Goal: Task Accomplishment & Management: Complete application form

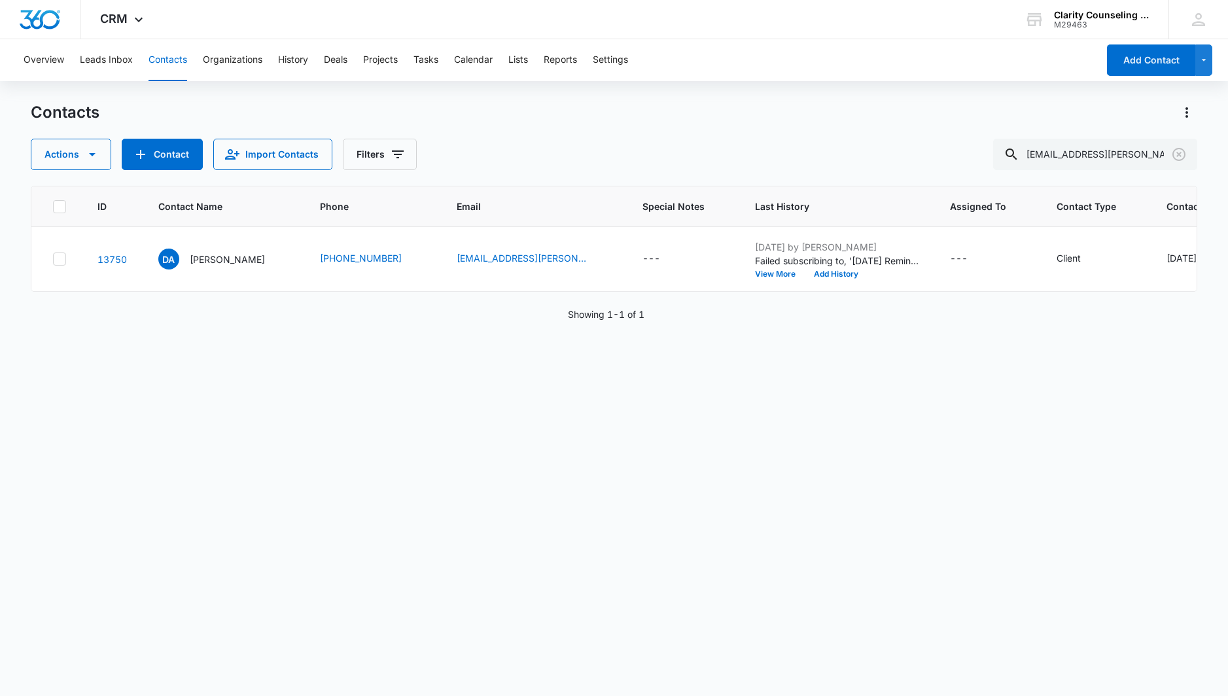
scroll to position [0, 107]
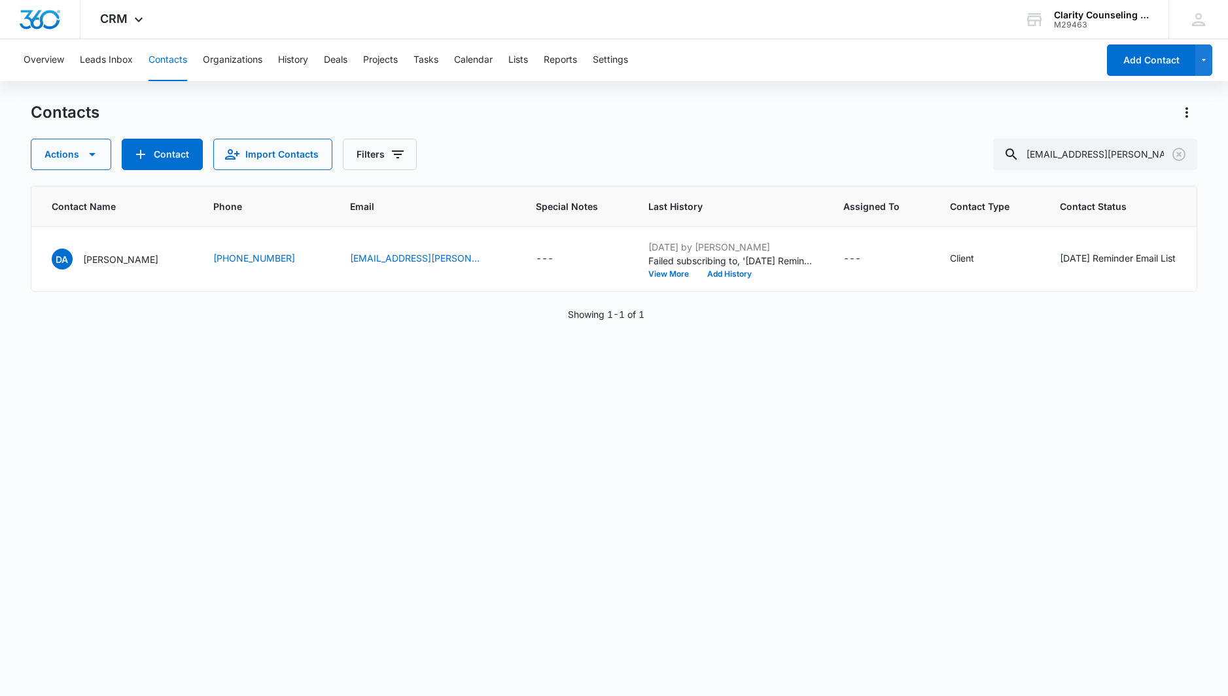
click at [1175, 156] on icon "Clear" at bounding box center [1179, 155] width 16 height 16
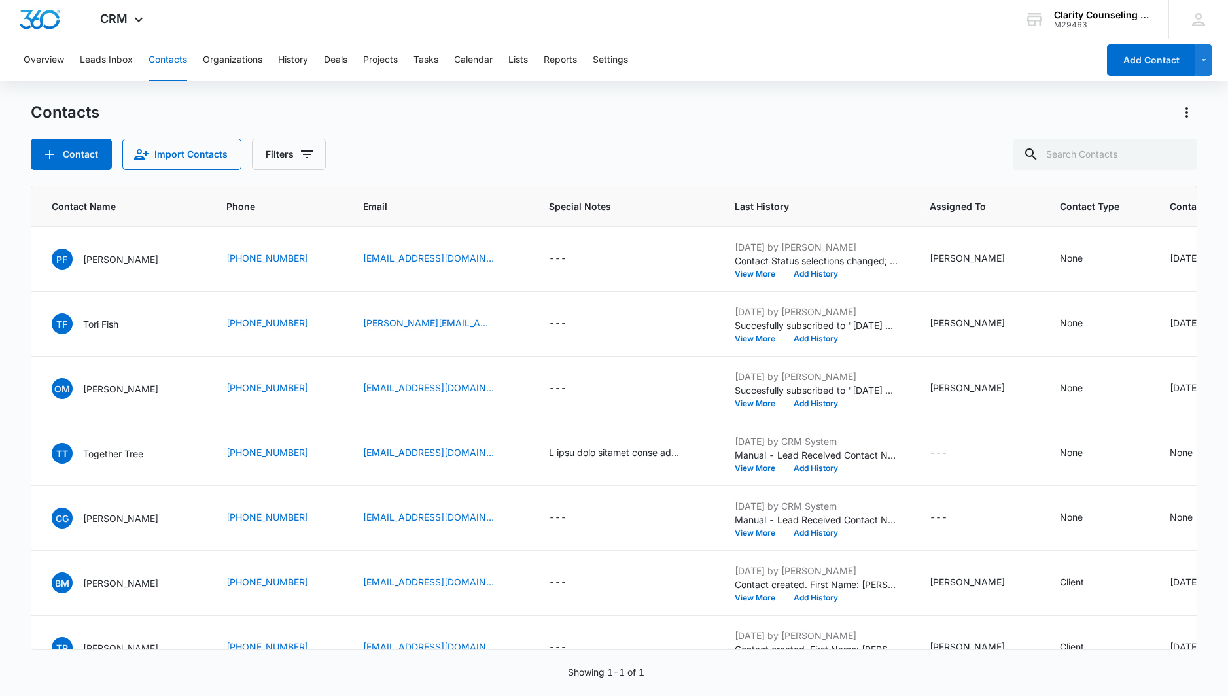
click at [1175, 156] on div at bounding box center [1178, 154] width 21 height 31
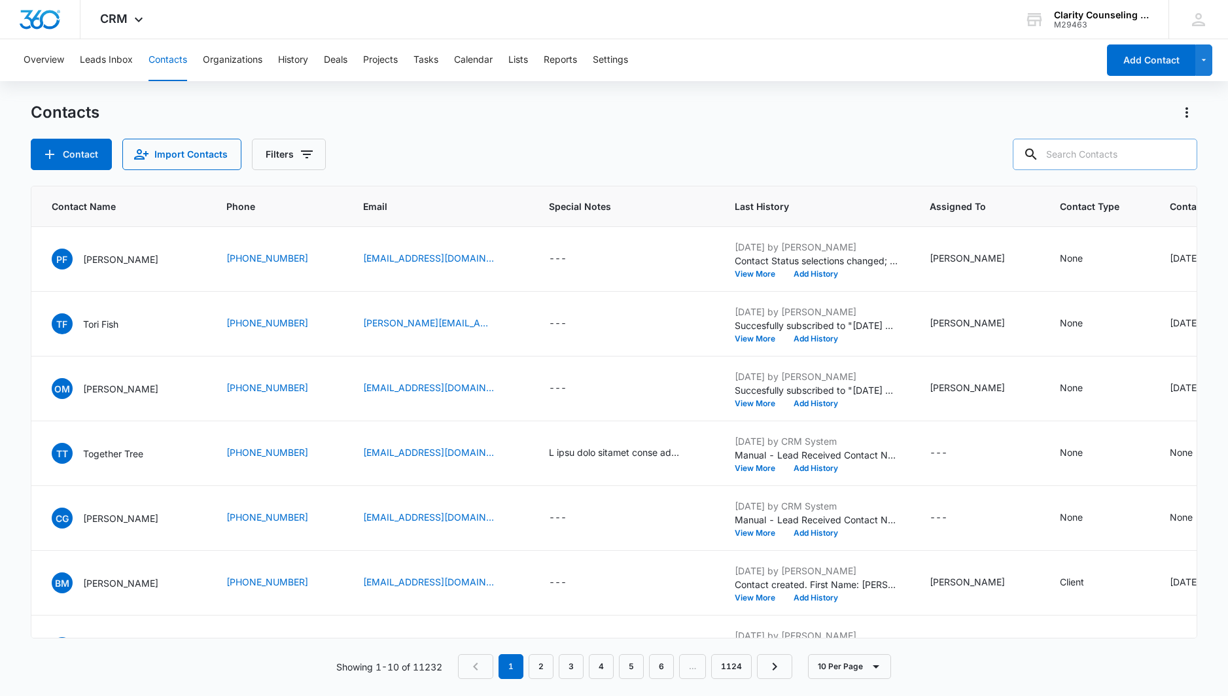
paste input "[EMAIL_ADDRESS][DOMAIN_NAME]"
type input "[EMAIL_ADDRESS][DOMAIN_NAME]"
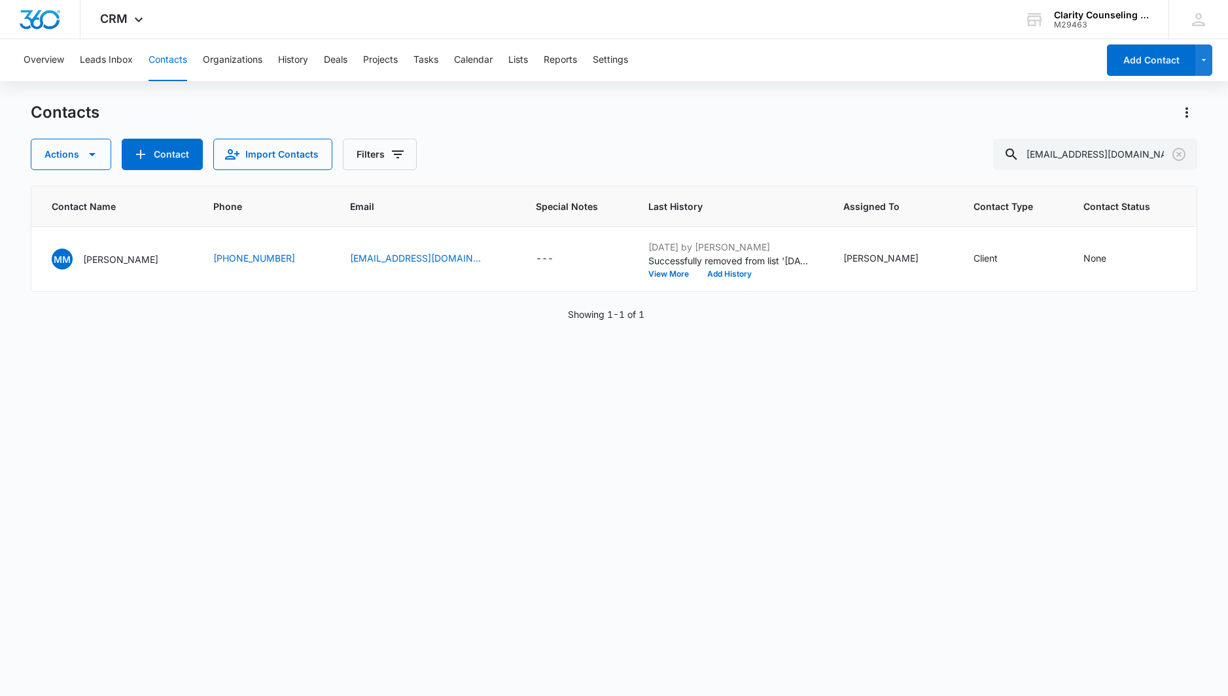
click at [1183, 154] on icon "Clear" at bounding box center [1179, 155] width 16 height 16
click at [1183, 154] on div at bounding box center [1178, 154] width 21 height 31
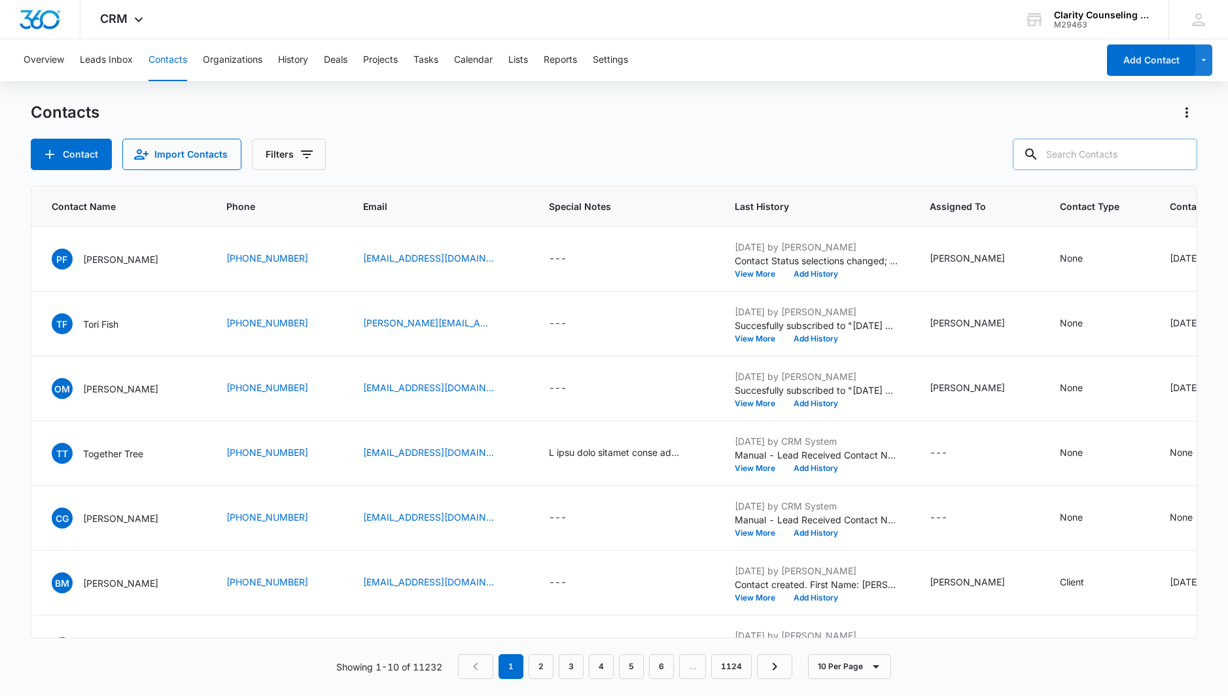
paste input "[PERSON_NAME][EMAIL_ADDRESS][DOMAIN_NAME]"
type input "[PERSON_NAME][EMAIL_ADDRESS][DOMAIN_NAME]"
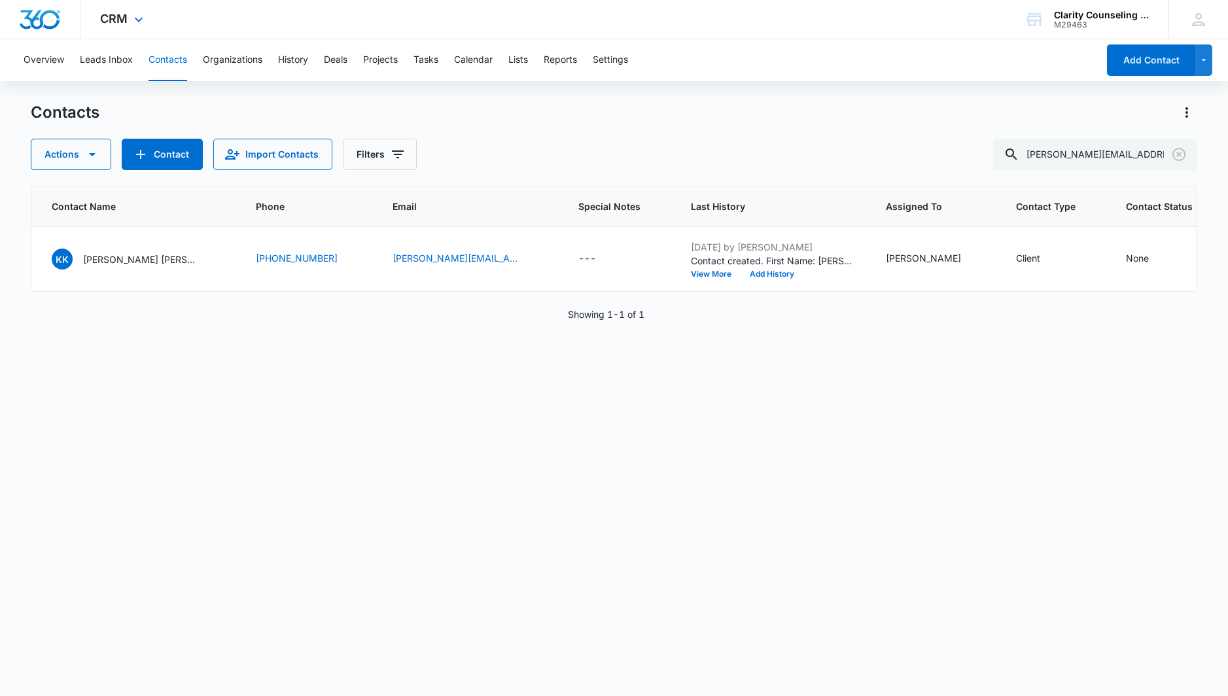
click at [1177, 152] on icon "Clear" at bounding box center [1178, 154] width 13 height 13
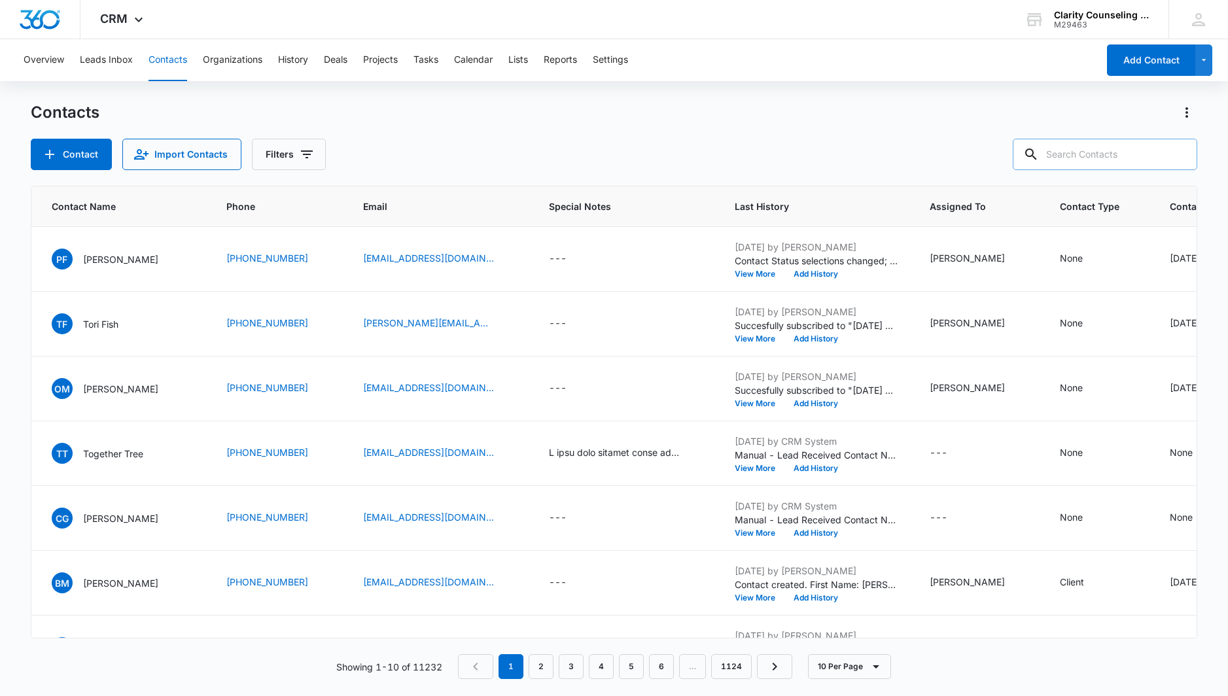
drag, startPoint x: 4, startPoint y: 35, endPoint x: 1177, endPoint y: 152, distance: 1178.9
click at [1177, 152] on div at bounding box center [1178, 154] width 21 height 31
paste input "[EMAIL_ADDRESS][DOMAIN_NAME]"
type input "[EMAIL_ADDRESS][DOMAIN_NAME]"
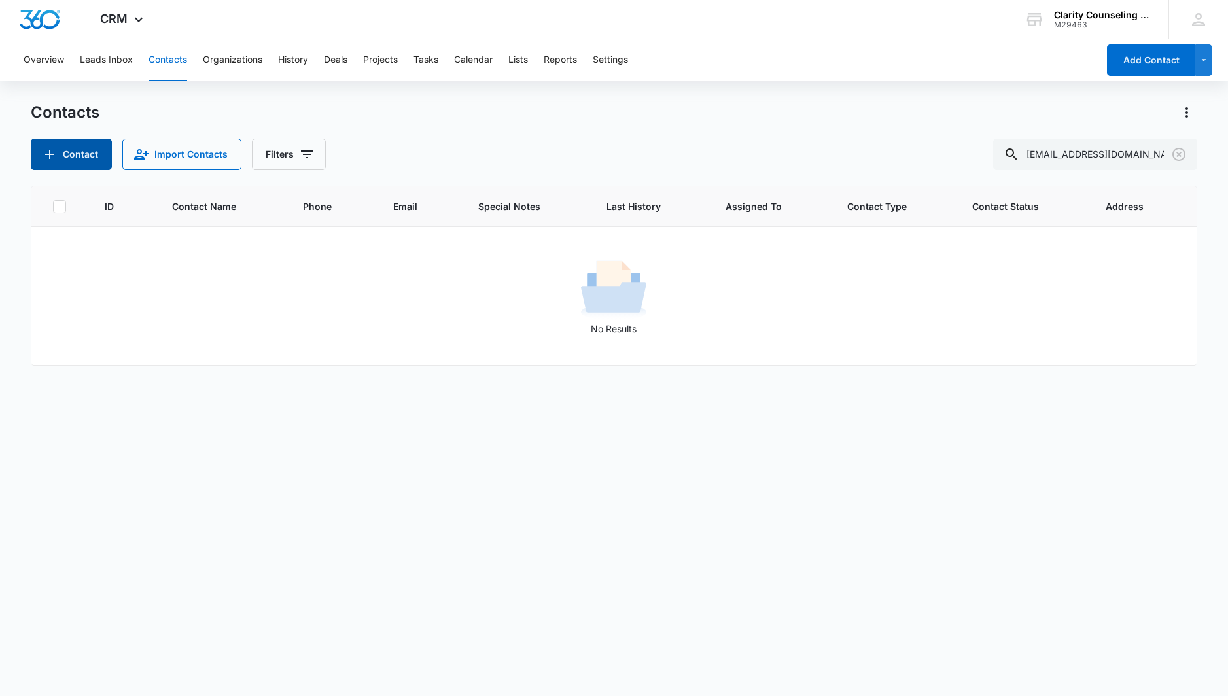
click at [76, 149] on button "Contact" at bounding box center [71, 154] width 81 height 31
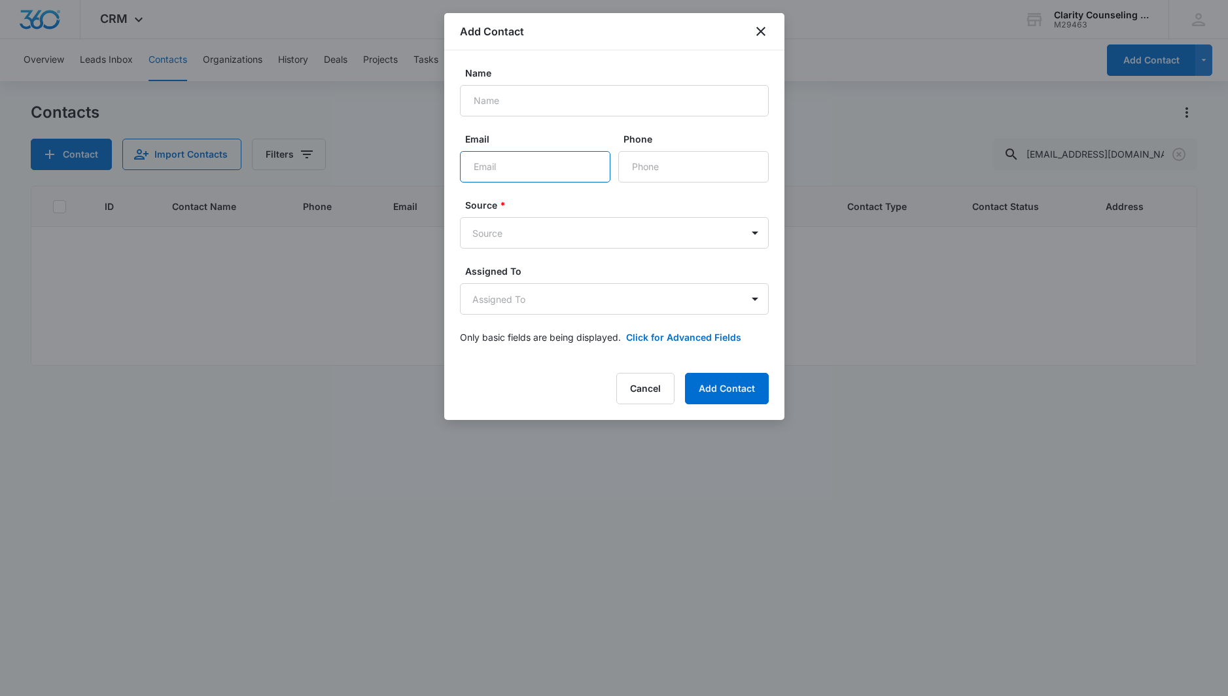
paste input "[EMAIL_ADDRESS][DOMAIN_NAME]"
type input "[EMAIL_ADDRESS][DOMAIN_NAME]"
paste input "[PHONE_NUMBER]"
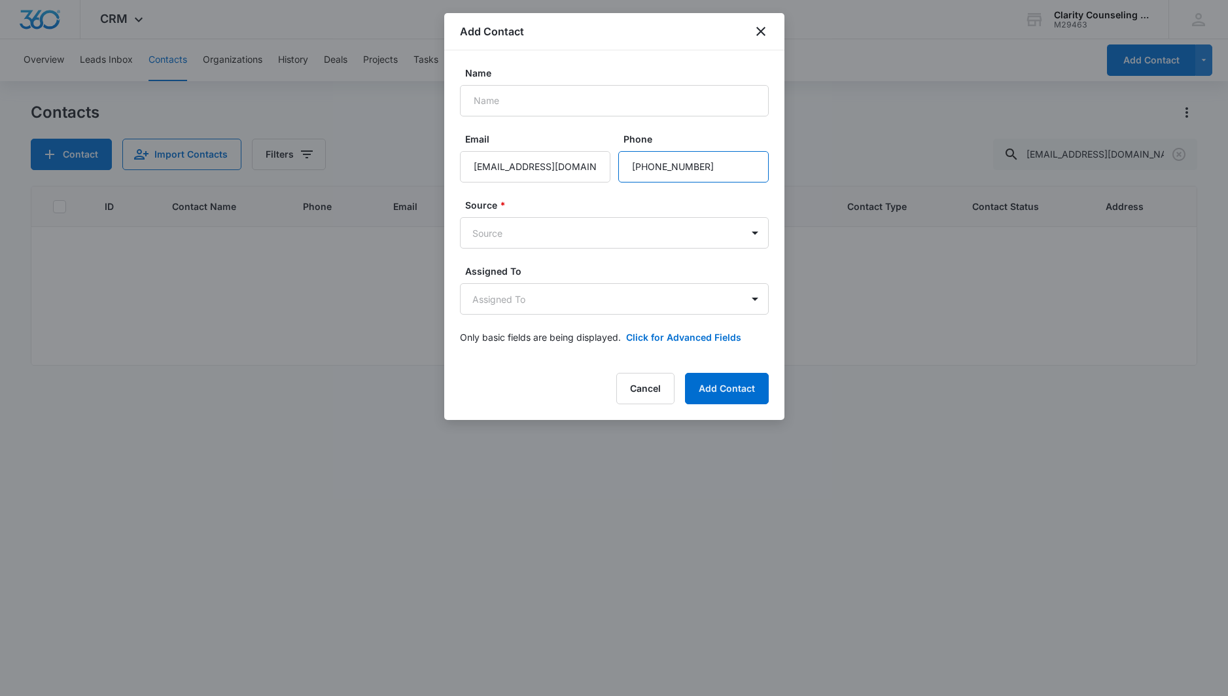
scroll to position [0, 0]
type input "[PHONE_NUMBER]"
paste input "[PERSON_NAME]"
type input "[PERSON_NAME]"
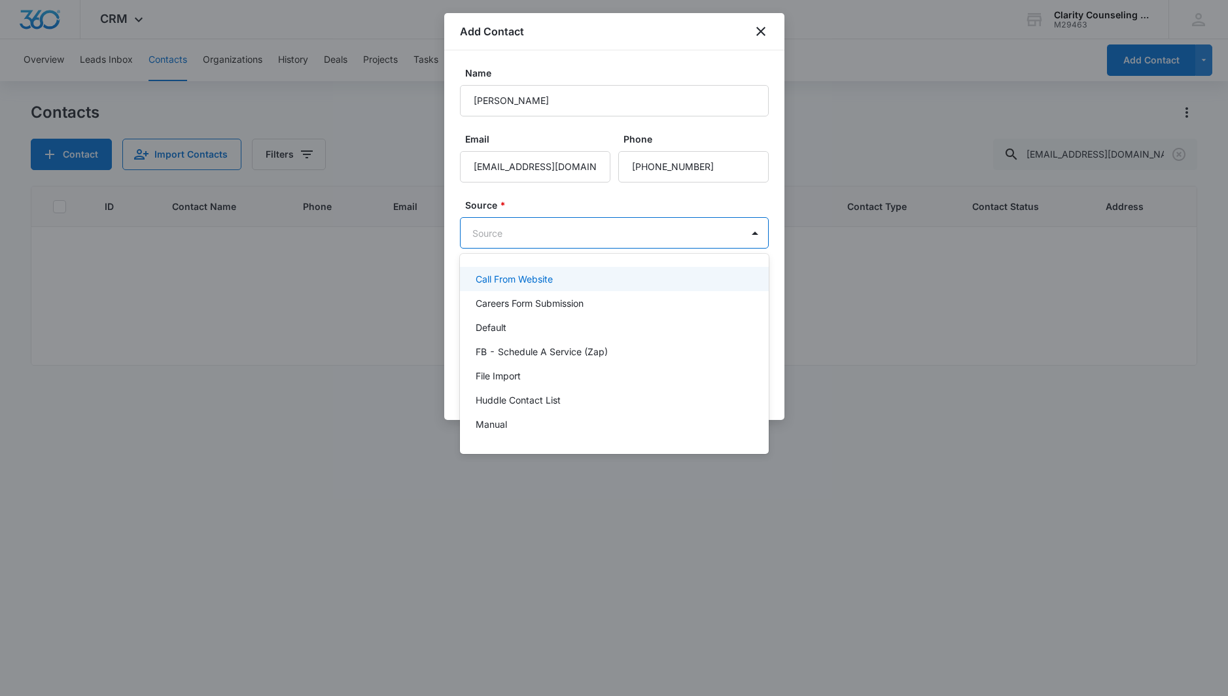
scroll to position [1, 0]
click at [542, 230] on body "CRM Apps Reputation Websites Forms CRM Email Social Content Ads Intelligence Fi…" at bounding box center [614, 348] width 1228 height 696
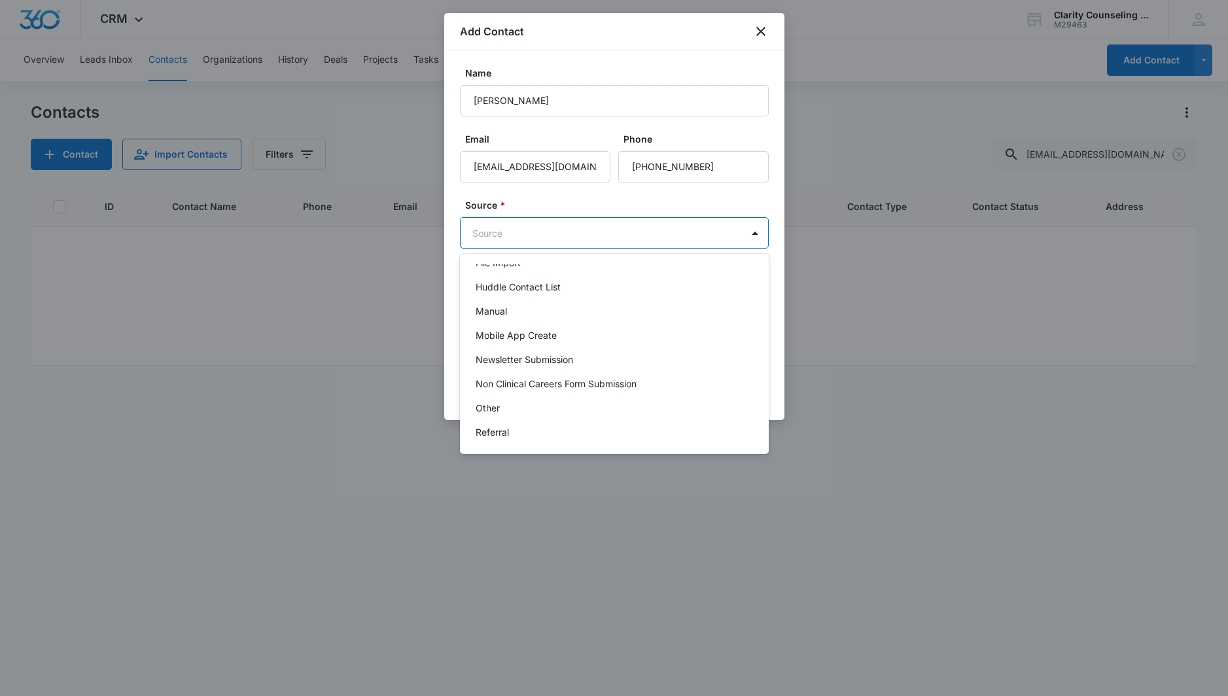
scroll to position [165, 0]
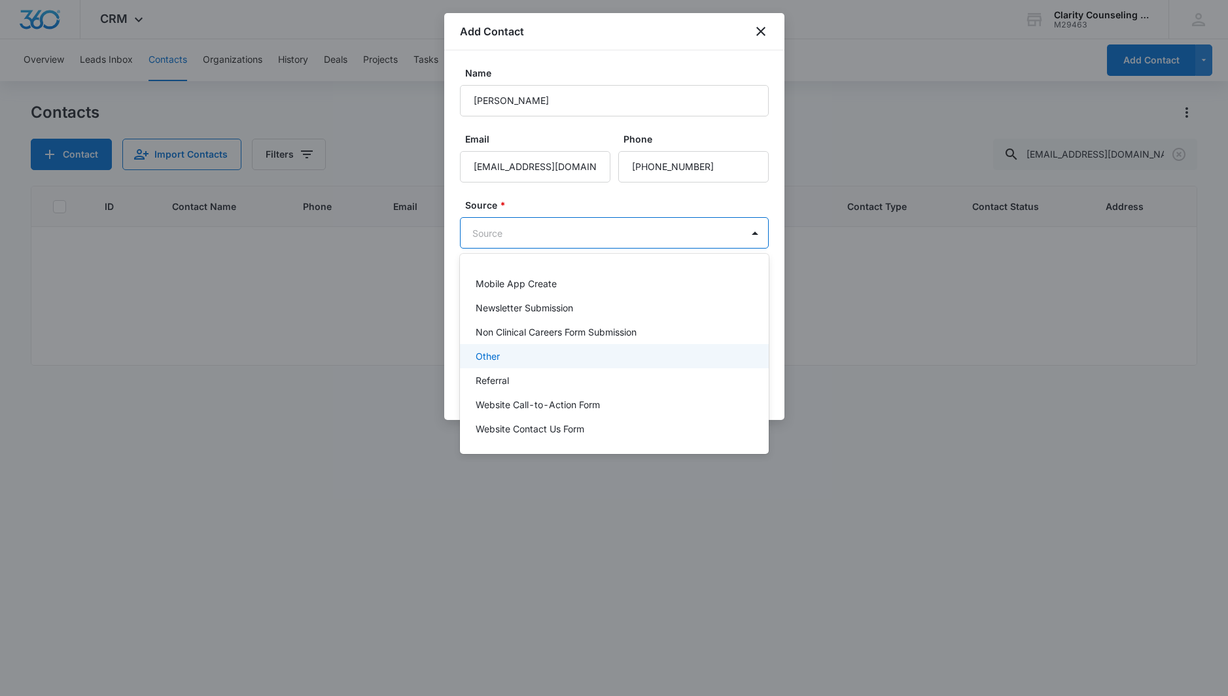
click at [534, 360] on div "Other" at bounding box center [613, 356] width 275 height 14
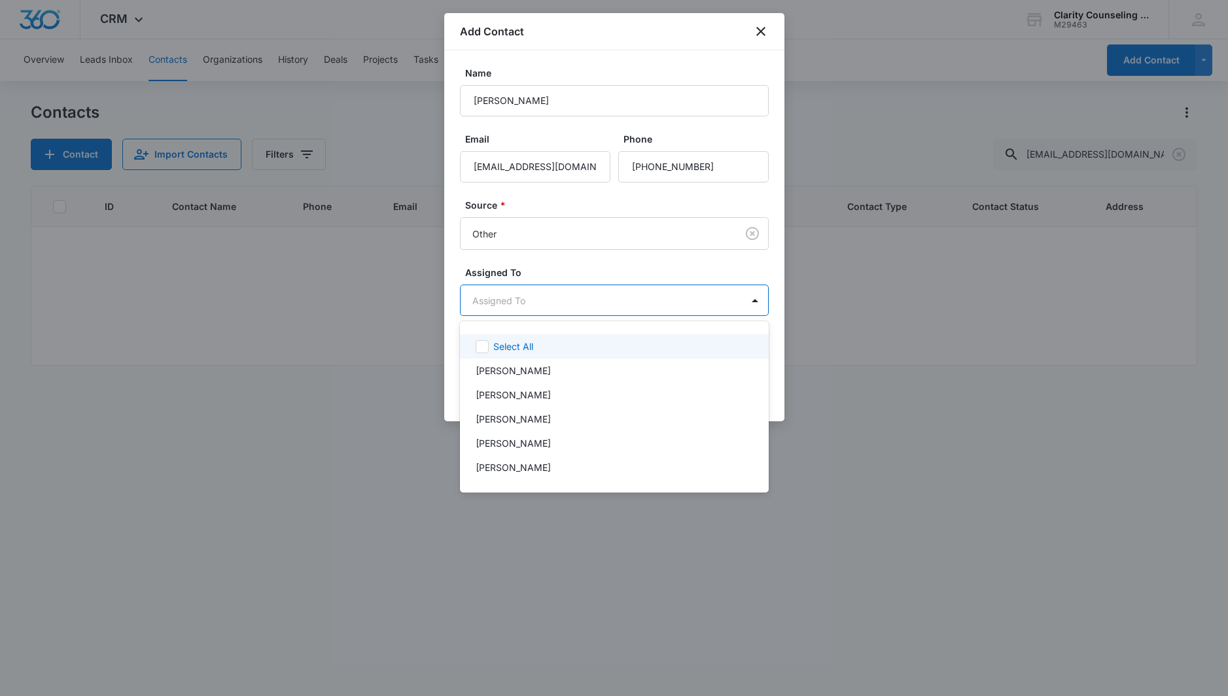
drag, startPoint x: 546, startPoint y: 305, endPoint x: 554, endPoint y: 302, distance: 8.9
click at [547, 304] on body "CRM Apps Reputation Websites Forms CRM Email Social Content Ads Intelligence Fi…" at bounding box center [614, 348] width 1228 height 696
drag, startPoint x: 544, startPoint y: 434, endPoint x: 543, endPoint y: 406, distance: 28.1
click at [544, 434] on div "[PERSON_NAME]" at bounding box center [614, 443] width 309 height 24
drag, startPoint x: 569, startPoint y: 264, endPoint x: 648, endPoint y: 309, distance: 91.1
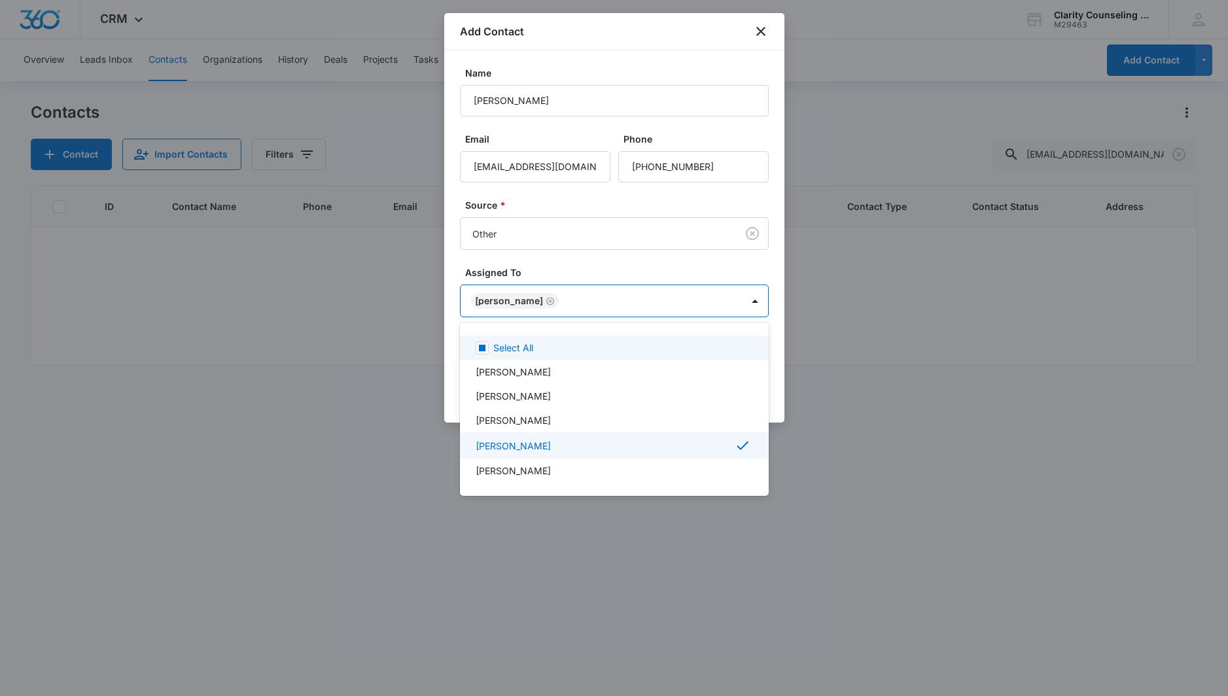
click at [572, 266] on div at bounding box center [614, 348] width 1228 height 696
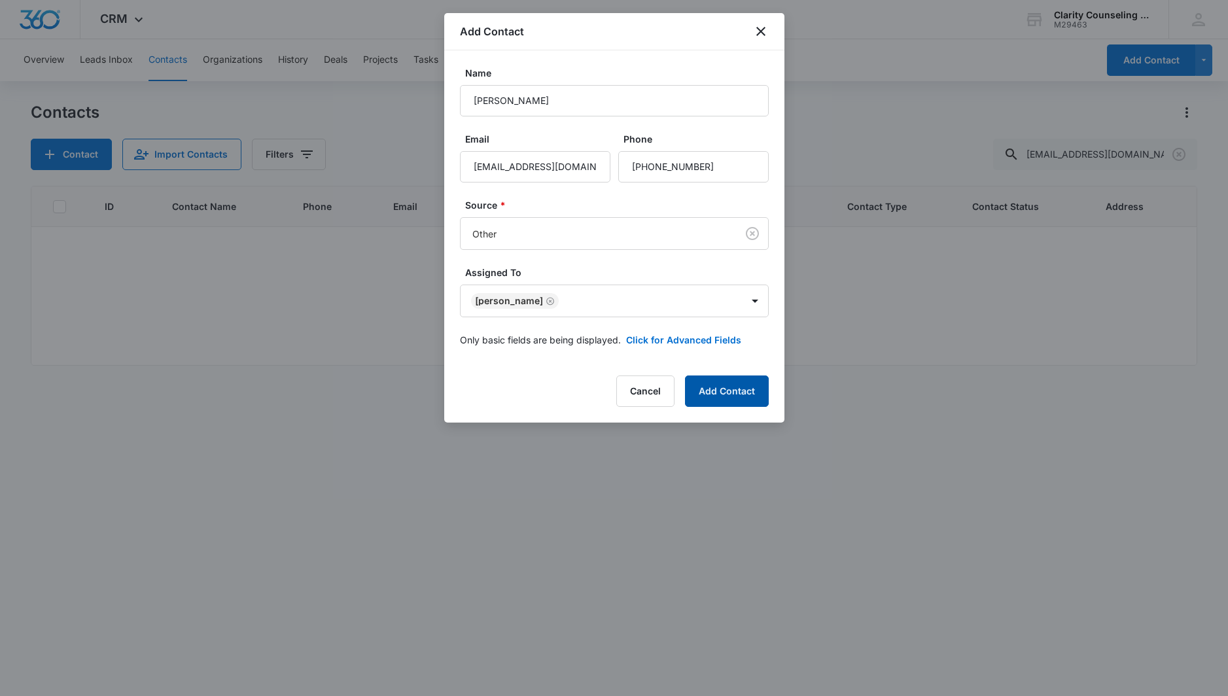
click at [707, 406] on button "Add Contact" at bounding box center [727, 391] width 84 height 31
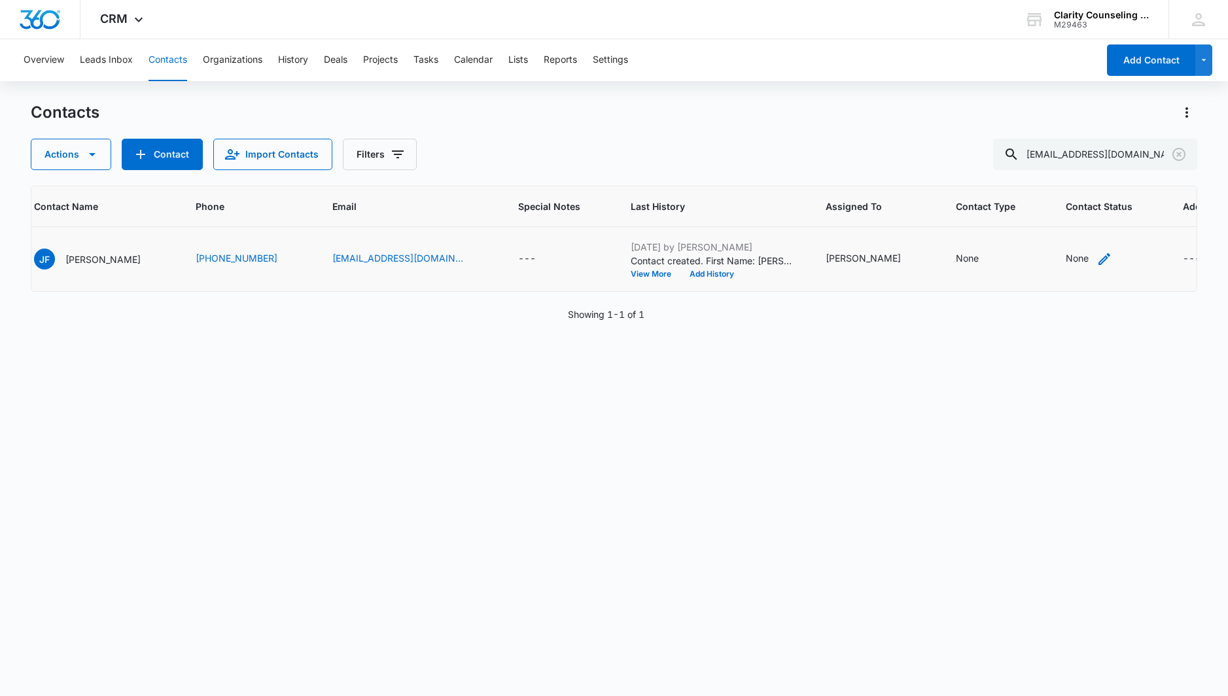
click at [1066, 254] on div "None" at bounding box center [1077, 258] width 23 height 14
drag, startPoint x: 1022, startPoint y: 169, endPoint x: 1031, endPoint y: 217, distance: 48.6
click at [1022, 171] on div at bounding box center [1011, 175] width 64 height 16
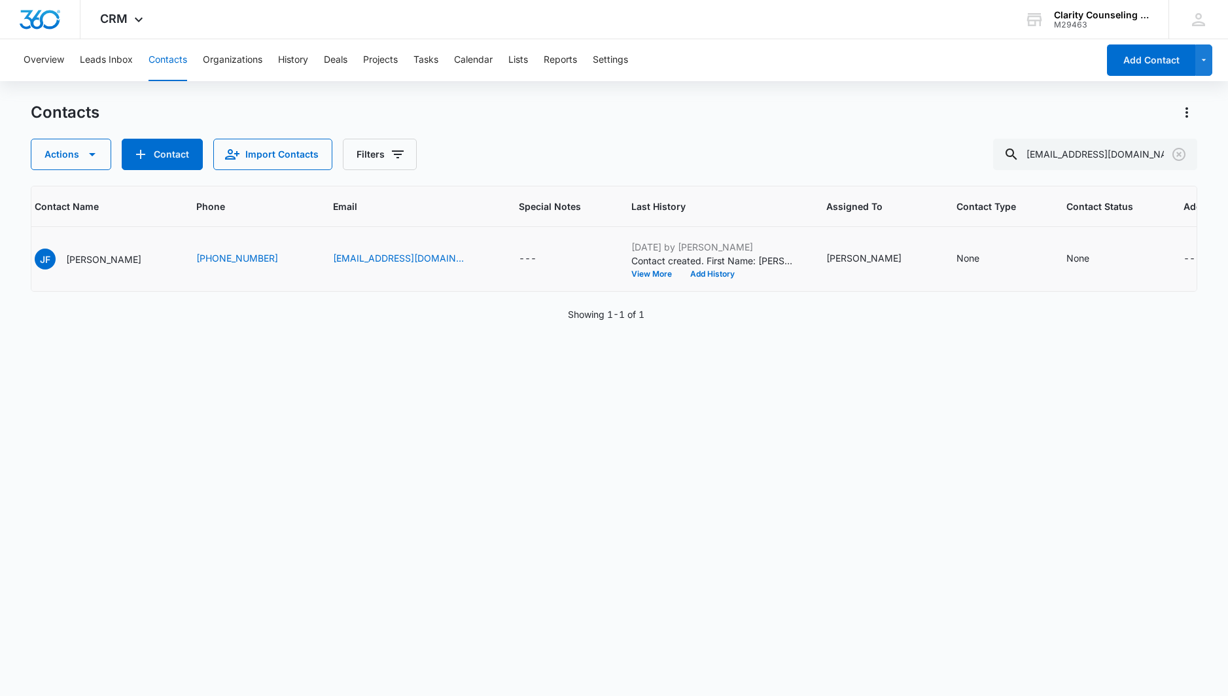
click at [1168, 256] on td "---" at bounding box center [1215, 259] width 94 height 65
drag, startPoint x: 1023, startPoint y: 258, endPoint x: 1021, endPoint y: 250, distance: 8.7
click at [1066, 258] on div "None" at bounding box center [1077, 258] width 23 height 14
click at [1025, 177] on div at bounding box center [1011, 175] width 64 height 16
drag, startPoint x: 1022, startPoint y: 271, endPoint x: 1050, endPoint y: 198, distance: 78.5
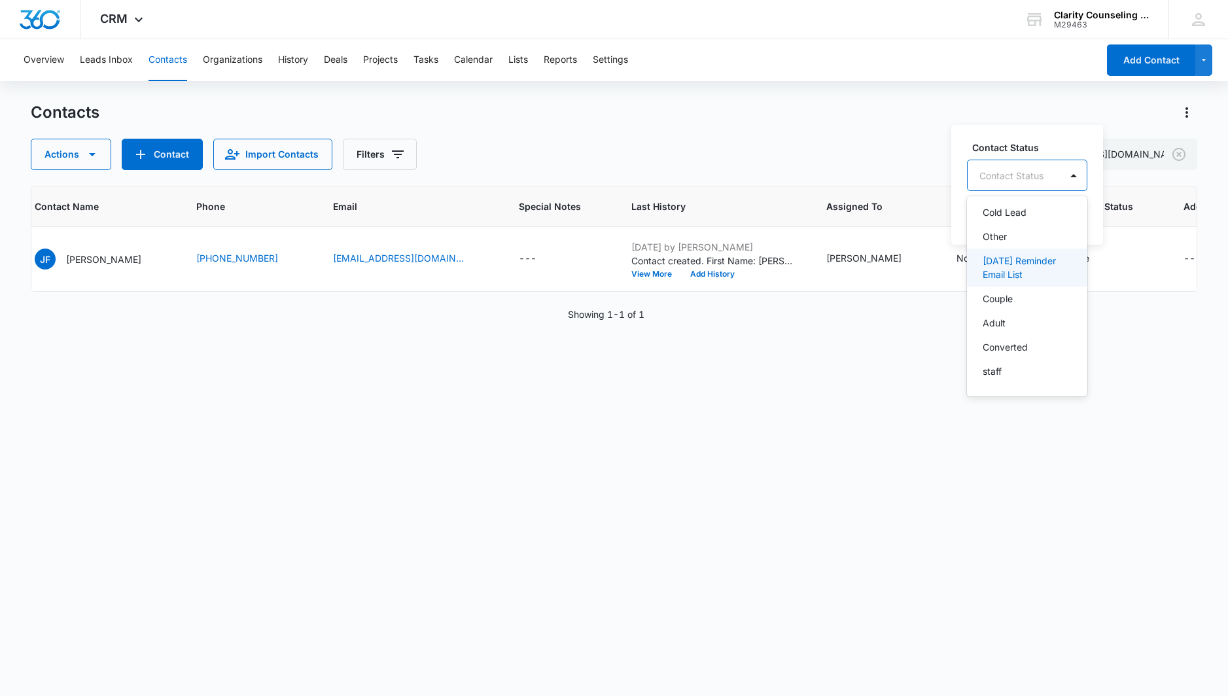
click at [1024, 268] on p "[DATE] Reminder Email List" at bounding box center [1026, 267] width 86 height 27
click at [1149, 169] on div at bounding box center [1147, 174] width 21 height 21
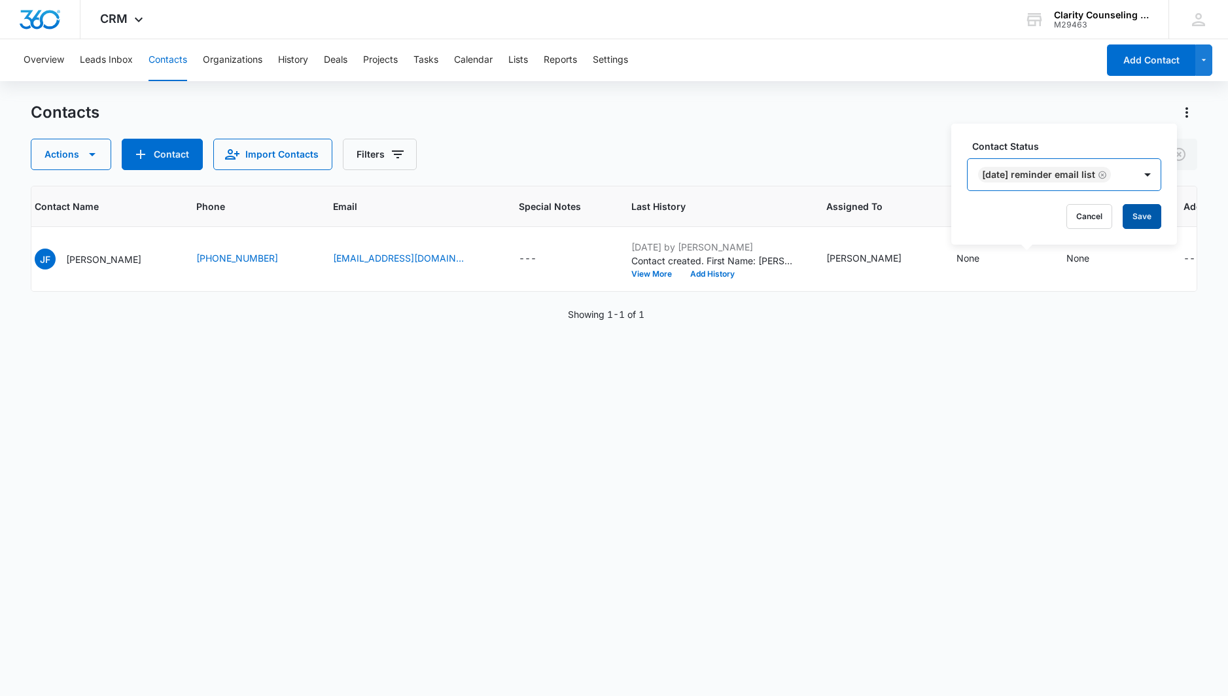
click at [1140, 220] on button "Save" at bounding box center [1142, 216] width 39 height 25
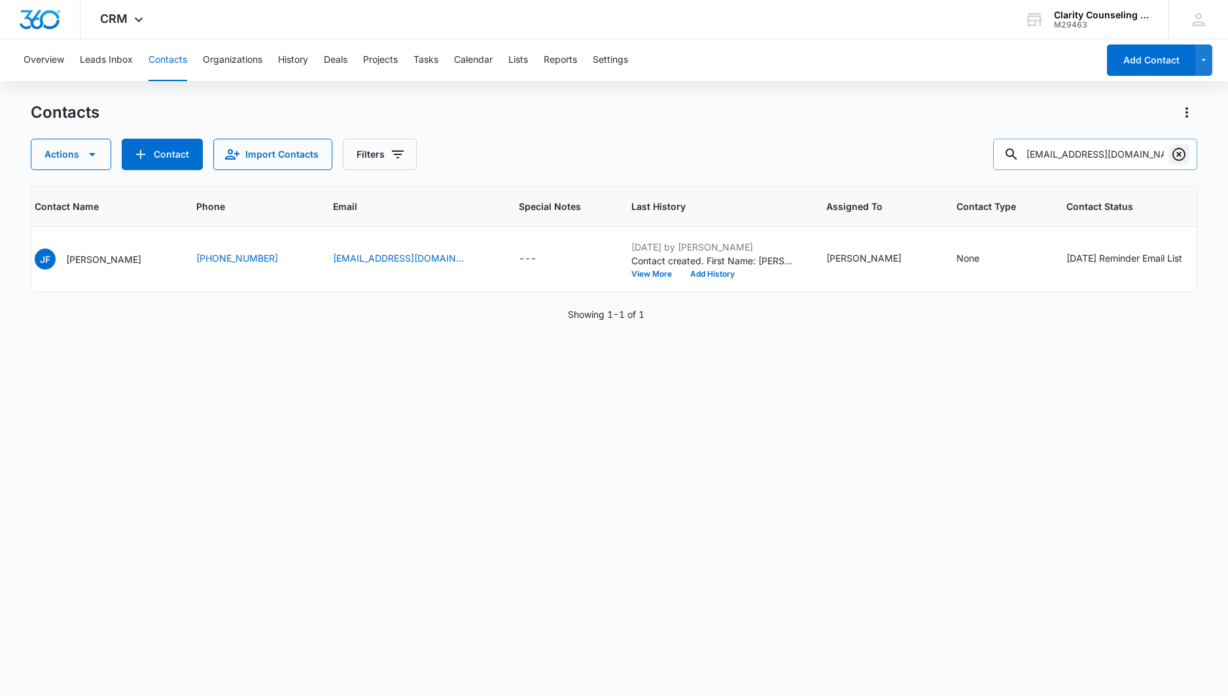
click at [1178, 151] on icon "Clear" at bounding box center [1179, 155] width 16 height 16
drag, startPoint x: 1178, startPoint y: 151, endPoint x: 1156, endPoint y: 156, distance: 22.9
click at [1178, 151] on div at bounding box center [1178, 154] width 21 height 31
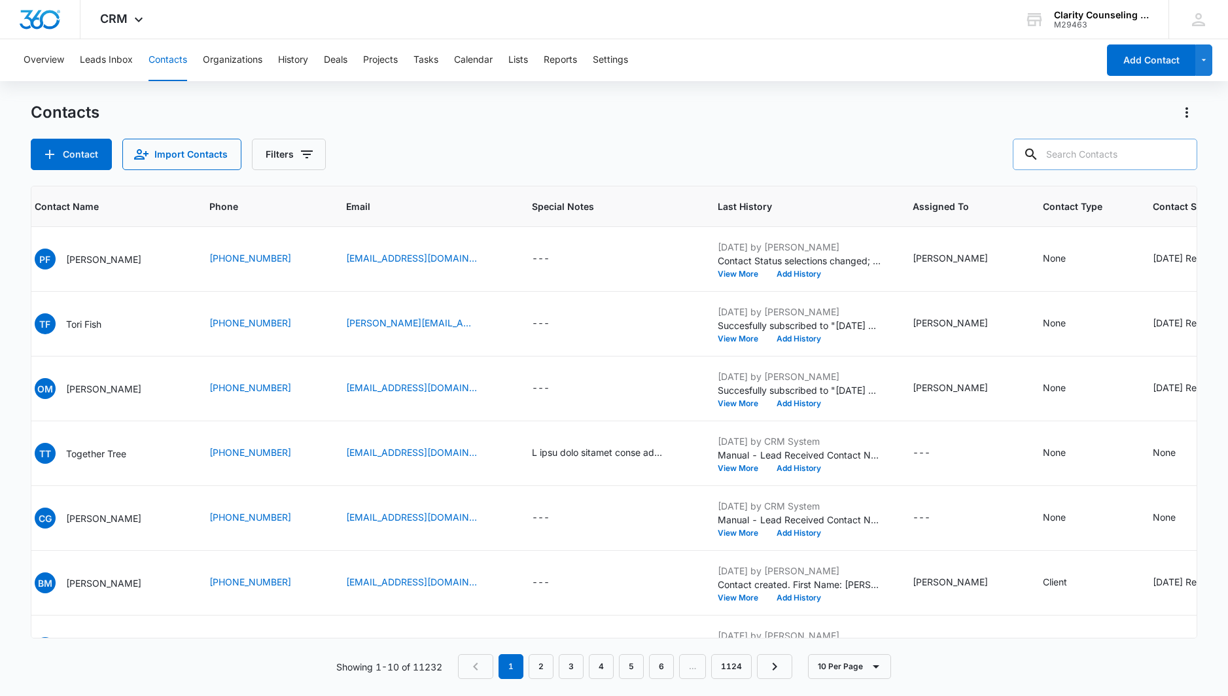
paste input "[EMAIL_ADDRESS][DOMAIN_NAME]"
type input "[EMAIL_ADDRESS][DOMAIN_NAME]"
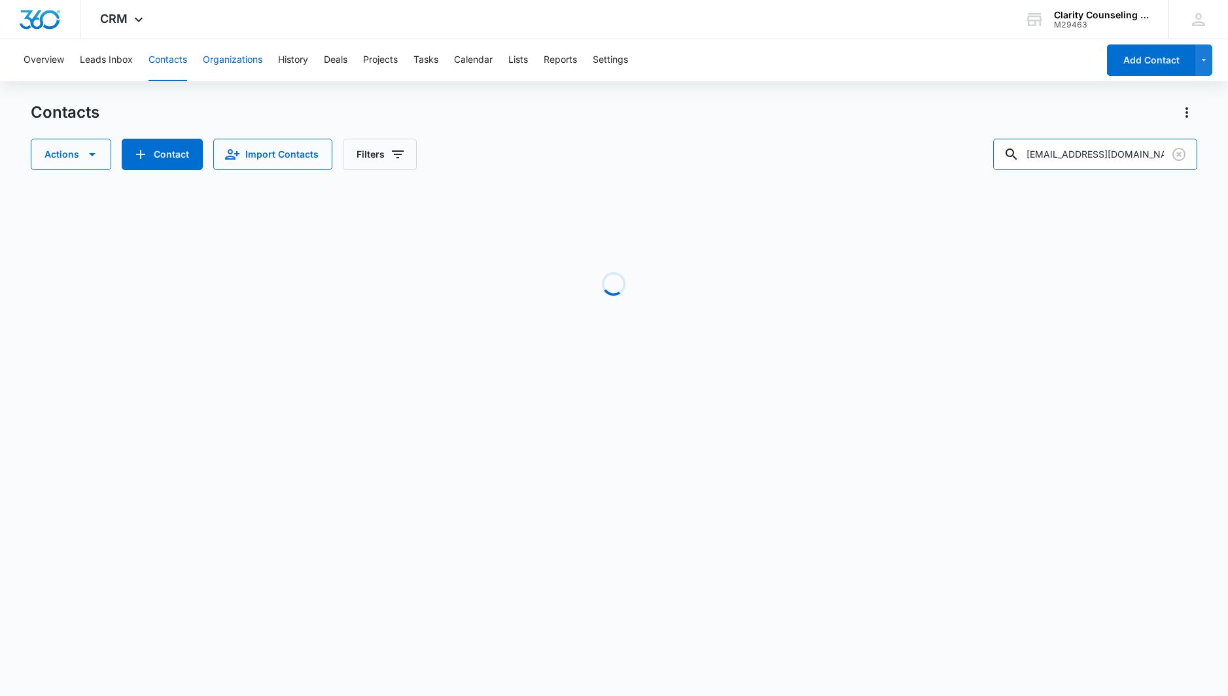
scroll to position [0, 0]
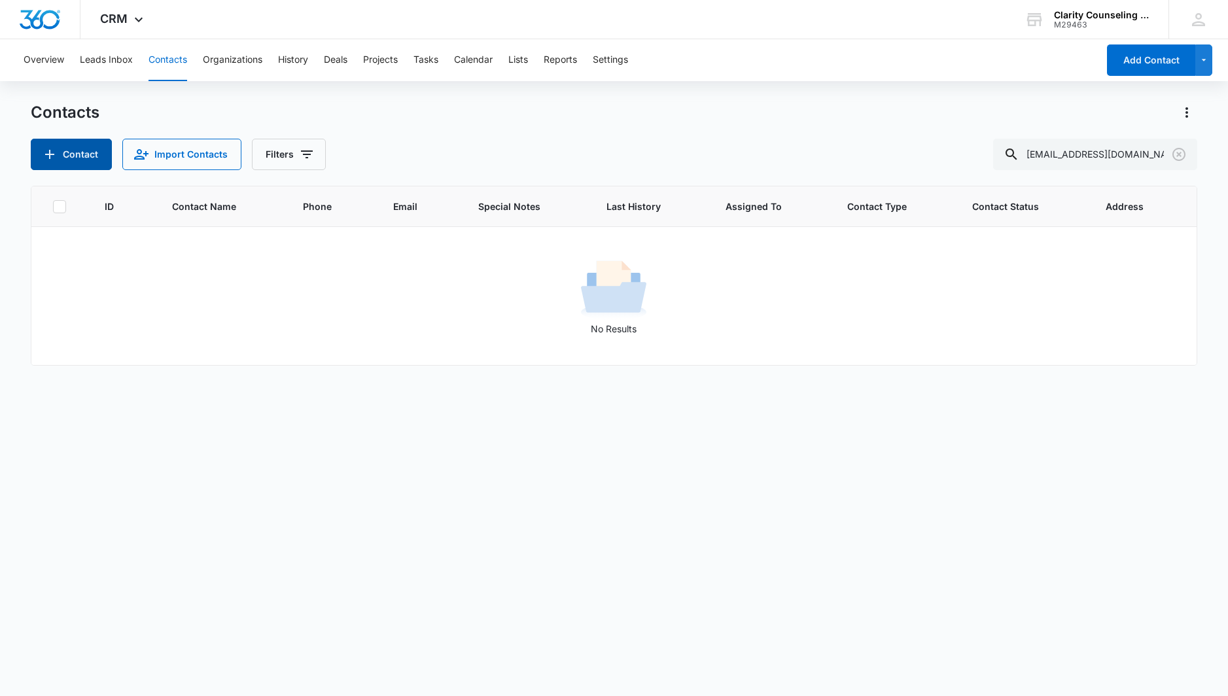
click at [76, 156] on button "Contact" at bounding box center [71, 154] width 81 height 31
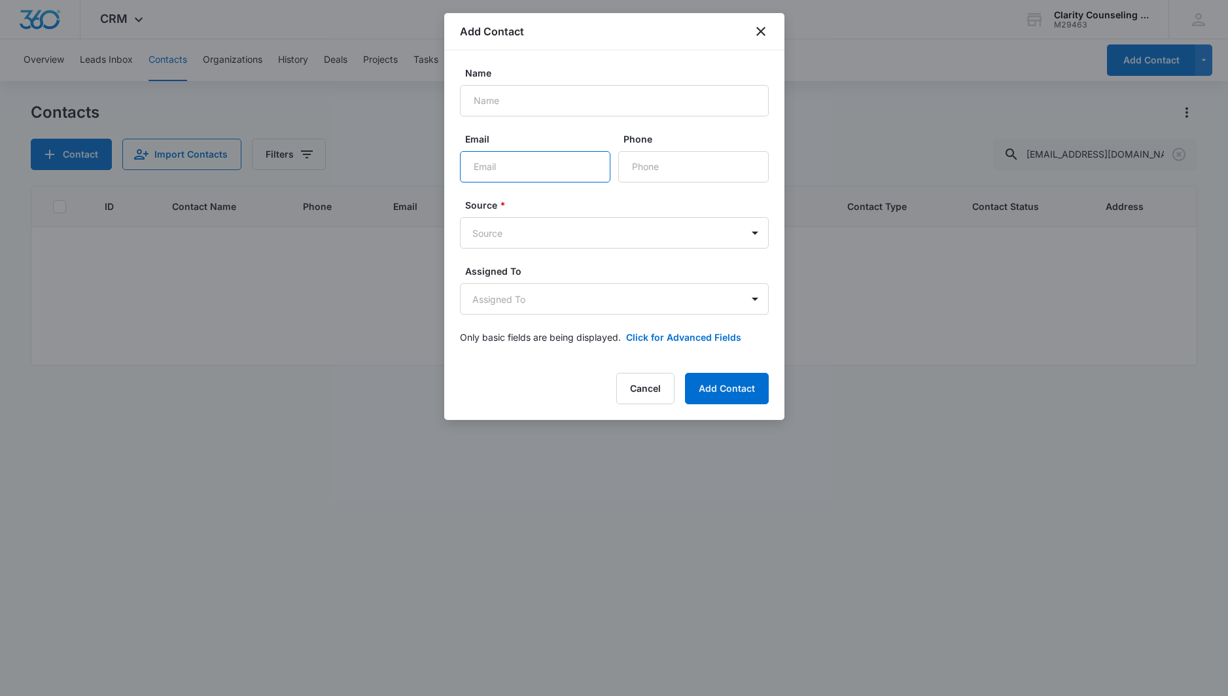
paste input "[EMAIL_ADDRESS][DOMAIN_NAME]"
type input "[EMAIL_ADDRESS][DOMAIN_NAME]"
paste input "[PERSON_NAME]"
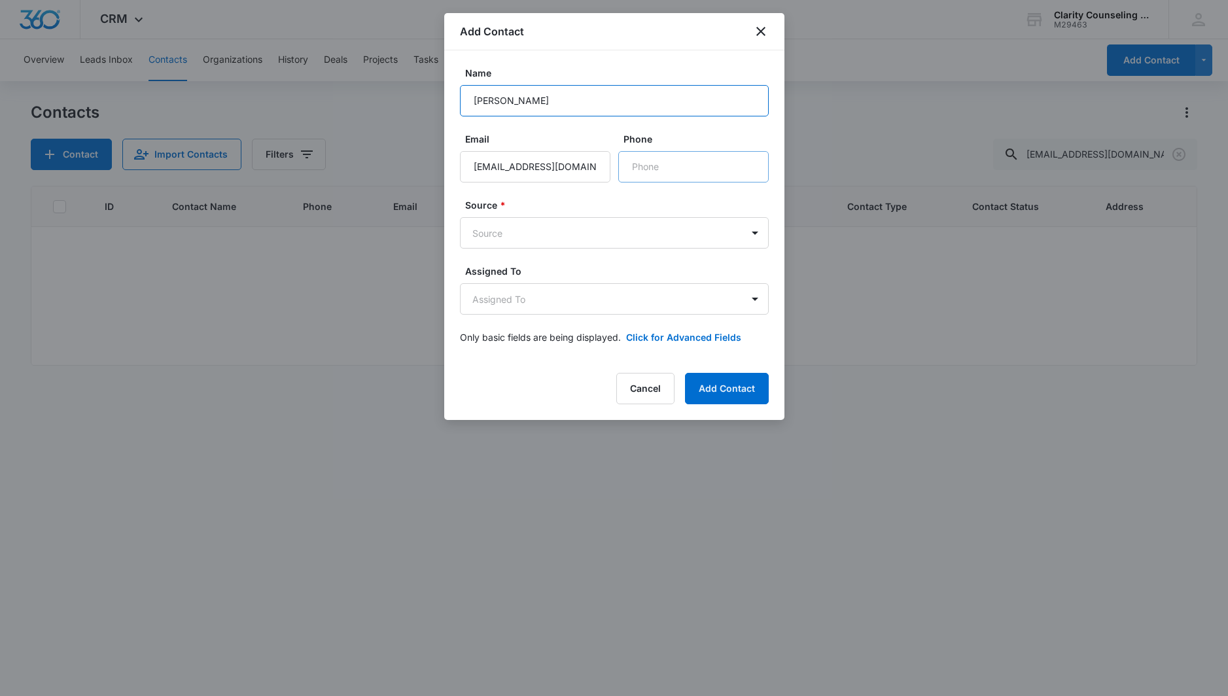
type input "[PERSON_NAME]"
paste input "[PHONE_NUMBER]"
type input "[PHONE_NUMBER]"
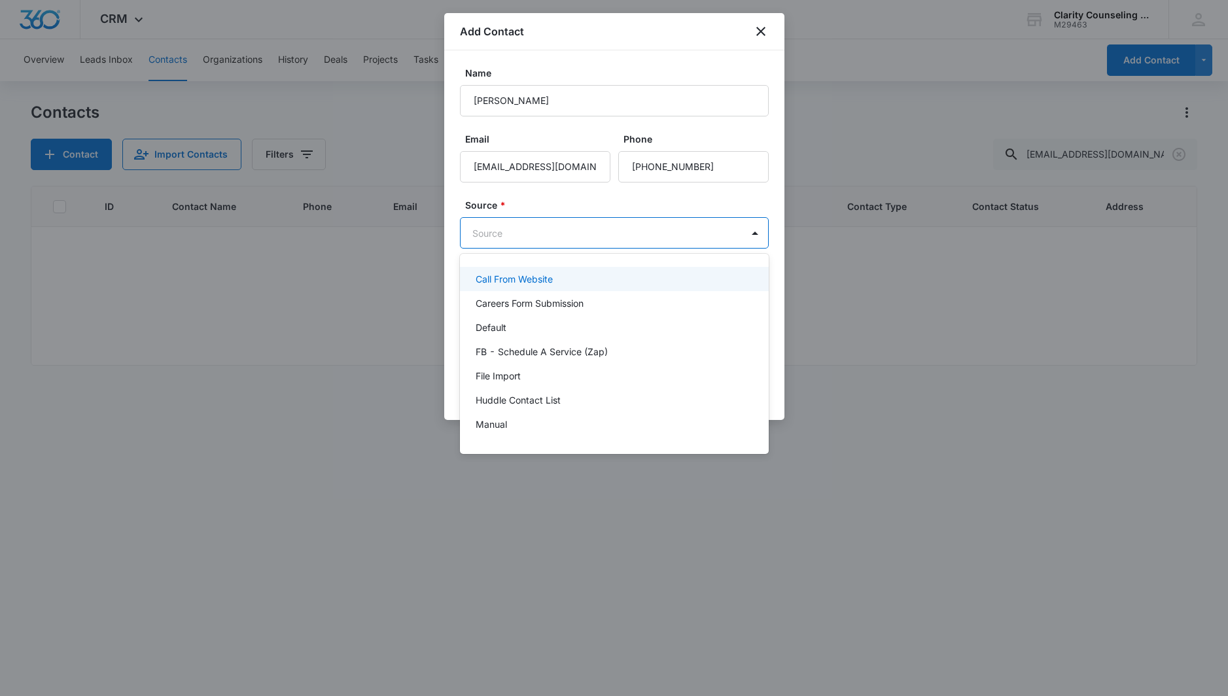
click at [606, 237] on body "CRM Apps Reputation Websites Forms CRM Email Social Content Ads Intelligence Fi…" at bounding box center [614, 348] width 1228 height 696
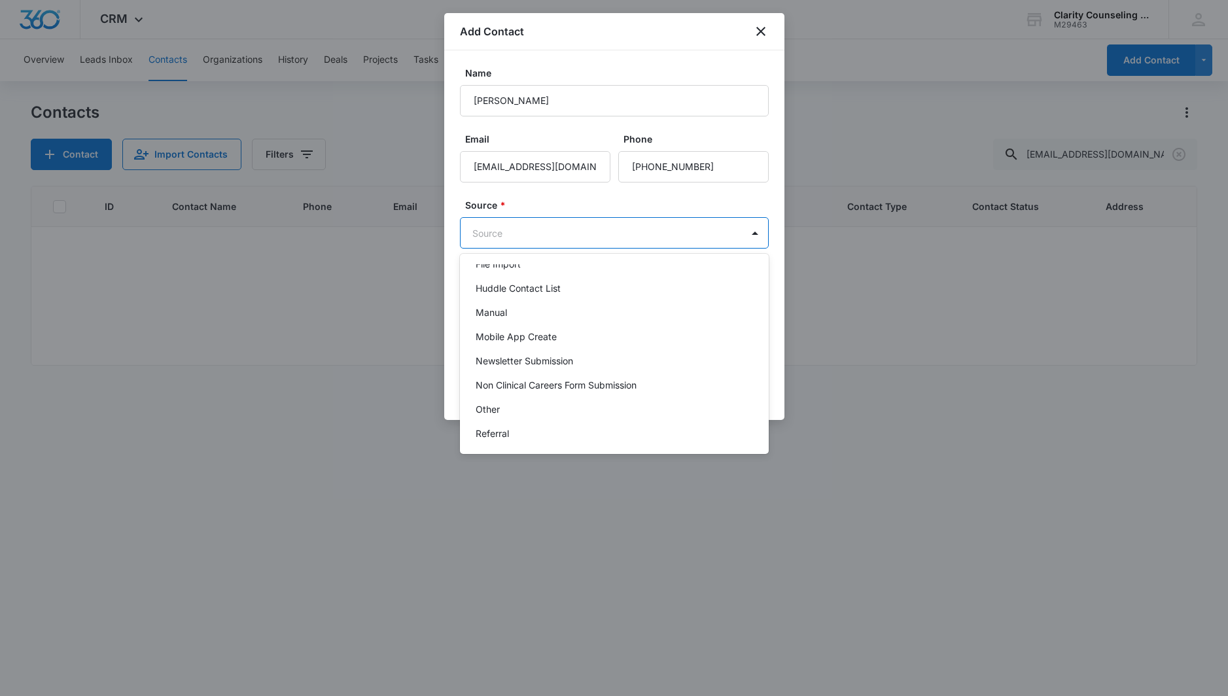
scroll to position [165, 0]
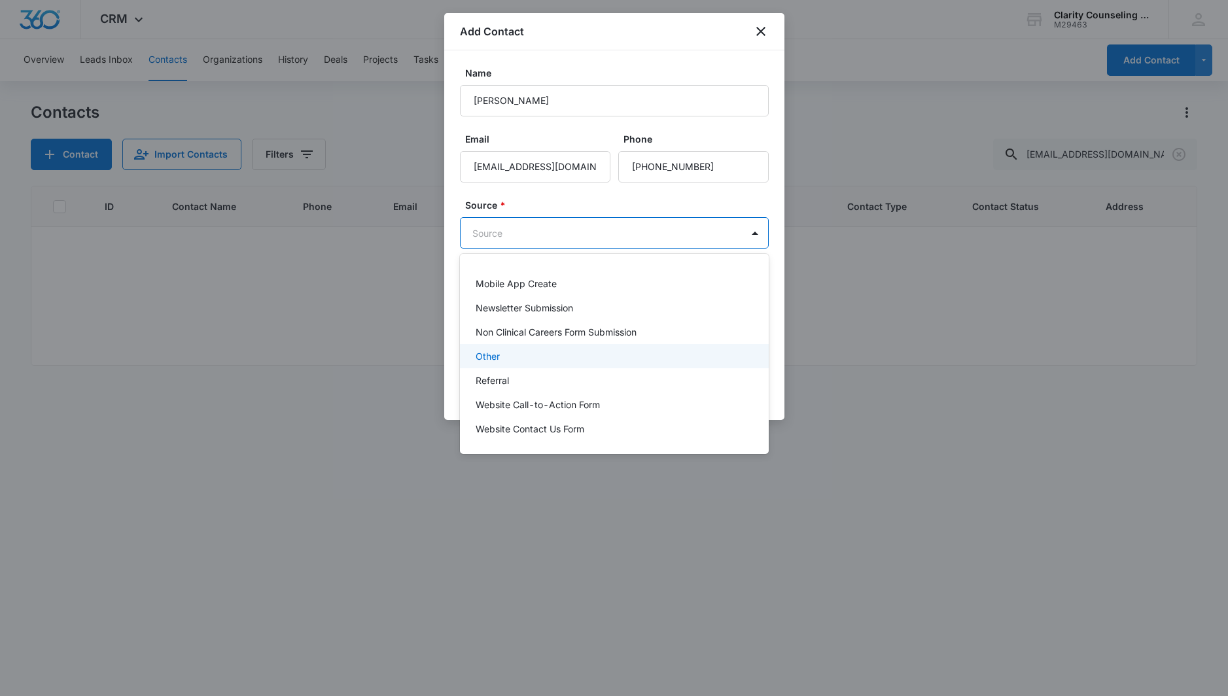
click at [504, 347] on div "Other" at bounding box center [614, 356] width 309 height 24
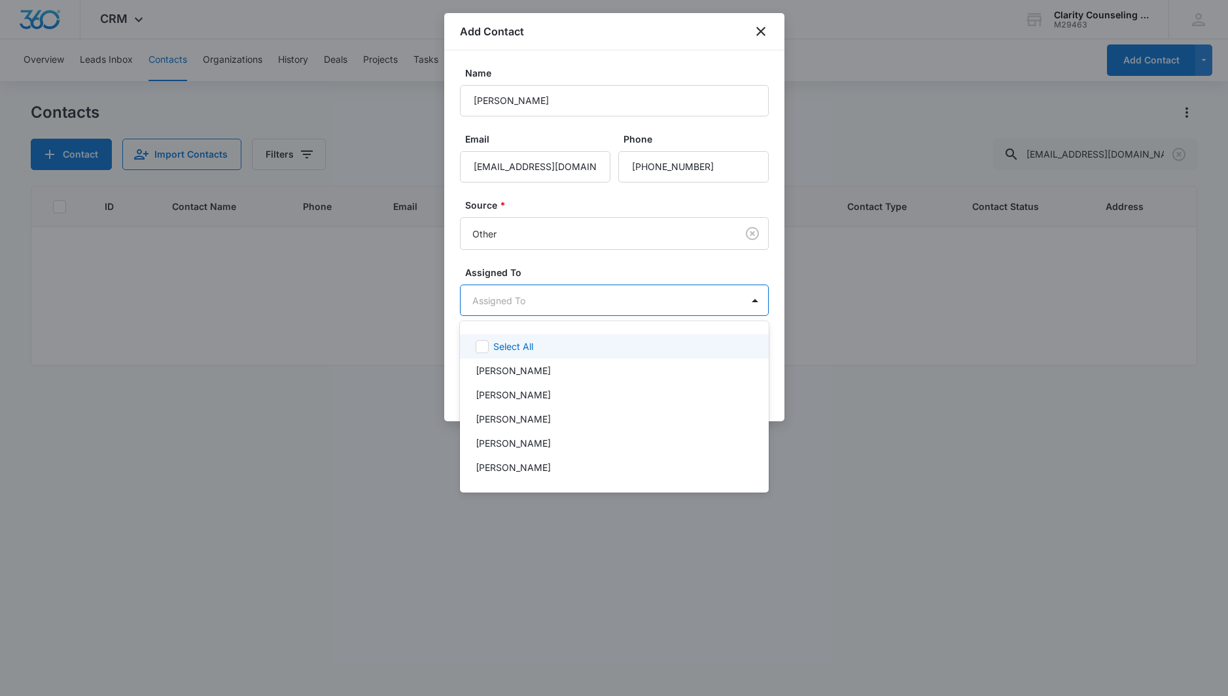
drag, startPoint x: 502, startPoint y: 298, endPoint x: 524, endPoint y: 374, distance: 78.9
click at [502, 299] on body "CRM Apps Reputation Websites Forms CRM Email Social Content Ads Intelligence Fi…" at bounding box center [614, 348] width 1228 height 696
drag, startPoint x: 525, startPoint y: 440, endPoint x: 548, endPoint y: 362, distance: 80.3
click at [525, 439] on p "[PERSON_NAME]" at bounding box center [513, 443] width 75 height 14
click at [603, 268] on div at bounding box center [614, 348] width 1228 height 696
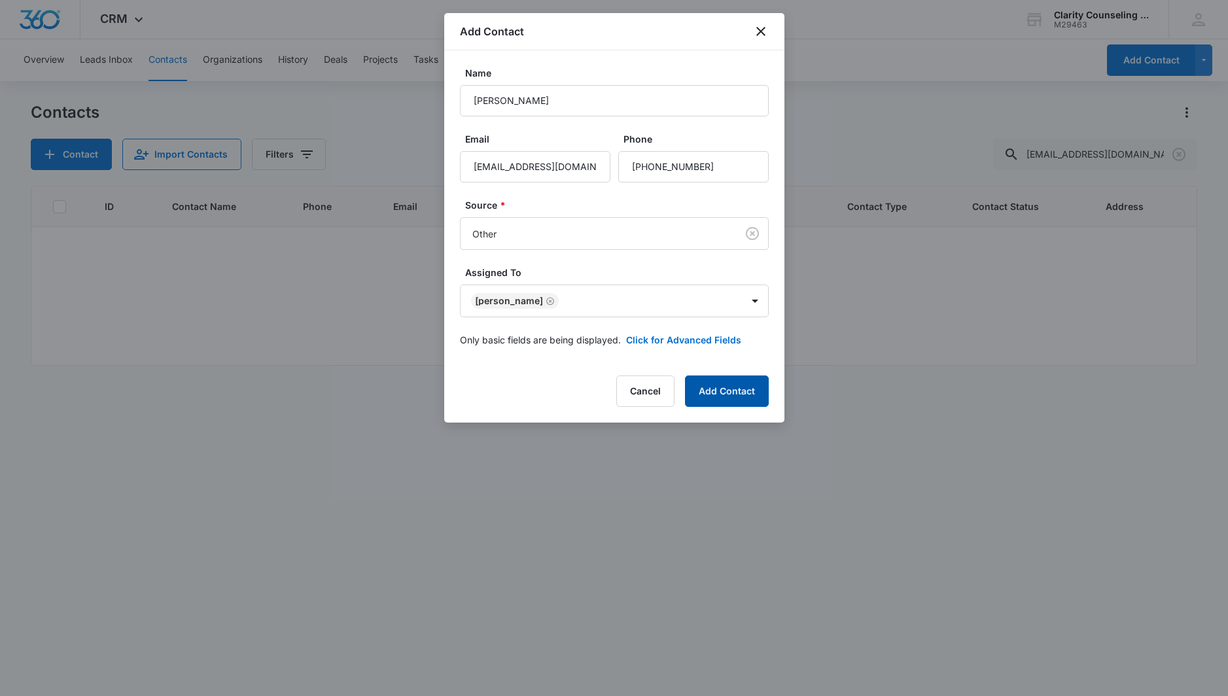
click at [720, 398] on button "Add Contact" at bounding box center [727, 391] width 84 height 31
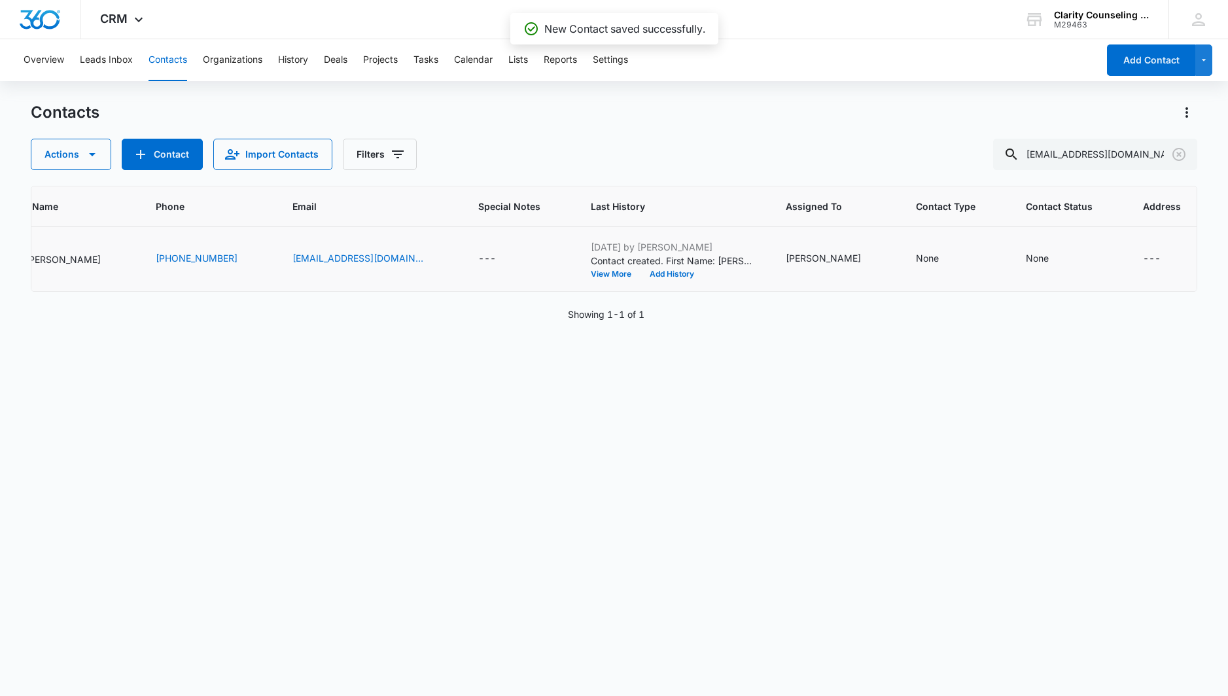
scroll to position [0, 163]
click at [1027, 264] on div "None" at bounding box center [1038, 258] width 23 height 14
drag, startPoint x: 1008, startPoint y: 169, endPoint x: 1015, endPoint y: 181, distance: 13.5
click at [1009, 171] on div at bounding box center [1011, 175] width 64 height 16
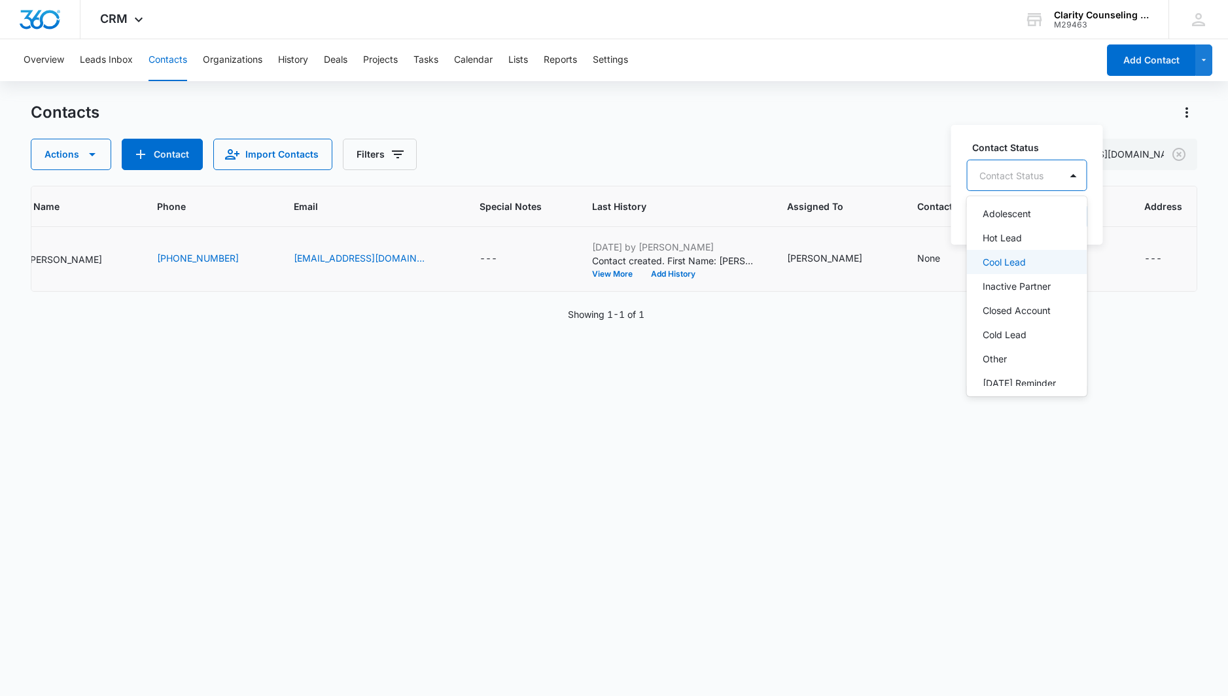
scroll to position [167, 0]
click at [1037, 296] on p "[DATE] Reminder Email List" at bounding box center [1026, 303] width 86 height 27
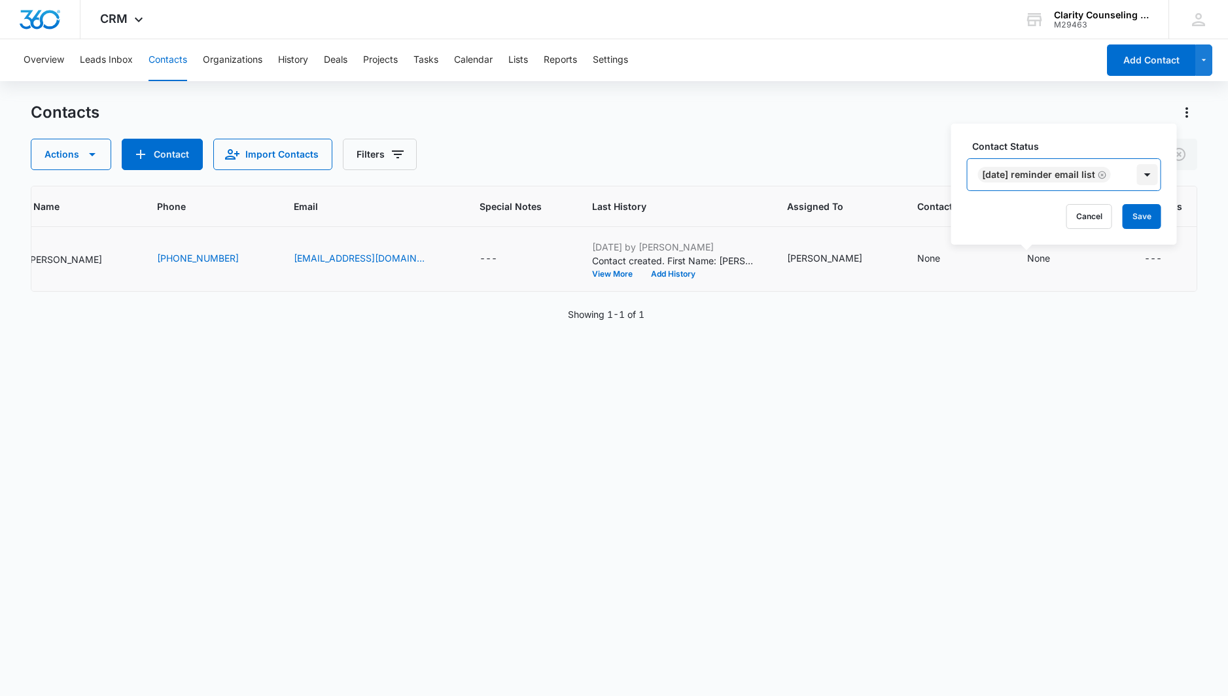
click at [1155, 179] on div at bounding box center [1147, 174] width 21 height 21
click at [1144, 211] on button "Save" at bounding box center [1142, 216] width 39 height 25
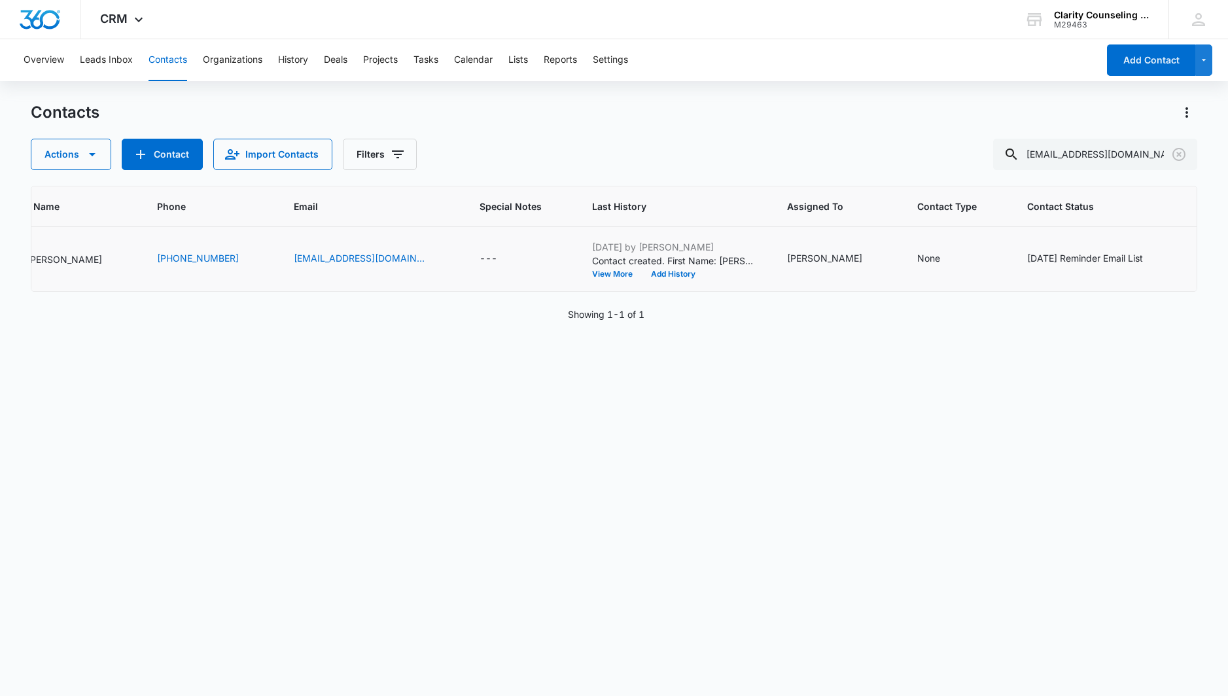
click at [1175, 154] on icon "Clear" at bounding box center [1179, 155] width 16 height 16
click at [1175, 154] on div at bounding box center [1178, 154] width 21 height 31
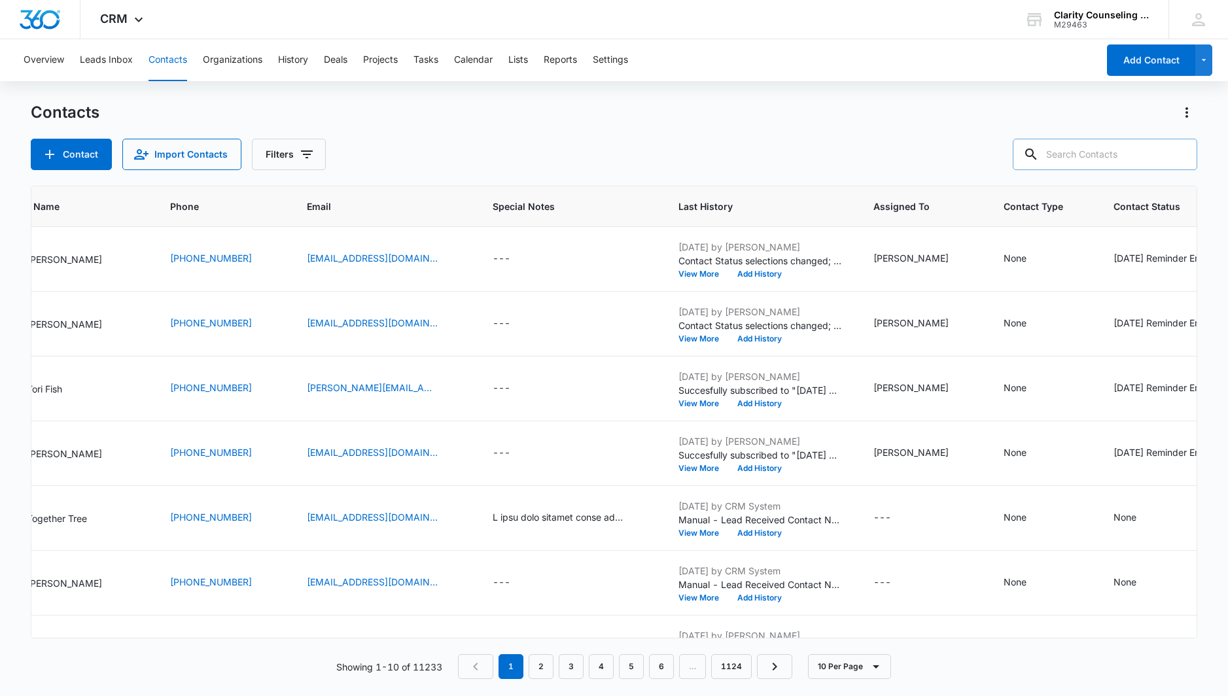
paste input "[EMAIL_ADDRESS][DOMAIN_NAME]"
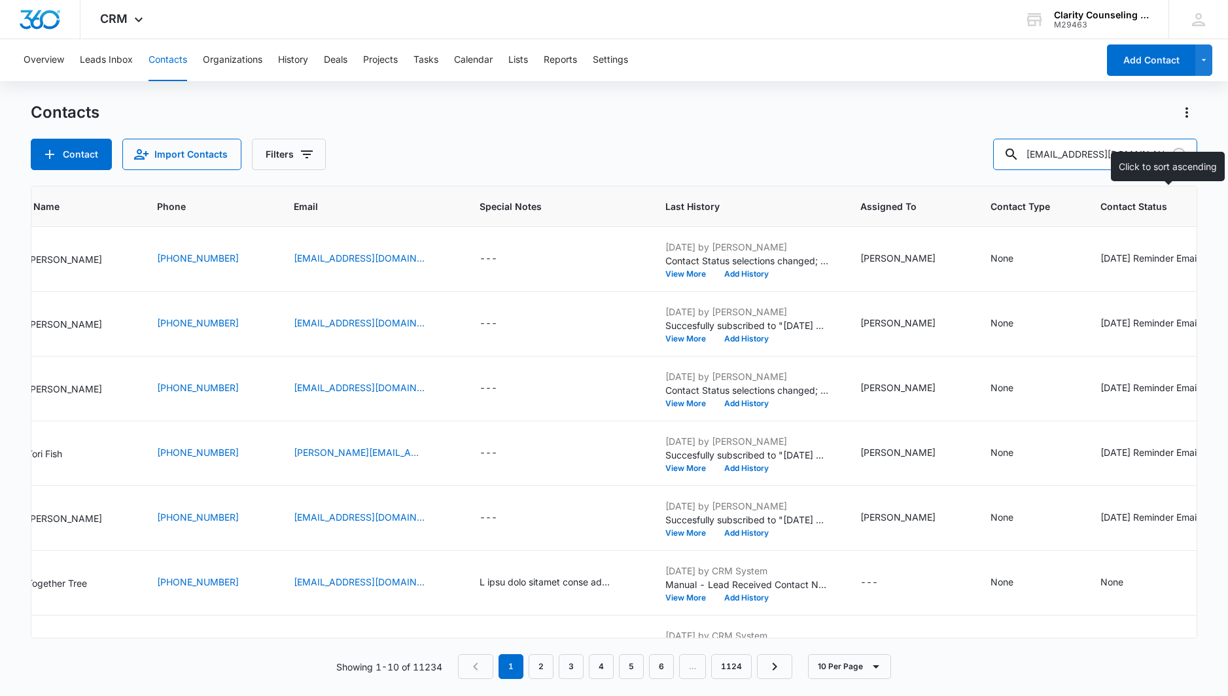
type input "[EMAIL_ADDRESS][DOMAIN_NAME]"
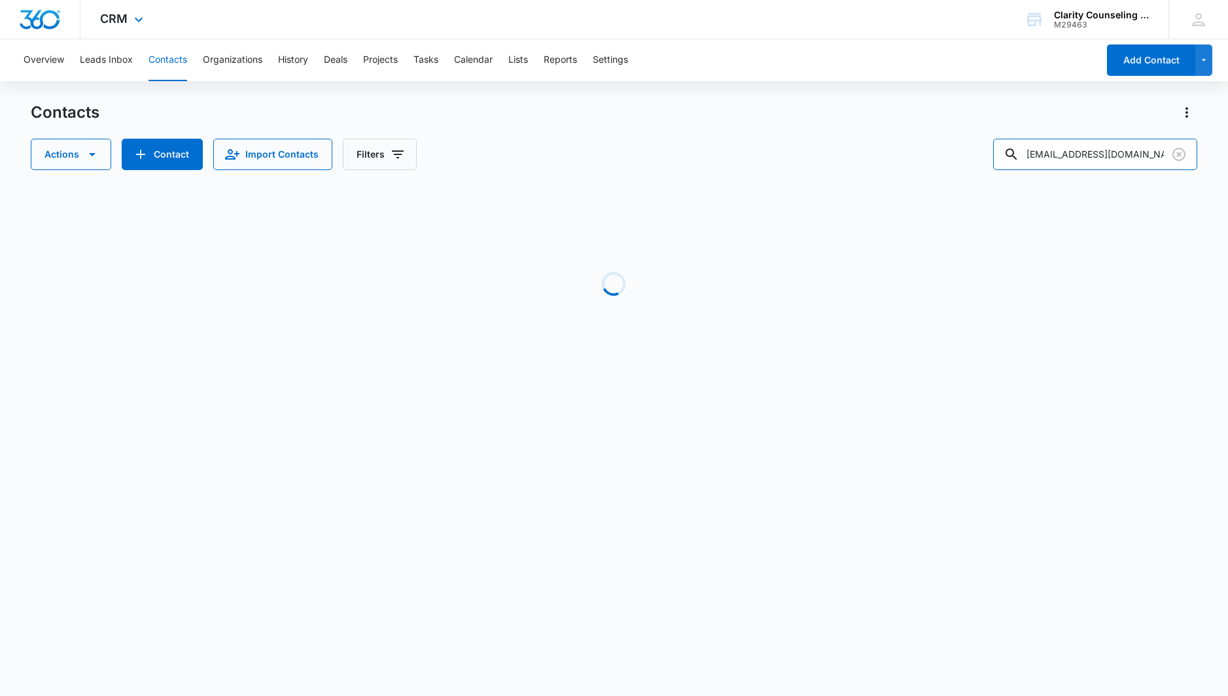
scroll to position [0, 0]
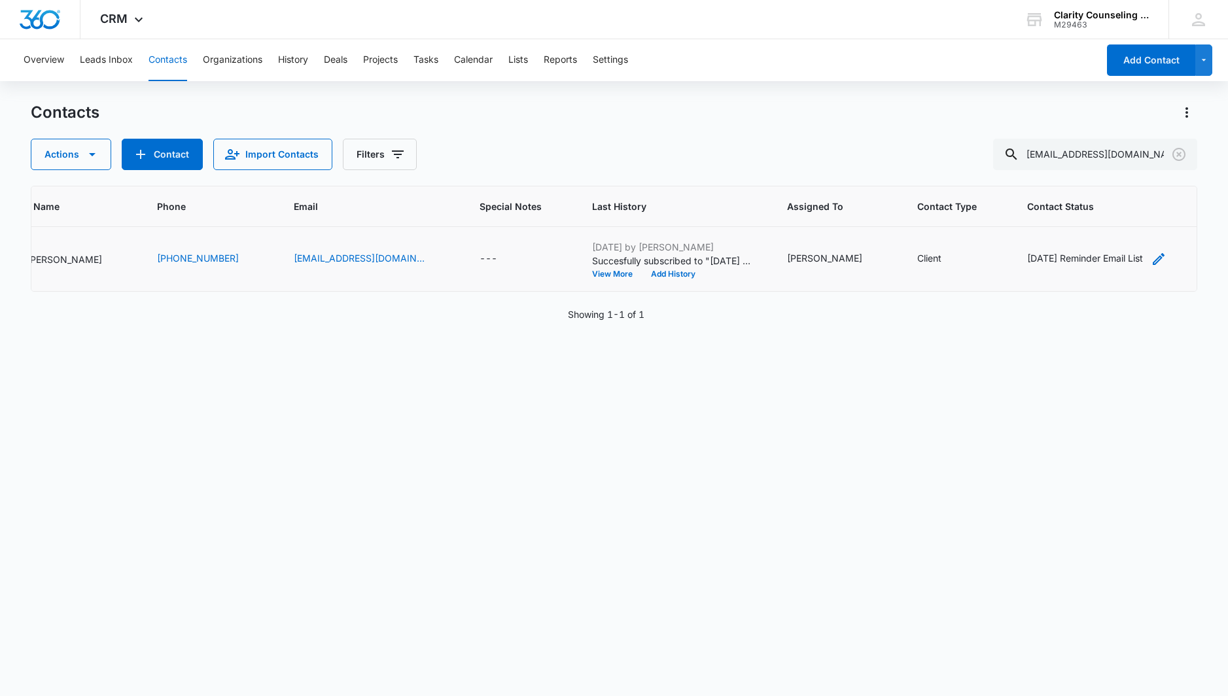
click at [1072, 260] on div "[DATE] Reminder Email List" at bounding box center [1085, 258] width 116 height 14
click at [1076, 176] on icon "Remove Saturday Reminder Email List" at bounding box center [1071, 175] width 9 height 10
click at [1041, 219] on button "Save" at bounding box center [1037, 216] width 39 height 25
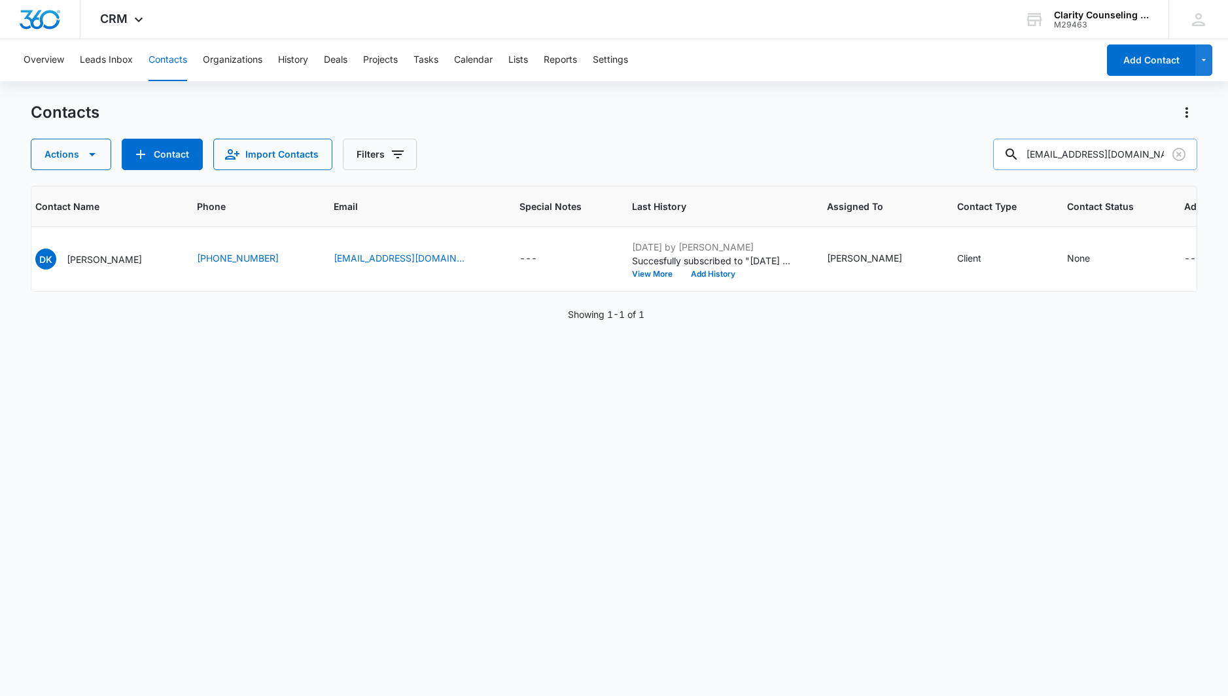
click at [1183, 153] on icon "Clear" at bounding box center [1179, 155] width 16 height 16
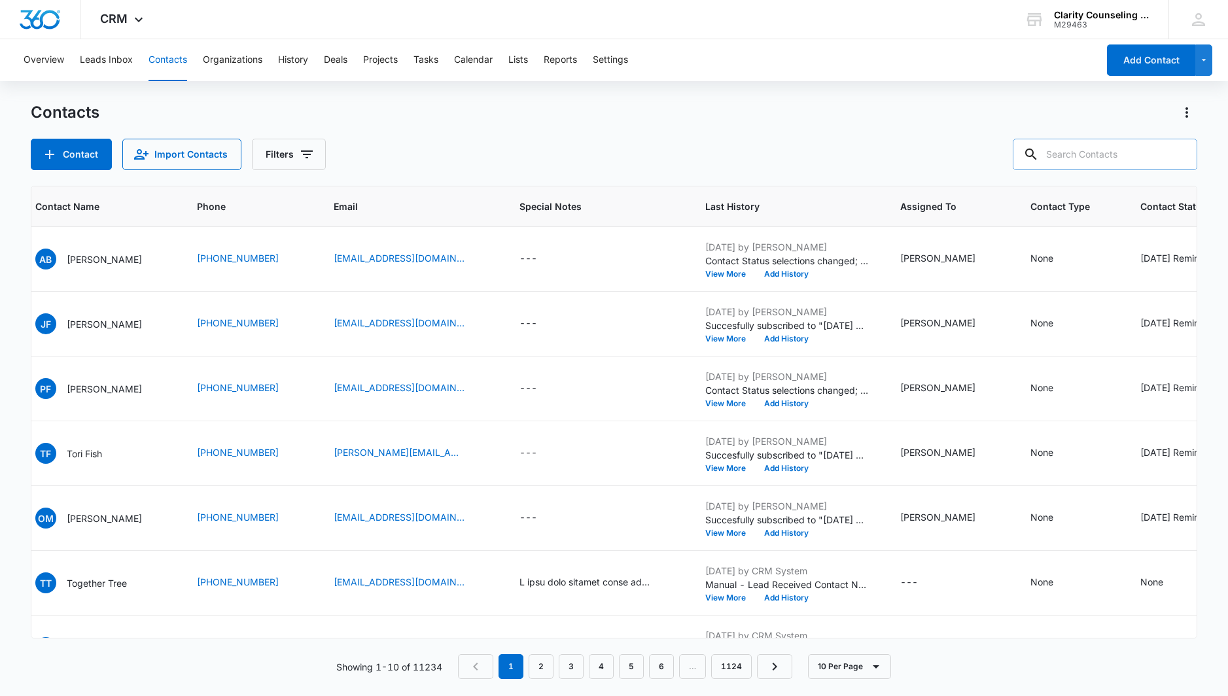
paste input "[EMAIL_ADDRESS][DOMAIN_NAME]"
type input "[EMAIL_ADDRESS][DOMAIN_NAME]"
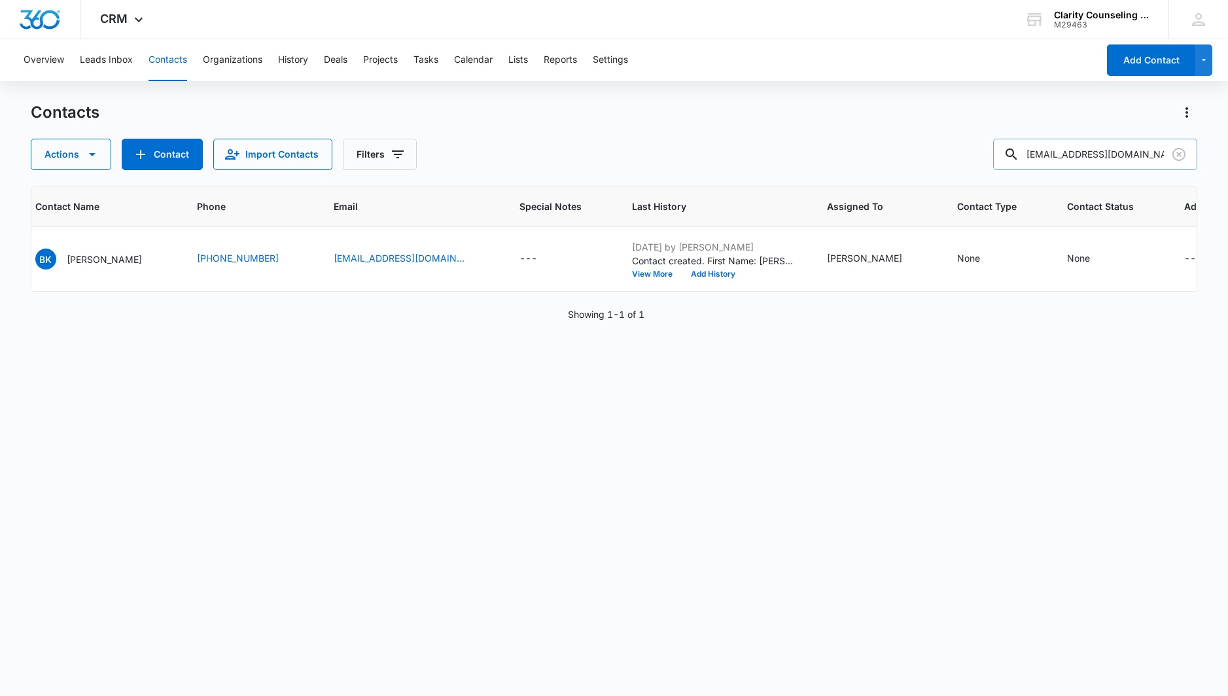
click at [1176, 151] on icon "Clear" at bounding box center [1179, 155] width 16 height 16
click at [1176, 151] on div at bounding box center [1178, 154] width 21 height 31
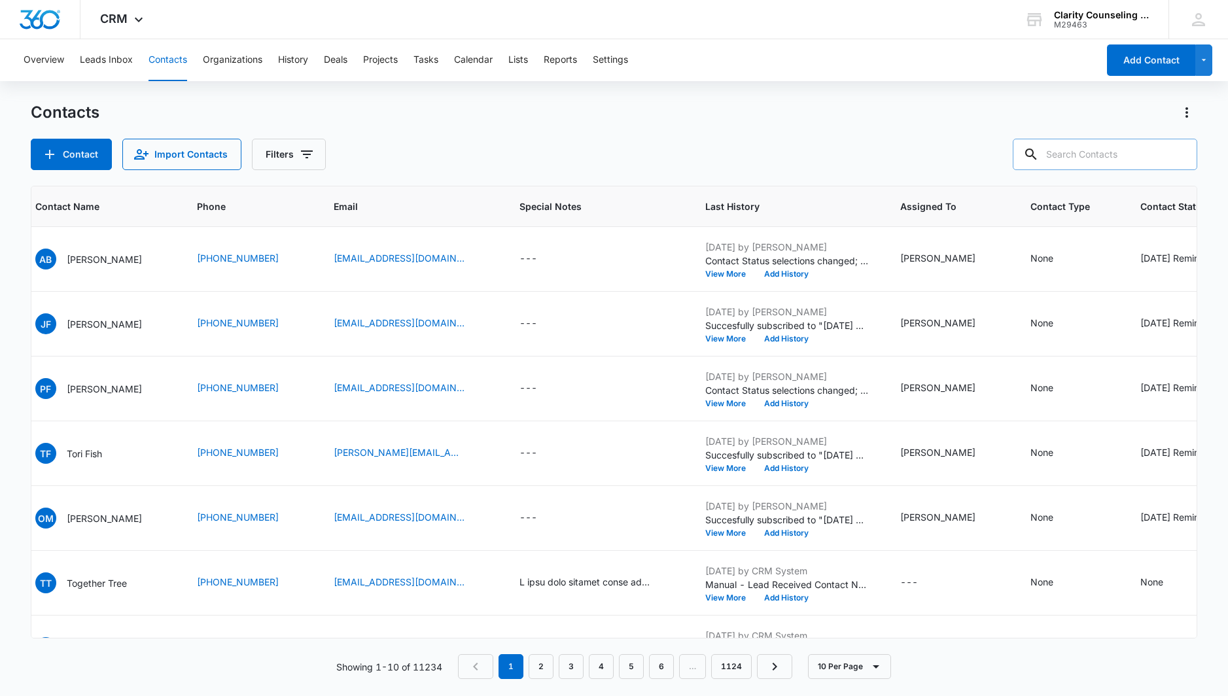
paste input "[EMAIL_ADDRESS][DOMAIN_NAME]"
type input "[EMAIL_ADDRESS][DOMAIN_NAME]"
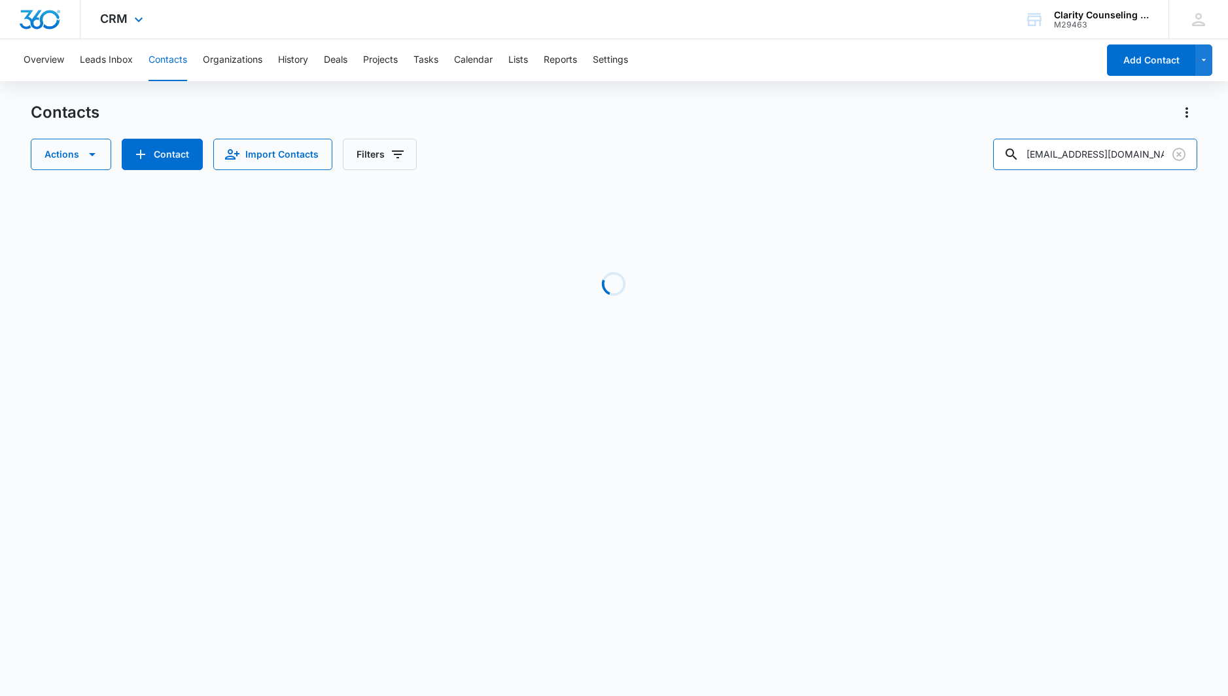
scroll to position [0, 0]
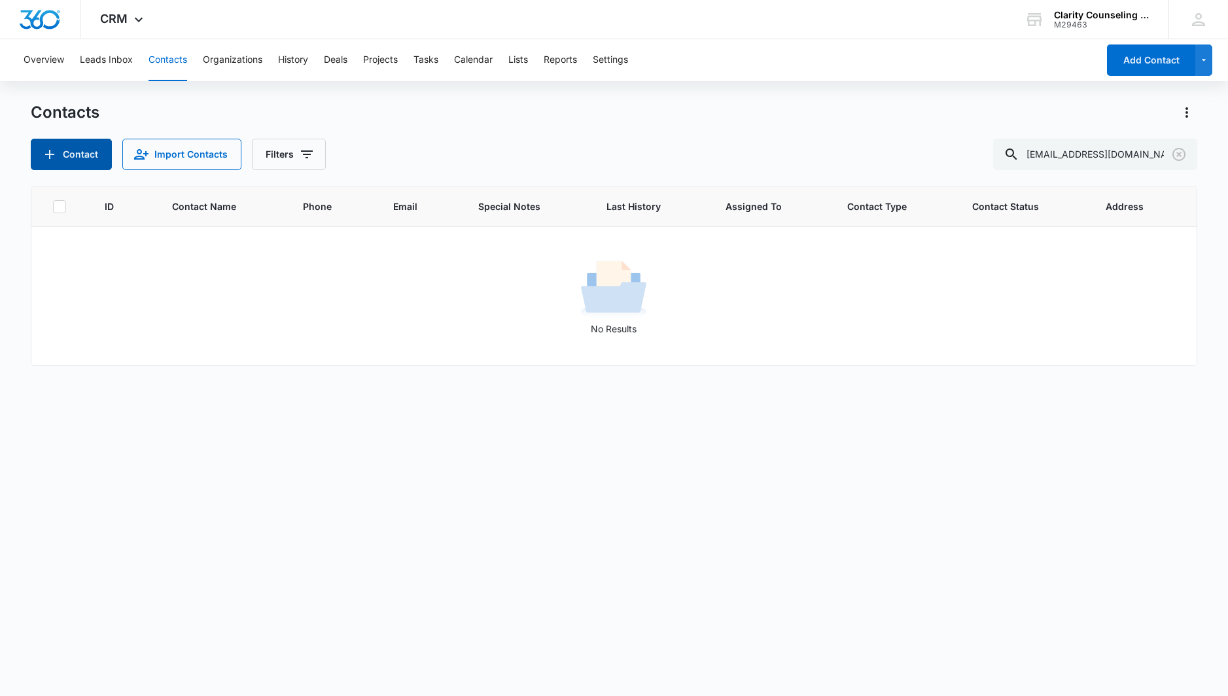
click at [37, 154] on button "Contact" at bounding box center [71, 154] width 81 height 31
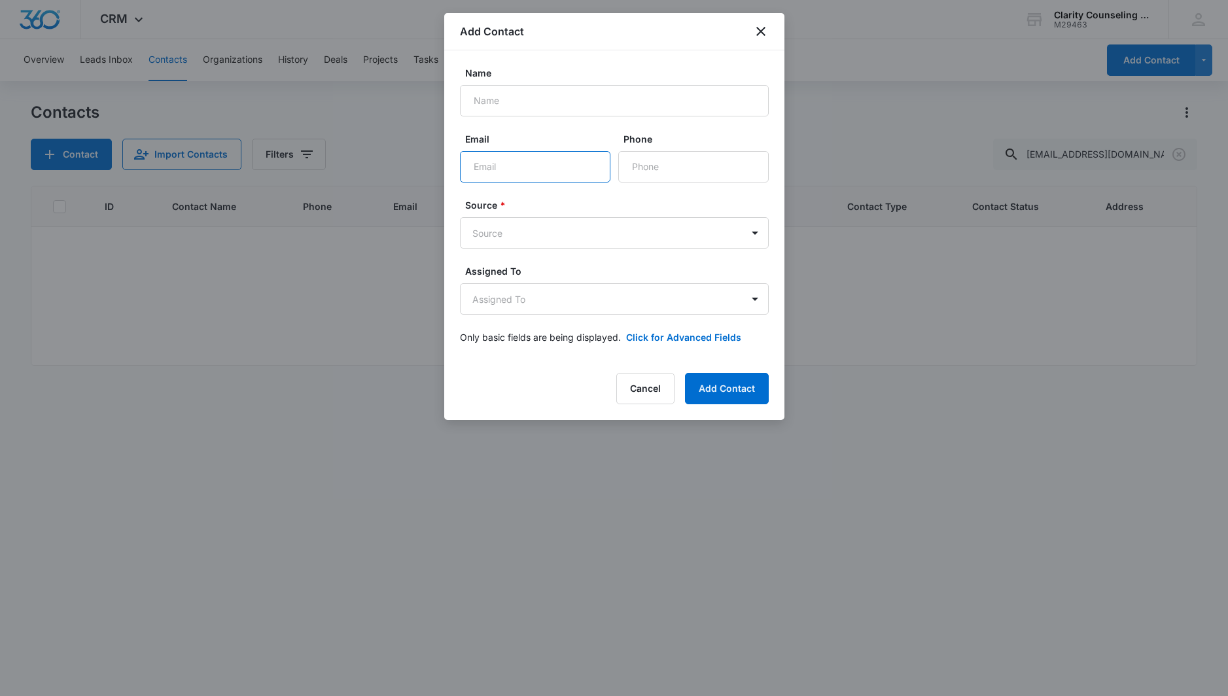
paste input "[EMAIL_ADDRESS][DOMAIN_NAME]"
type input "[EMAIL_ADDRESS][DOMAIN_NAME]"
paste input "[PERSON_NAME]"
type input "[PERSON_NAME]"
paste input "[PHONE_NUMBER]"
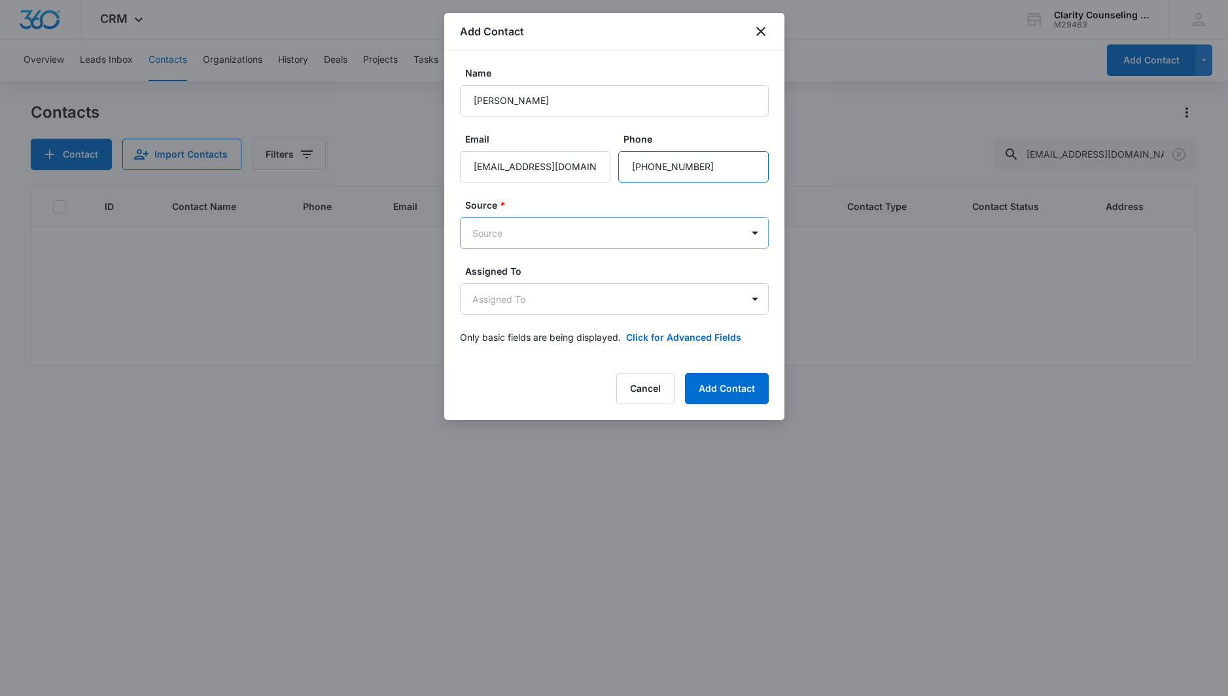
type input "[PHONE_NUMBER]"
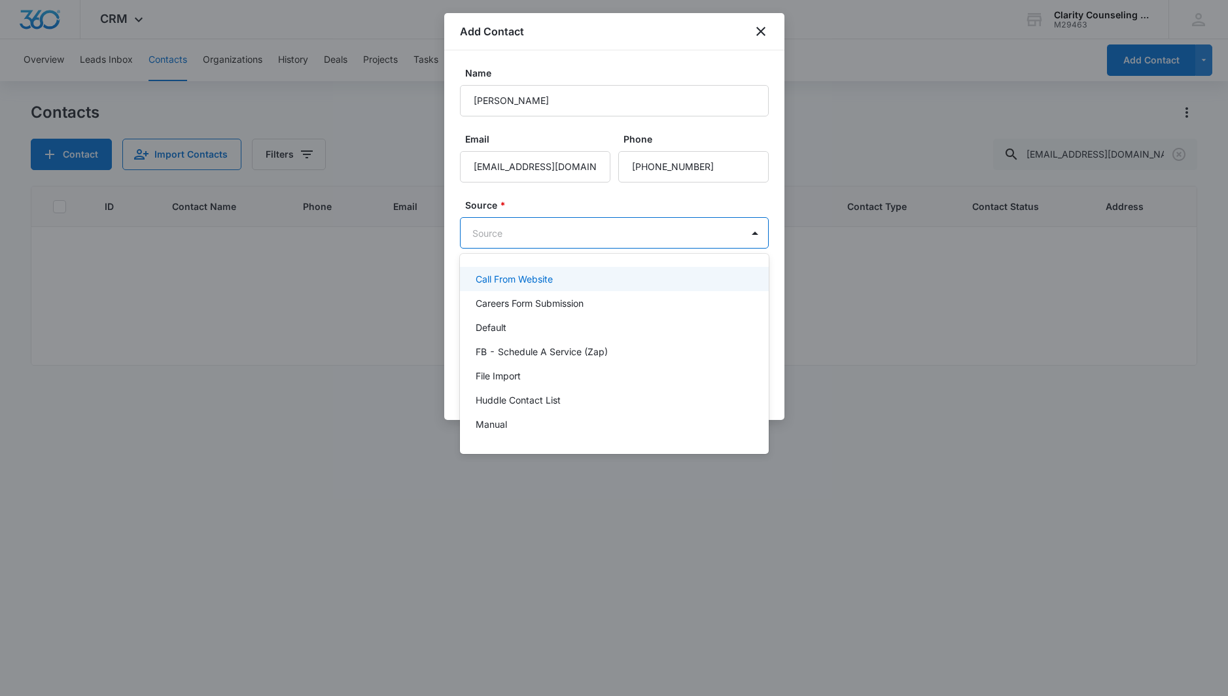
click at [612, 239] on body "CRM Apps Reputation Websites Forms CRM Email Social Content Ads Intelligence Fi…" at bounding box center [614, 348] width 1228 height 696
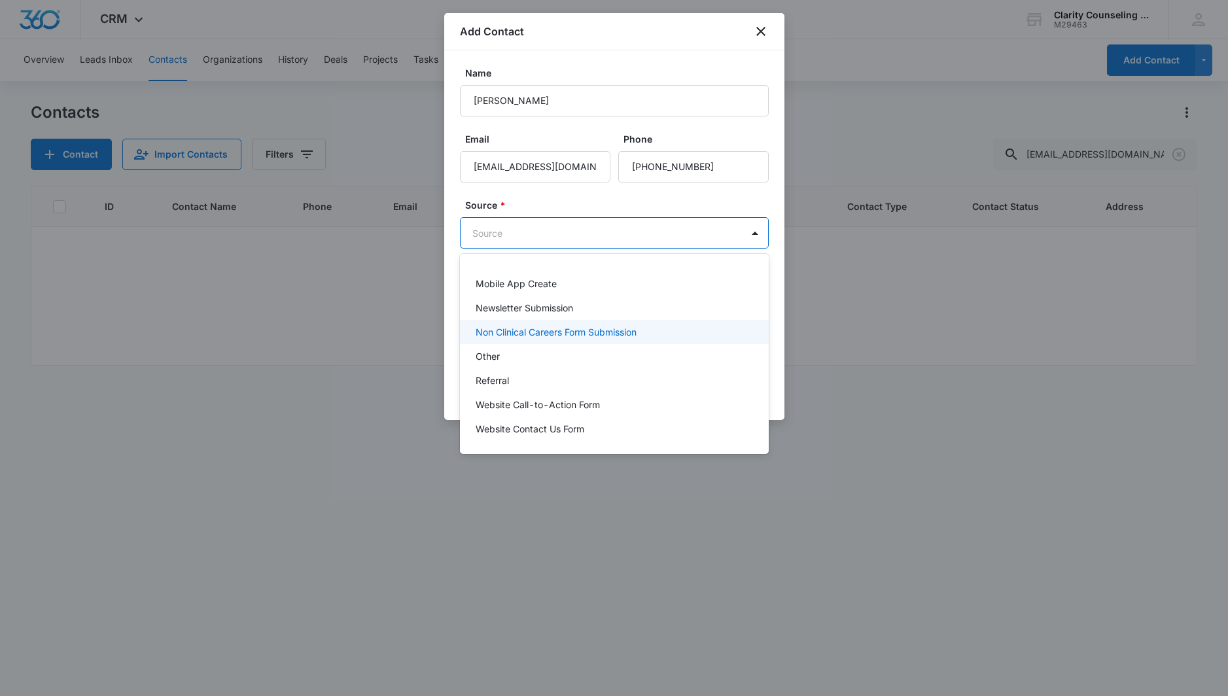
scroll to position [165, 0]
click at [495, 355] on p "Other" at bounding box center [488, 356] width 24 height 14
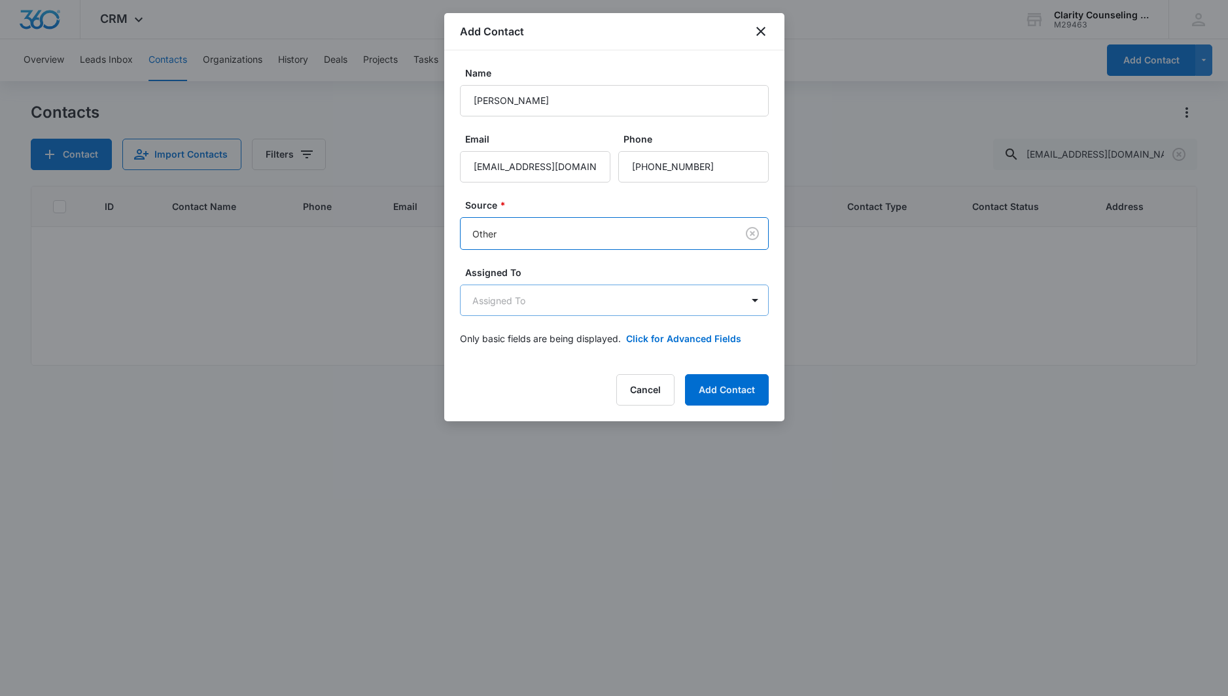
click at [556, 288] on body "CRM Apps Reputation Websites Forms CRM Email Social Content Ads Intelligence Fi…" at bounding box center [614, 348] width 1228 height 696
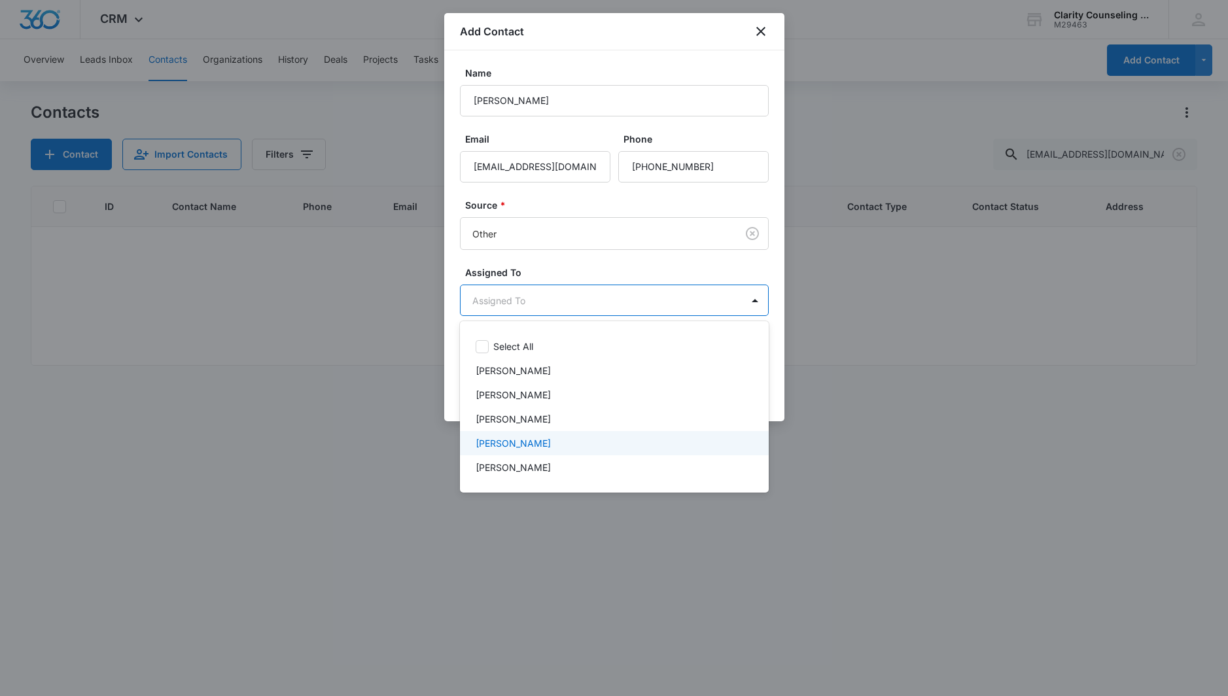
click at [515, 440] on p "[PERSON_NAME]" at bounding box center [513, 443] width 75 height 14
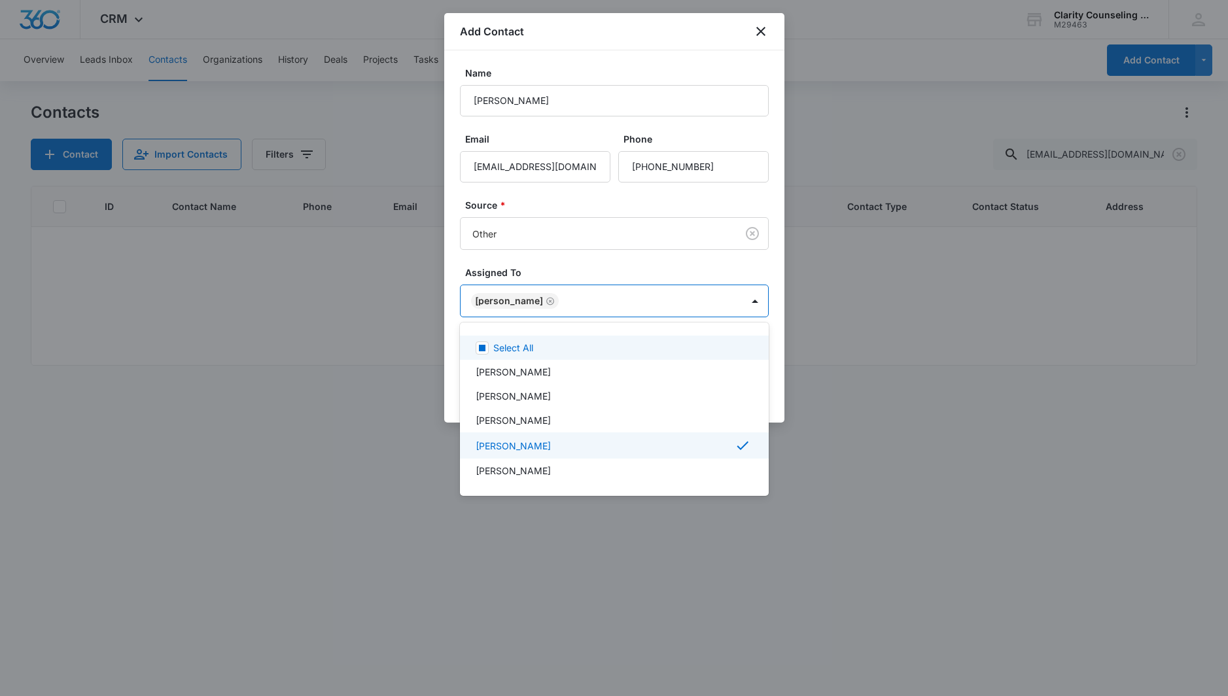
drag, startPoint x: 567, startPoint y: 252, endPoint x: 629, endPoint y: 276, distance: 66.7
click at [568, 252] on div at bounding box center [614, 348] width 1228 height 696
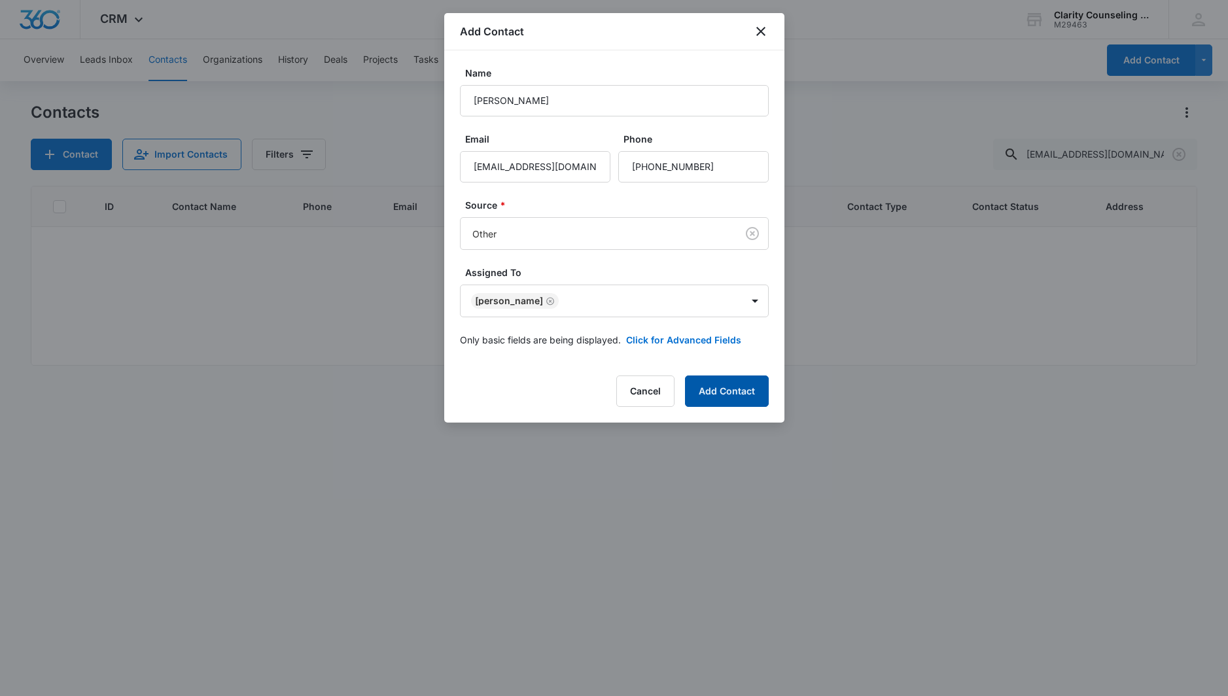
click at [718, 387] on button "Add Contact" at bounding box center [727, 391] width 84 height 31
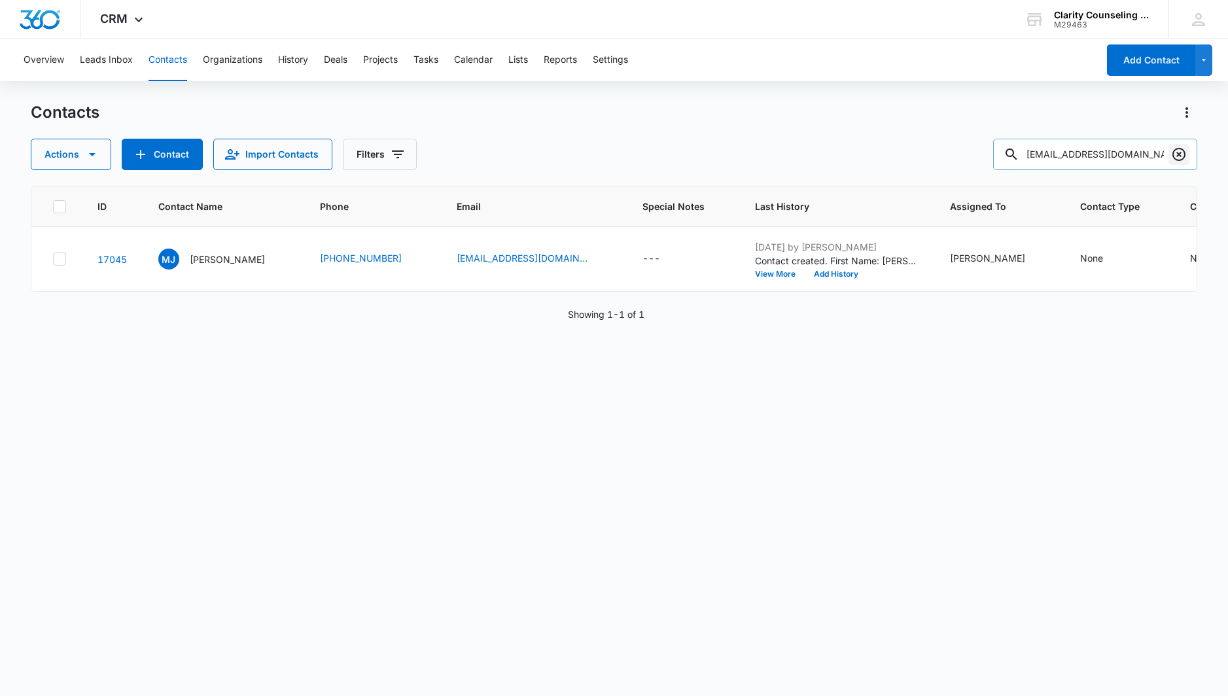
click at [1183, 156] on icon "Clear" at bounding box center [1179, 155] width 16 height 16
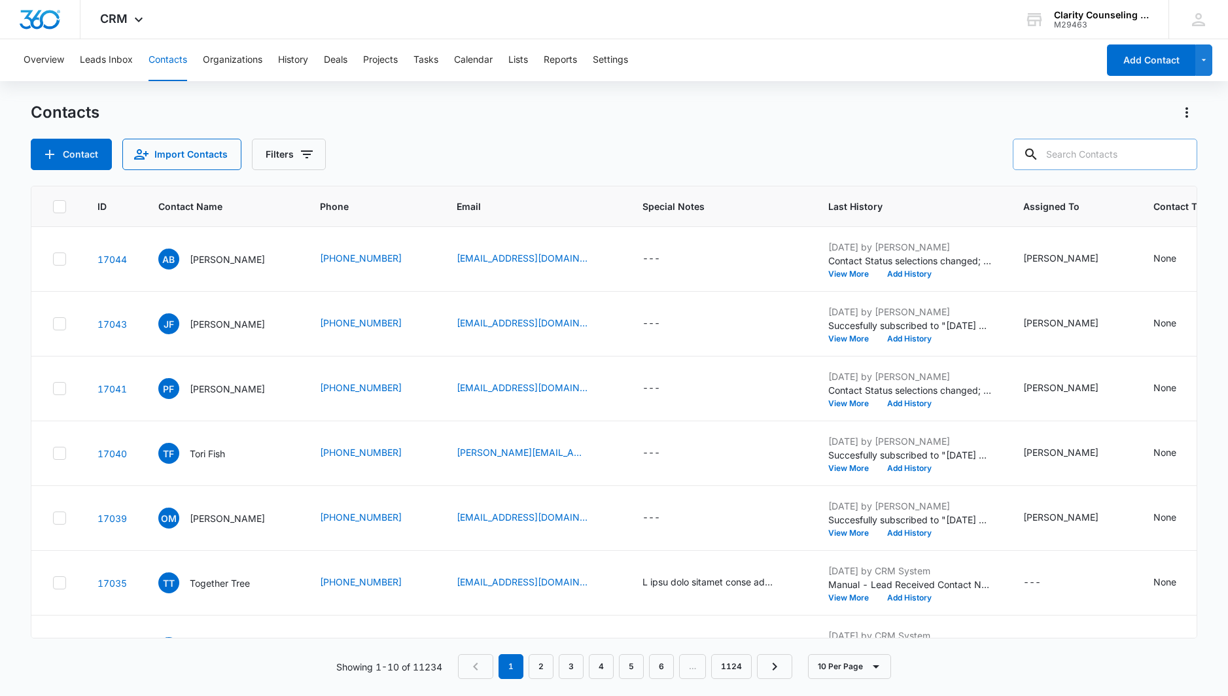
click at [1178, 156] on div at bounding box center [1178, 154] width 21 height 31
paste input "[EMAIL_ADDRESS][DOMAIN_NAME]"
type input "[EMAIL_ADDRESS][DOMAIN_NAME]"
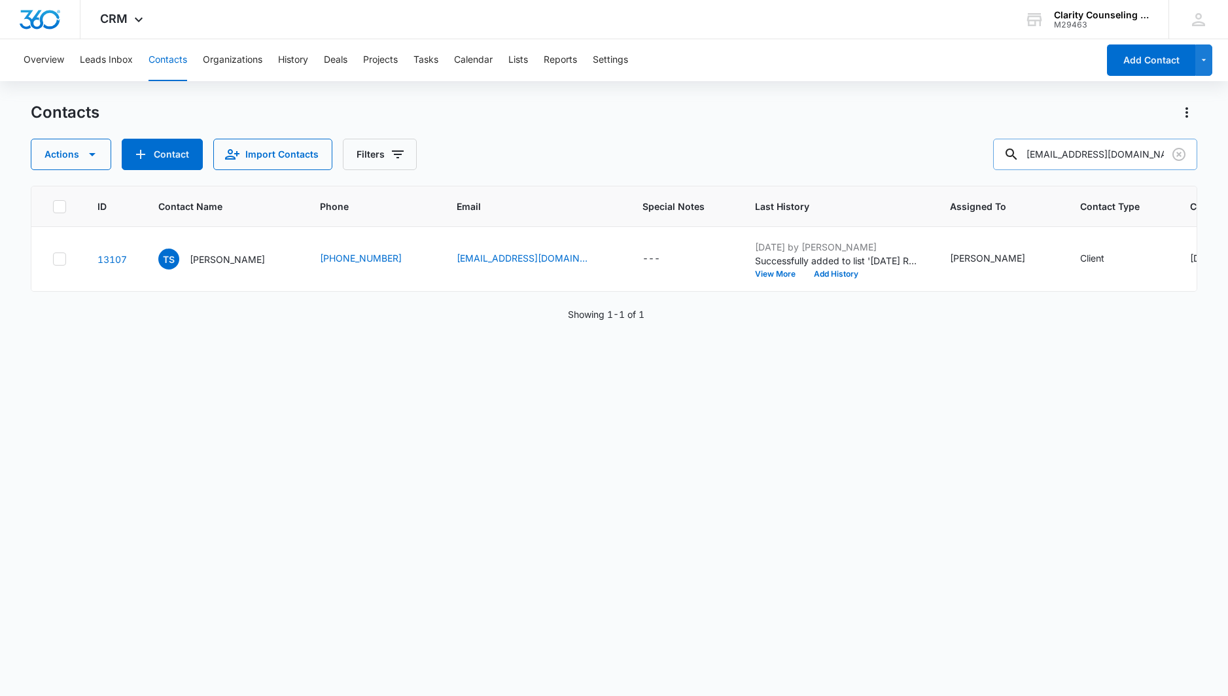
click at [1182, 155] on icon "Clear" at bounding box center [1179, 155] width 16 height 16
click at [1174, 154] on div at bounding box center [1178, 154] width 21 height 31
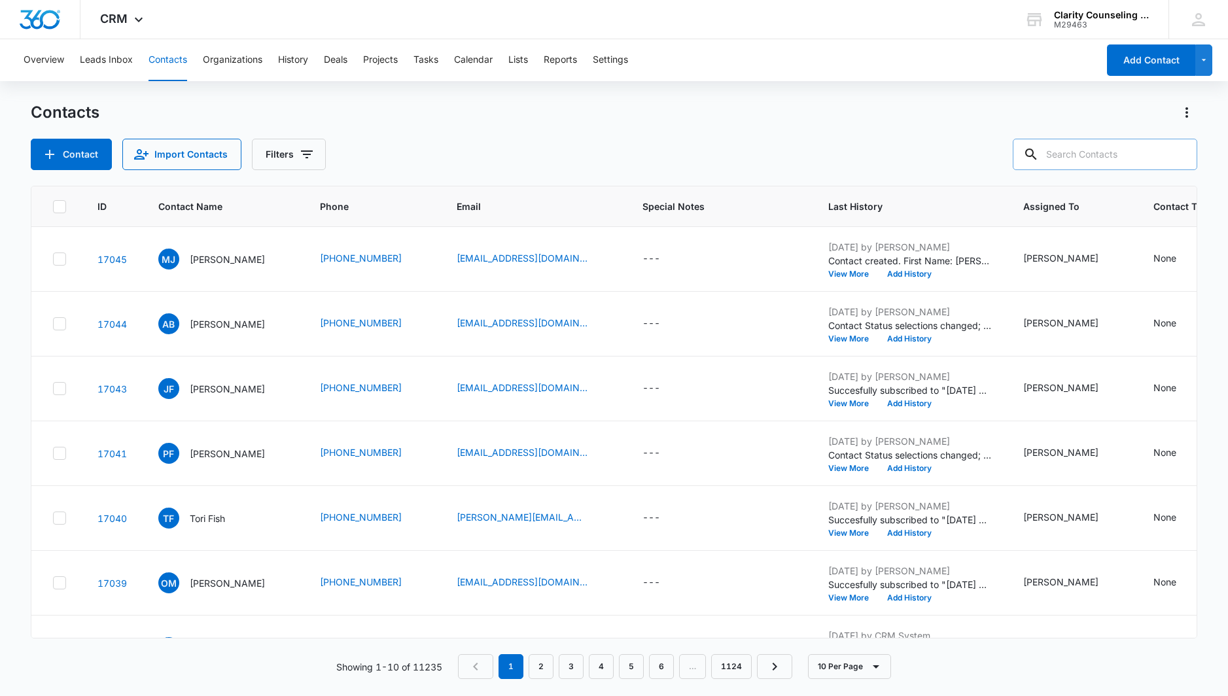
paste input "[EMAIL_ADDRESS][DOMAIN_NAME]"
type input "[EMAIL_ADDRESS][DOMAIN_NAME]"
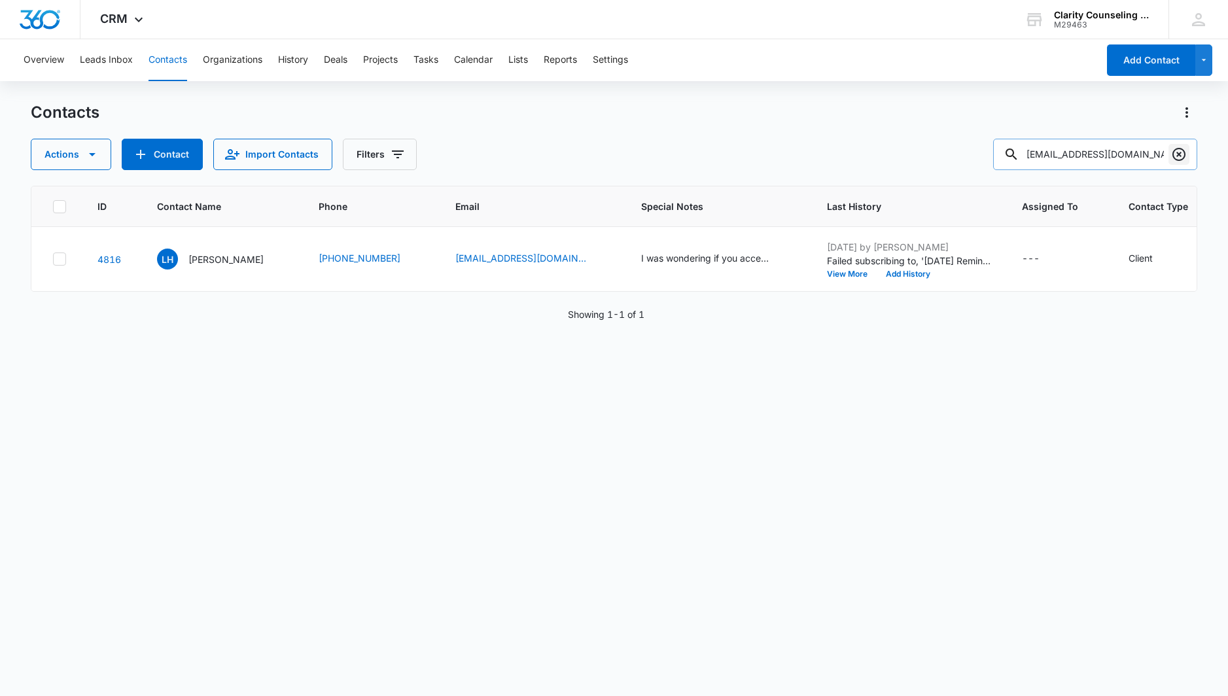
click at [1178, 150] on icon "Clear" at bounding box center [1179, 155] width 16 height 16
click at [1178, 150] on div at bounding box center [1178, 154] width 21 height 31
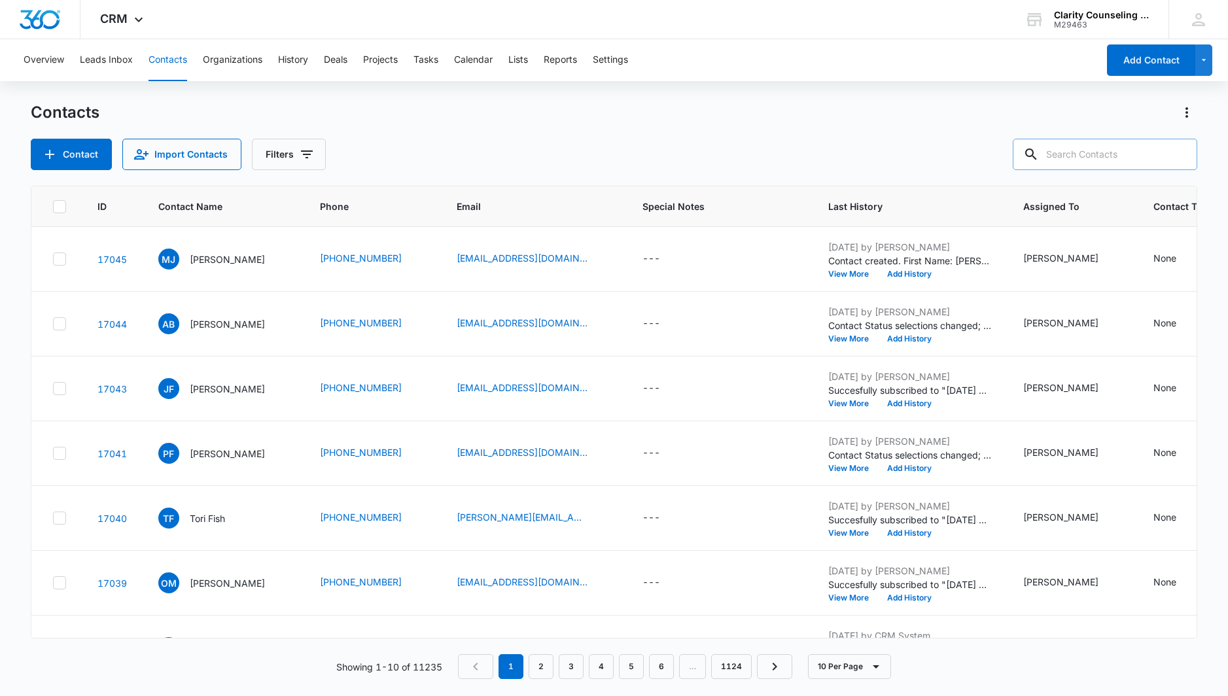
paste input "[EMAIL_ADDRESS][DOMAIN_NAME]"
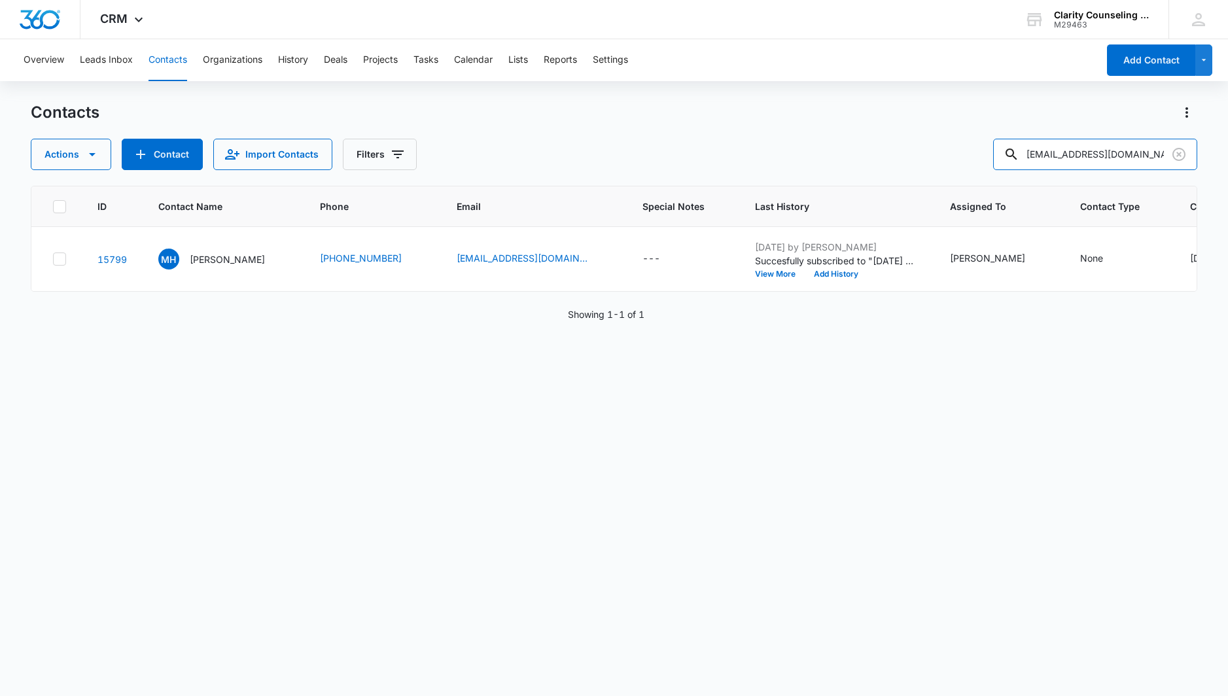
type input "[EMAIL_ADDRESS][DOMAIN_NAME]"
click at [1180, 154] on icon "Clear" at bounding box center [1179, 155] width 16 height 16
click at [1176, 154] on div at bounding box center [1178, 154] width 21 height 31
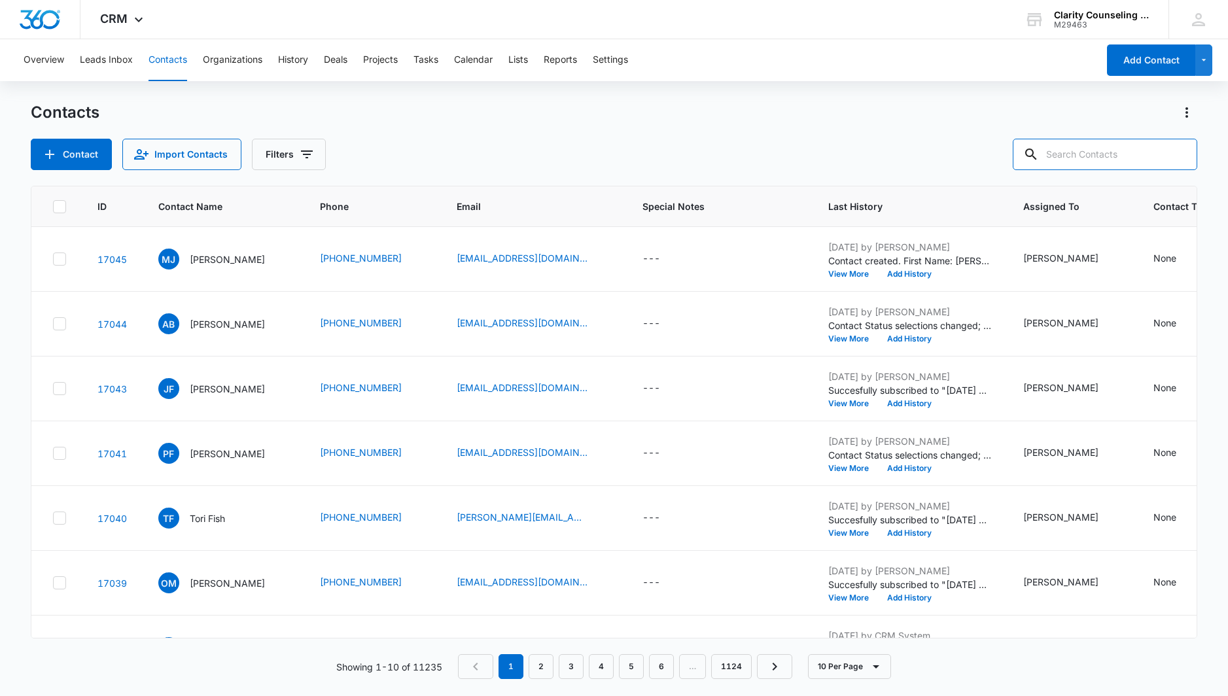
paste input "[EMAIL_ADDRESS][DOMAIN_NAME]"
type input "[EMAIL_ADDRESS][DOMAIN_NAME]"
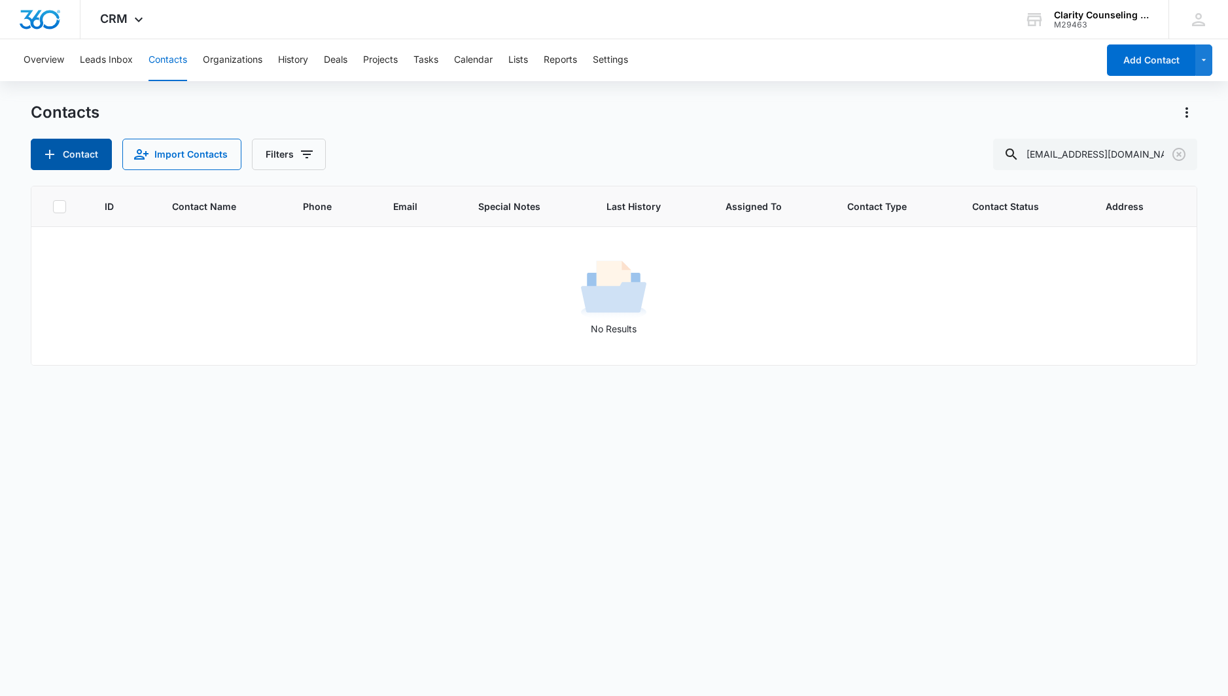
click at [71, 143] on button "Contact" at bounding box center [71, 154] width 81 height 31
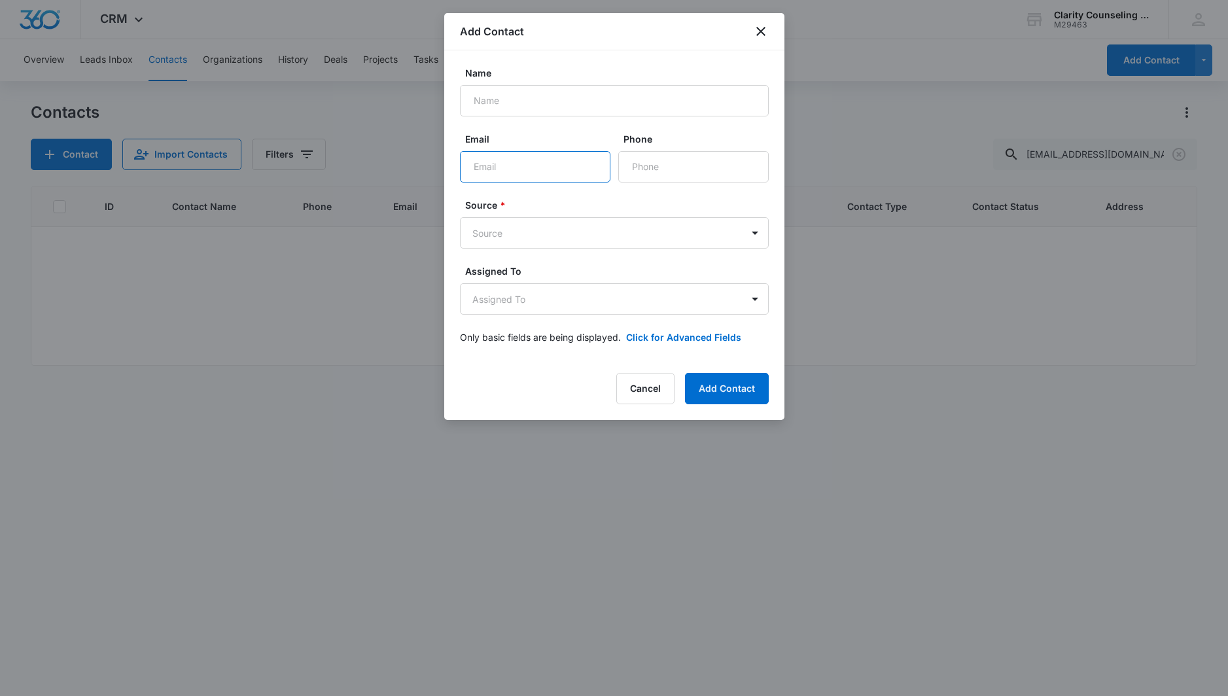
paste input "[EMAIL_ADDRESS][DOMAIN_NAME]"
type input "[EMAIL_ADDRESS][DOMAIN_NAME]"
type input "[PERSON_NAME]"
paste input "[PHONE_NUMBER]"
type input "[PHONE_NUMBER]"
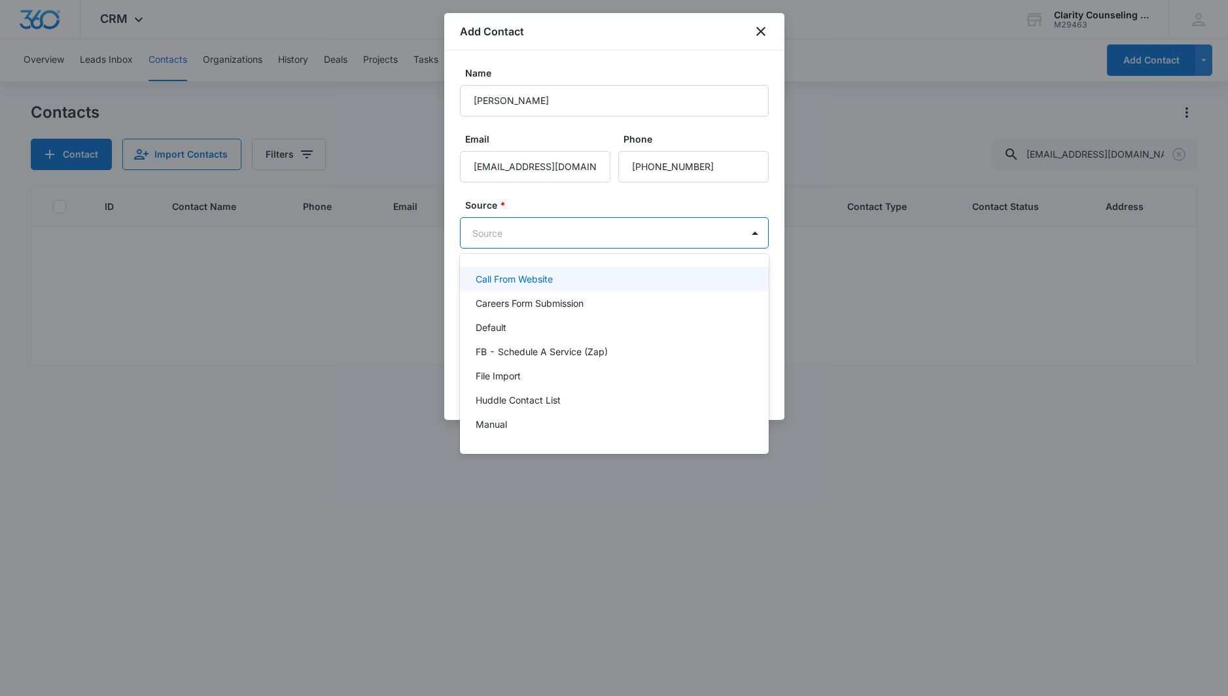
click at [628, 240] on body "CRM Apps Reputation Websites Forms CRM Email Social Content Ads Intelligence Fi…" at bounding box center [614, 348] width 1228 height 696
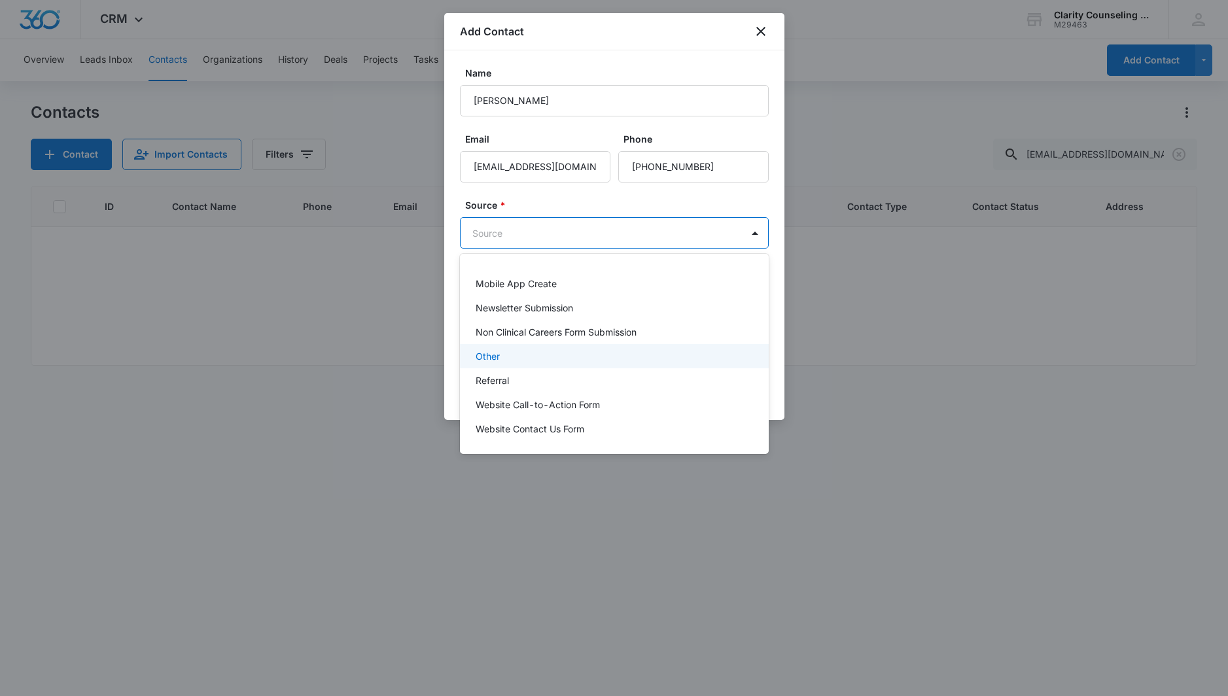
click at [514, 363] on div "Other" at bounding box center [614, 356] width 309 height 24
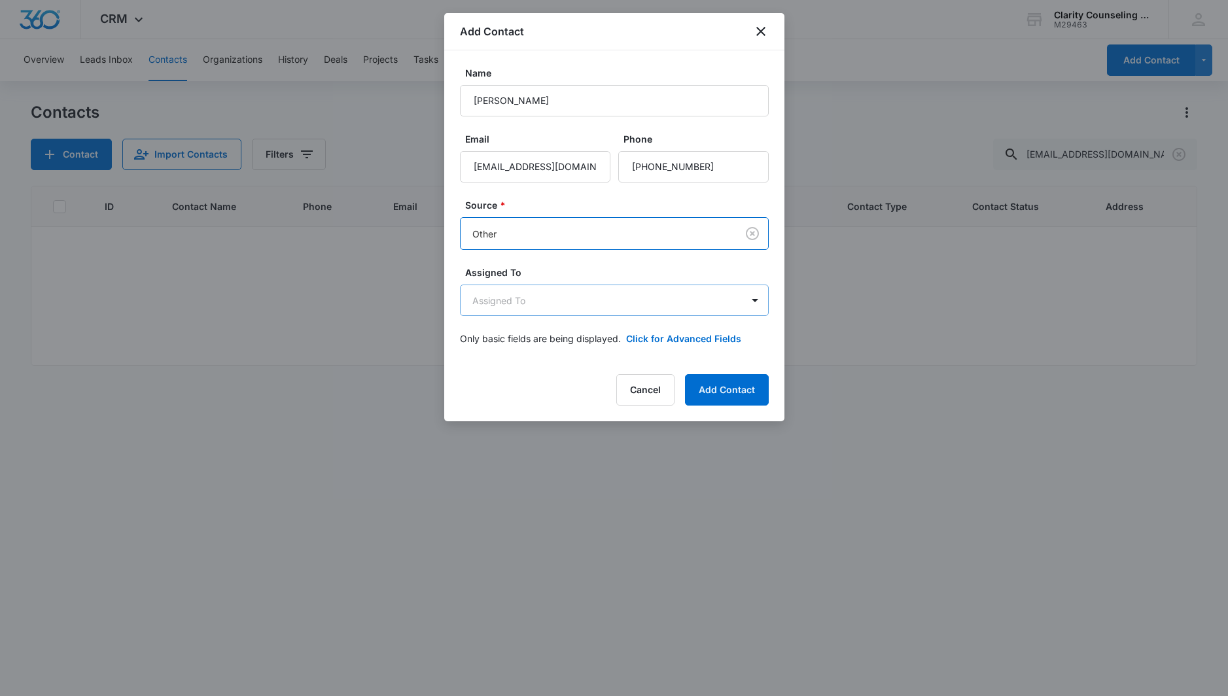
click at [523, 303] on body "CRM Apps Reputation Websites Forms CRM Email Social Content Ads Intelligence Fi…" at bounding box center [614, 348] width 1228 height 696
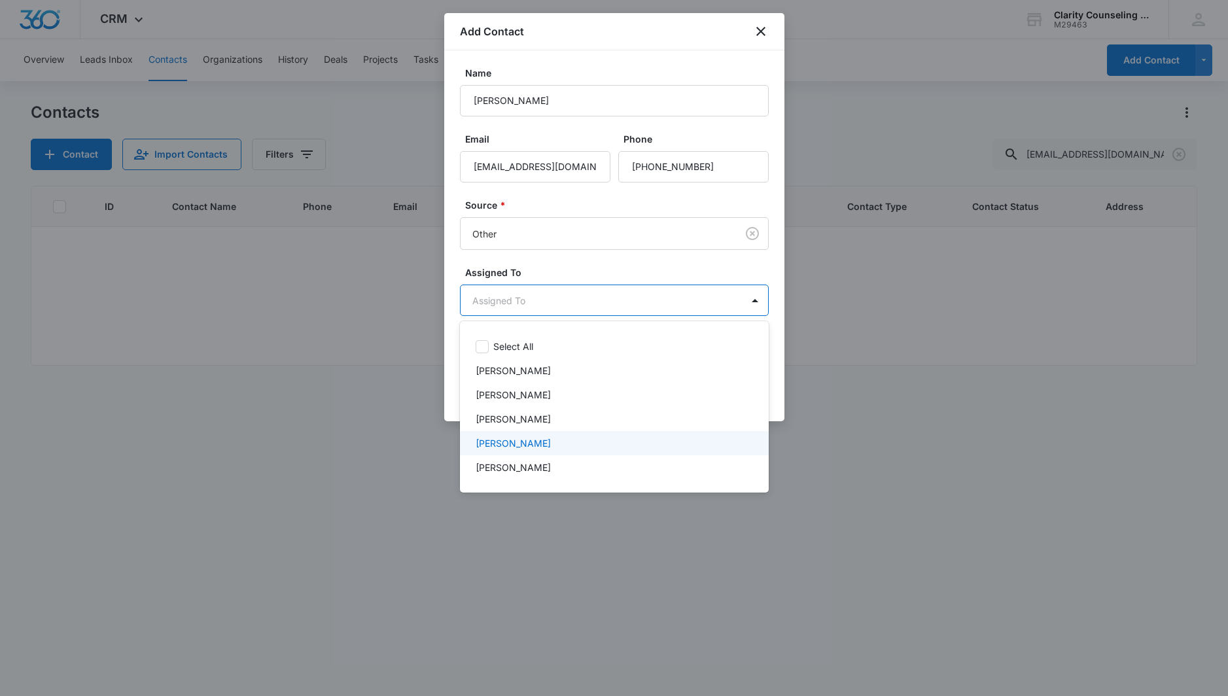
click at [544, 447] on p "[PERSON_NAME]" at bounding box center [513, 443] width 75 height 14
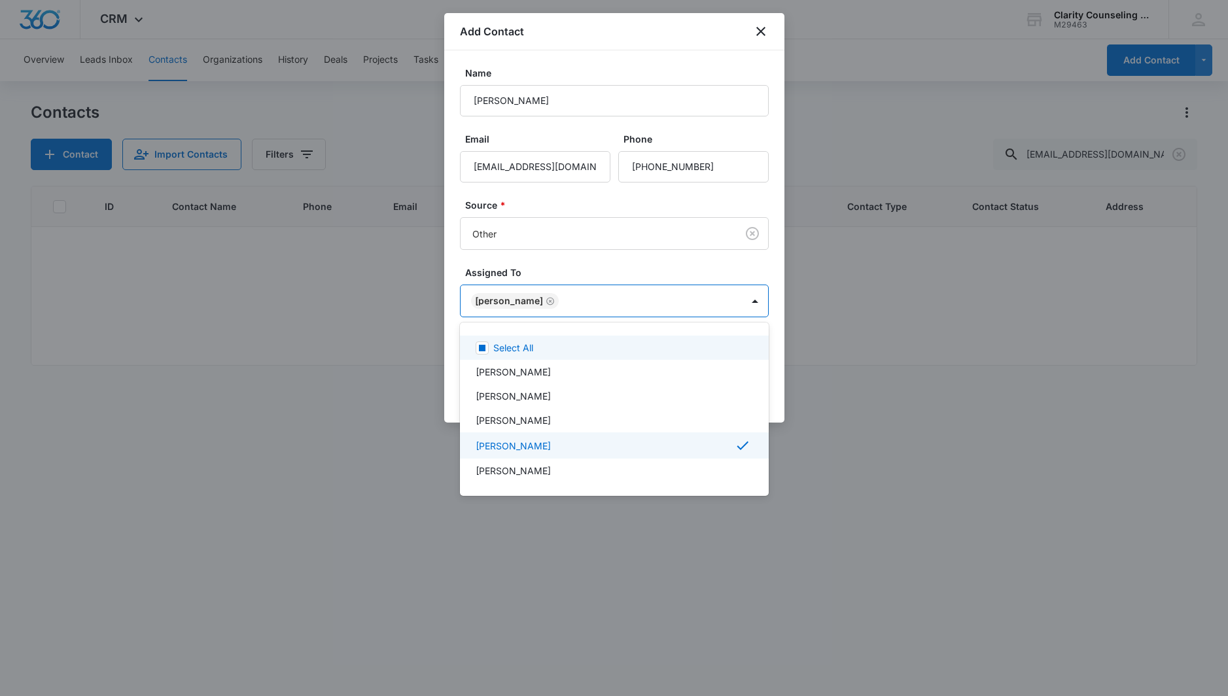
drag, startPoint x: 611, startPoint y: 201, endPoint x: 727, endPoint y: 314, distance: 161.5
click at [622, 209] on div at bounding box center [614, 348] width 1228 height 696
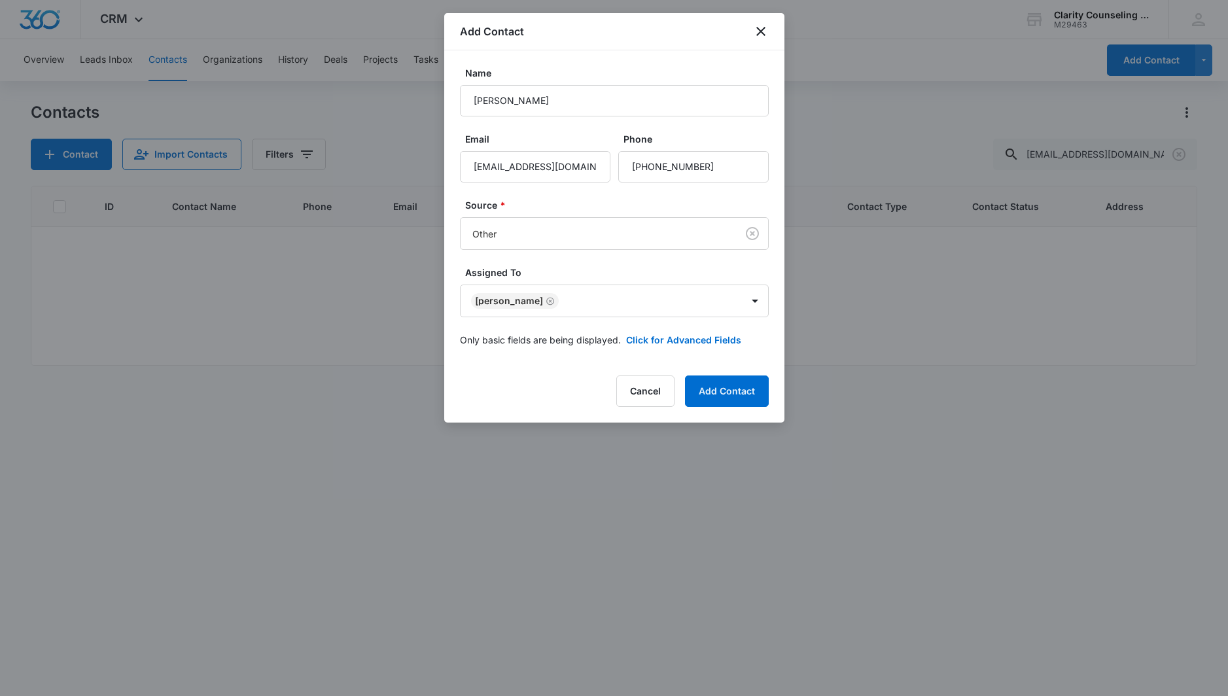
drag, startPoint x: 733, startPoint y: 390, endPoint x: 737, endPoint y: 383, distance: 7.6
click at [731, 387] on button "Add Contact" at bounding box center [727, 391] width 84 height 31
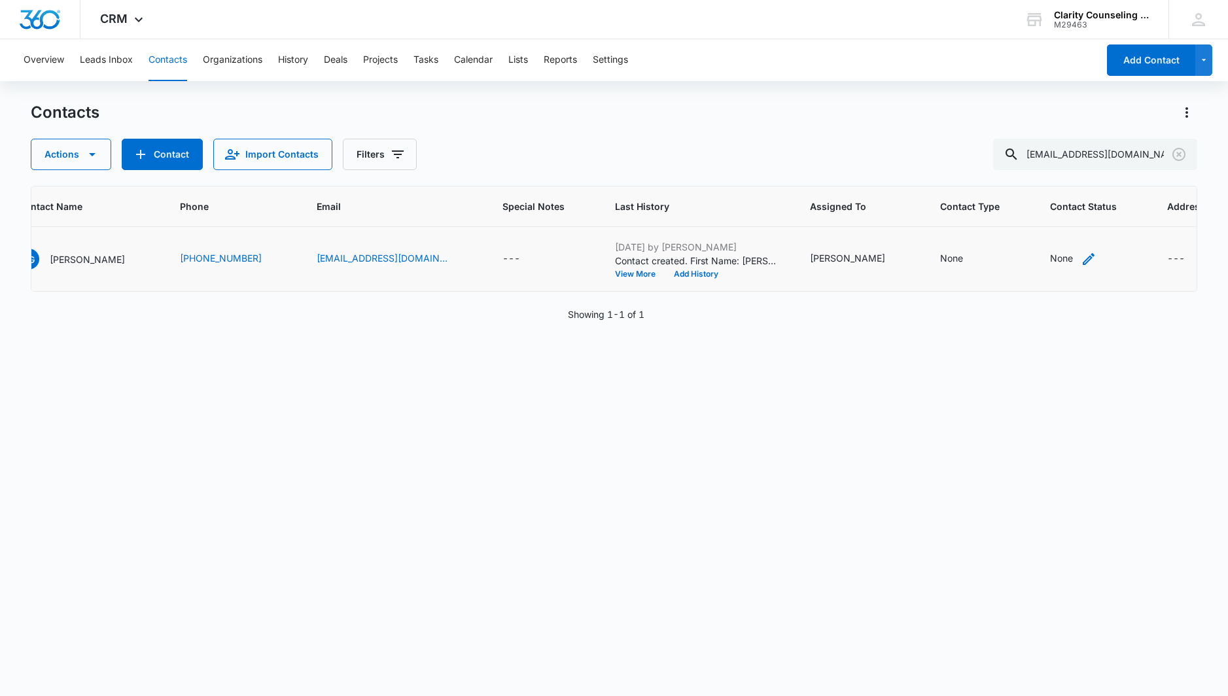
scroll to position [0, 139]
click at [1051, 258] on div "None" at bounding box center [1062, 258] width 23 height 14
click at [1044, 169] on div "Contact Status" at bounding box center [1014, 175] width 93 height 29
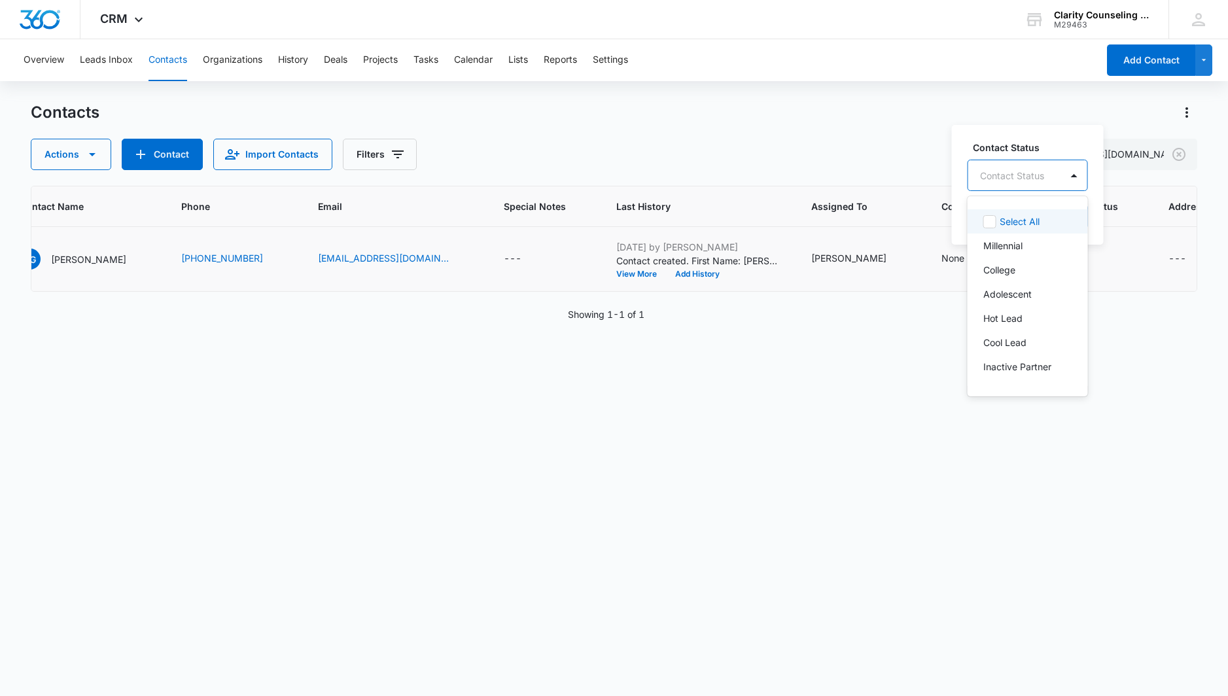
scroll to position [0, 0]
click at [1034, 258] on p "[DATE] Reminder Email List" at bounding box center [1026, 267] width 86 height 27
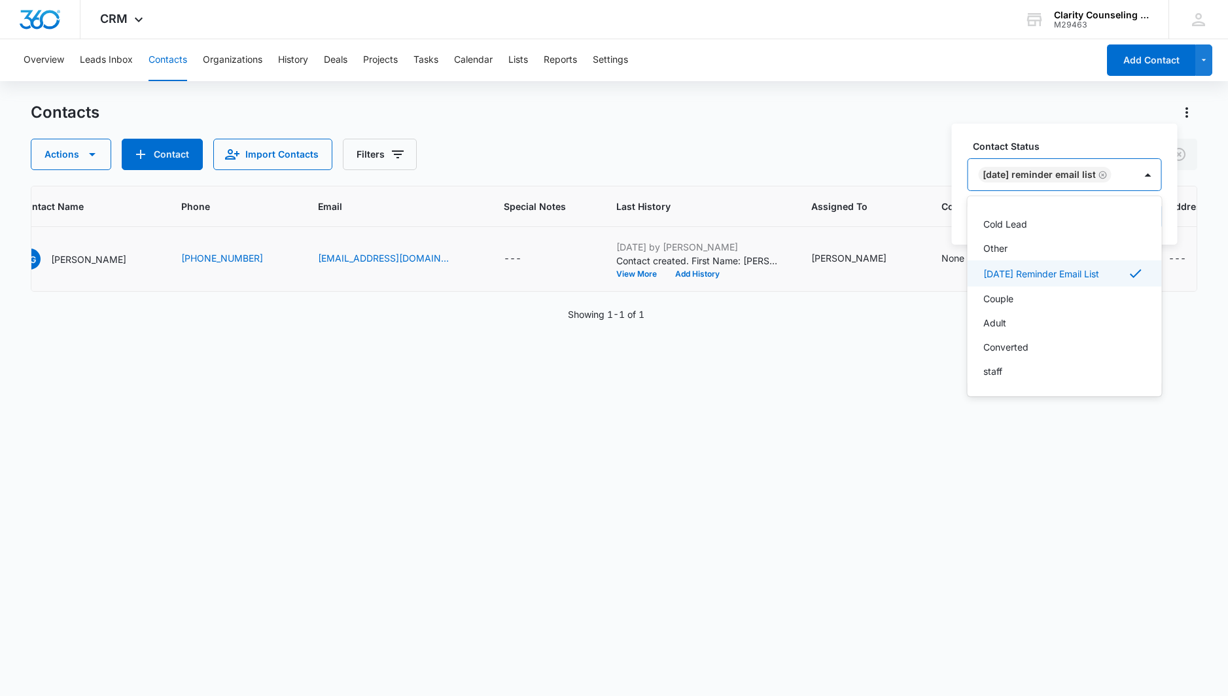
scroll to position [191, 0]
click at [1157, 170] on div at bounding box center [1148, 174] width 21 height 21
click at [1152, 209] on button "Save" at bounding box center [1142, 216] width 39 height 25
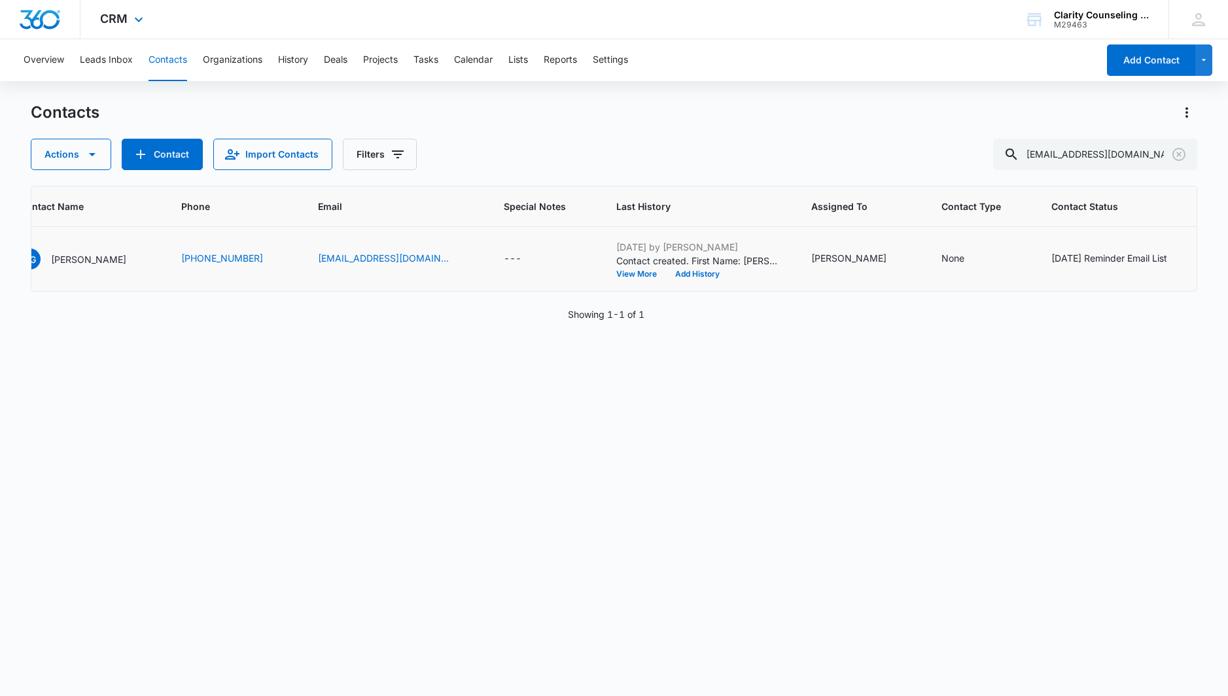
click at [1173, 153] on icon "Clear" at bounding box center [1178, 154] width 13 height 13
click at [1173, 153] on div at bounding box center [1178, 154] width 21 height 31
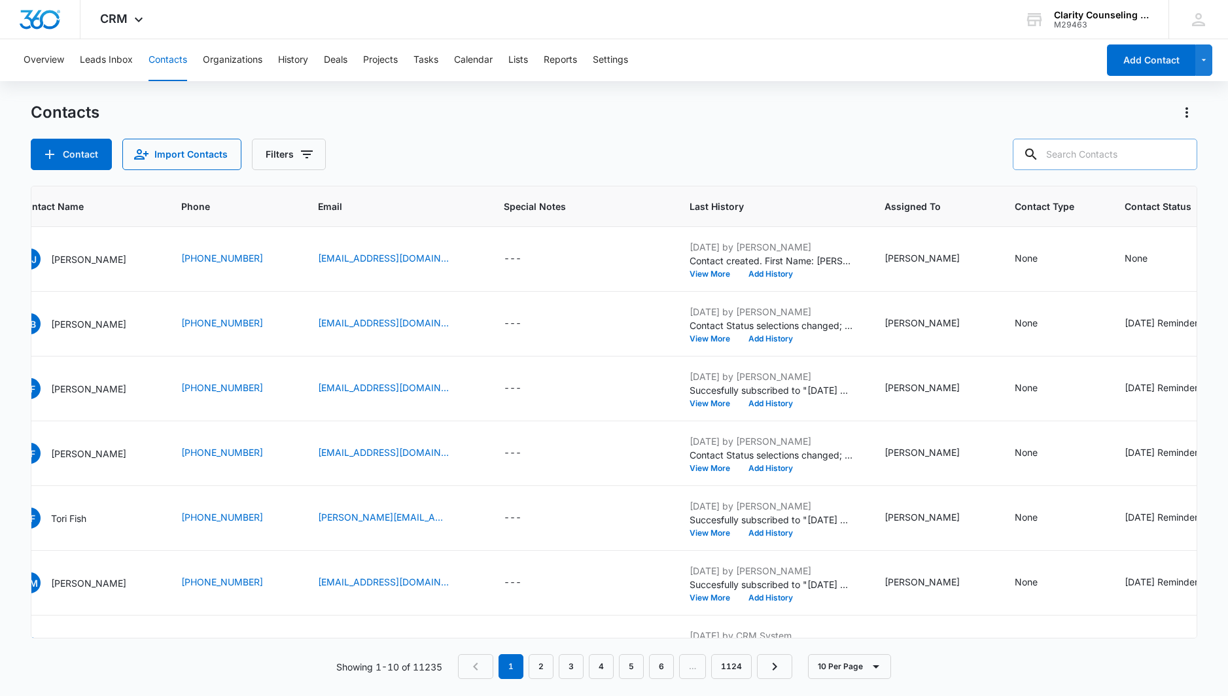
paste input "[EMAIL_ADDRESS][DOMAIN_NAME]"
type input "[EMAIL_ADDRESS][DOMAIN_NAME]"
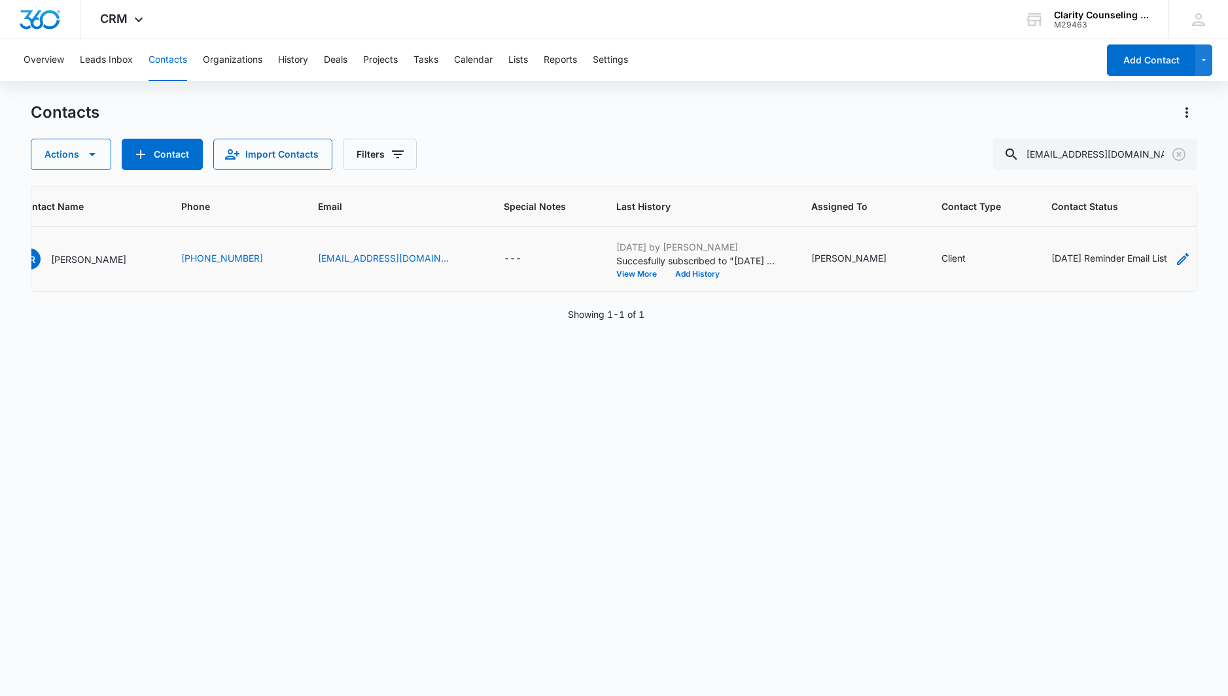
click at [1098, 260] on div "[DATE] Reminder Email List" at bounding box center [1109, 258] width 116 height 14
click at [1109, 175] on icon "Remove Saturday Reminder Email List" at bounding box center [1104, 175] width 9 height 10
drag, startPoint x: 1064, startPoint y: 214, endPoint x: 932, endPoint y: 200, distance: 133.5
click at [1063, 215] on button "Save" at bounding box center [1070, 216] width 39 height 25
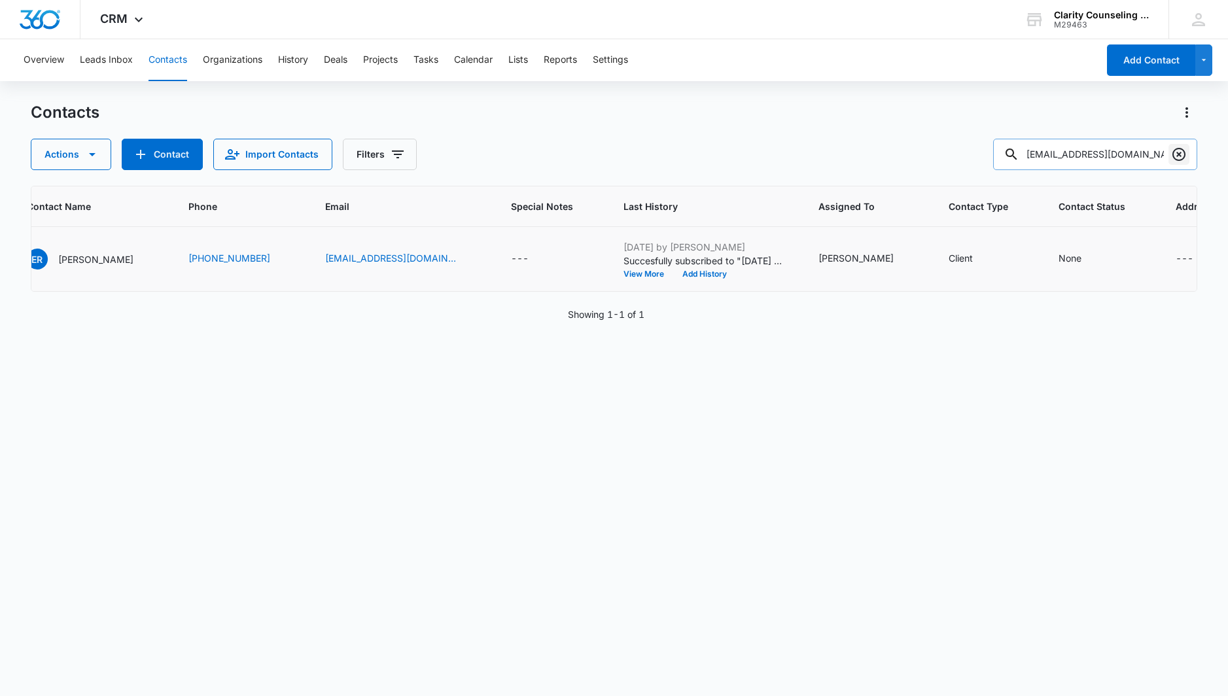
click at [1175, 154] on icon "Clear" at bounding box center [1179, 155] width 16 height 16
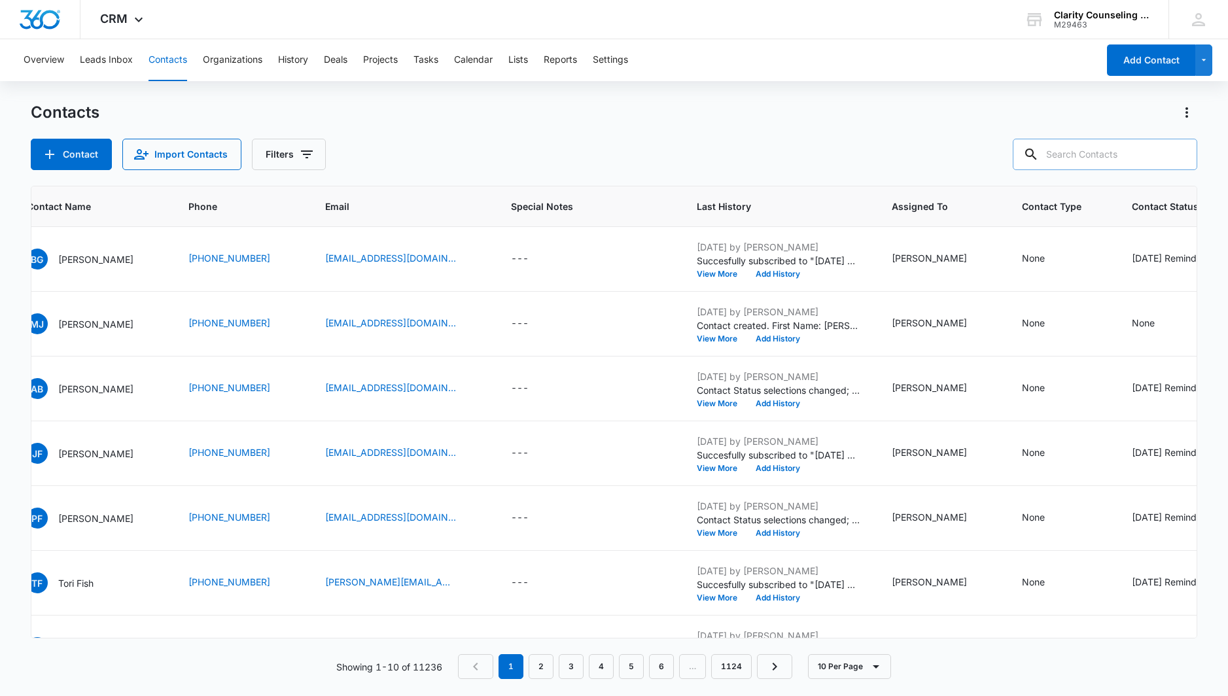
paste input "[EMAIL_ADDRESS][DOMAIN_NAME]"
type input "[EMAIL_ADDRESS][DOMAIN_NAME]"
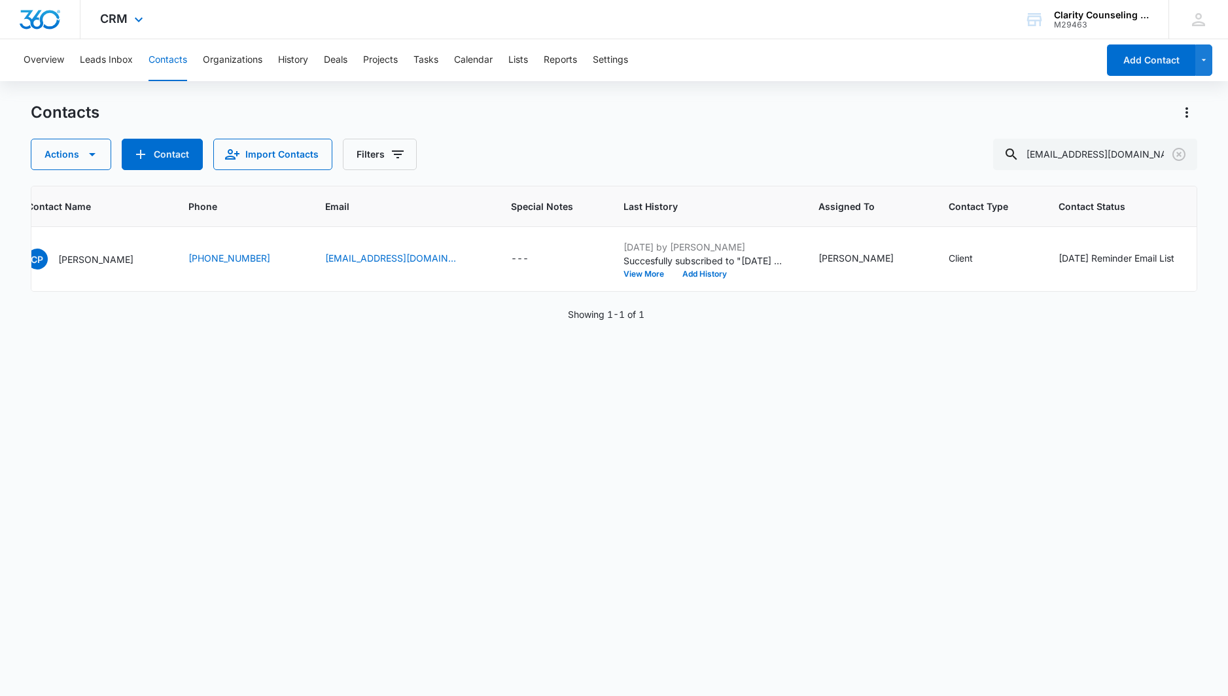
click at [1178, 156] on icon "Clear" at bounding box center [1178, 154] width 13 height 13
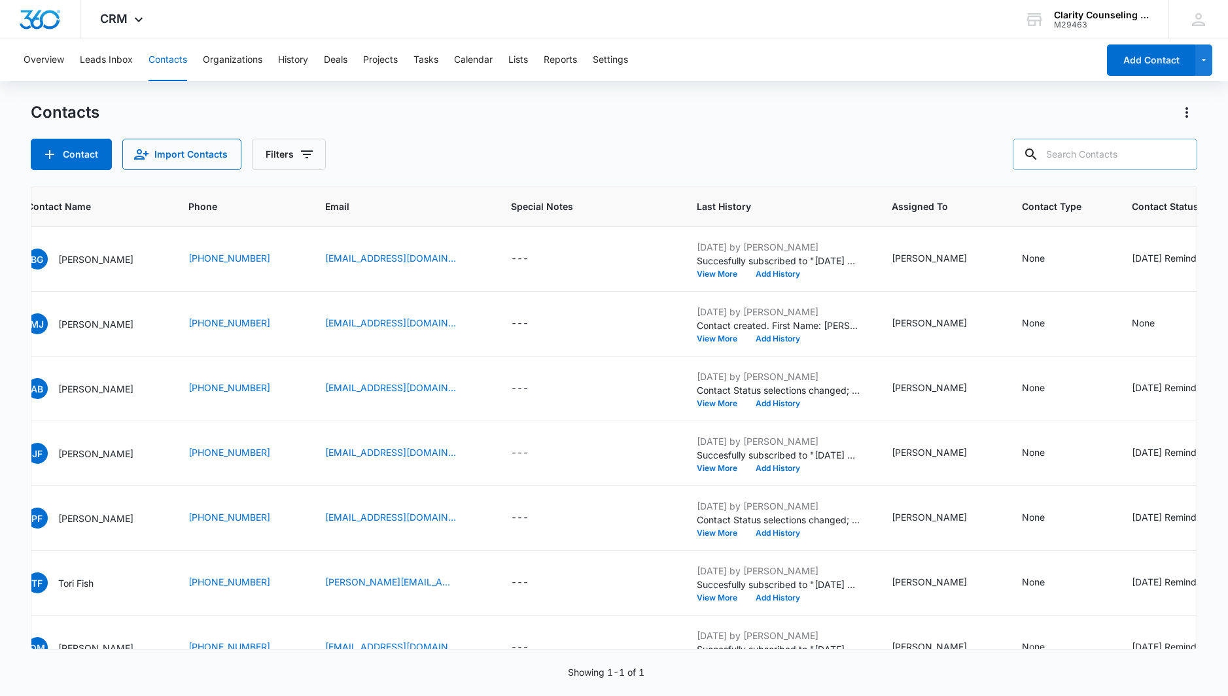
drag, startPoint x: 408, startPoint y: 10, endPoint x: 1102, endPoint y: 160, distance: 710.2
click at [1178, 156] on div at bounding box center [1178, 154] width 21 height 31
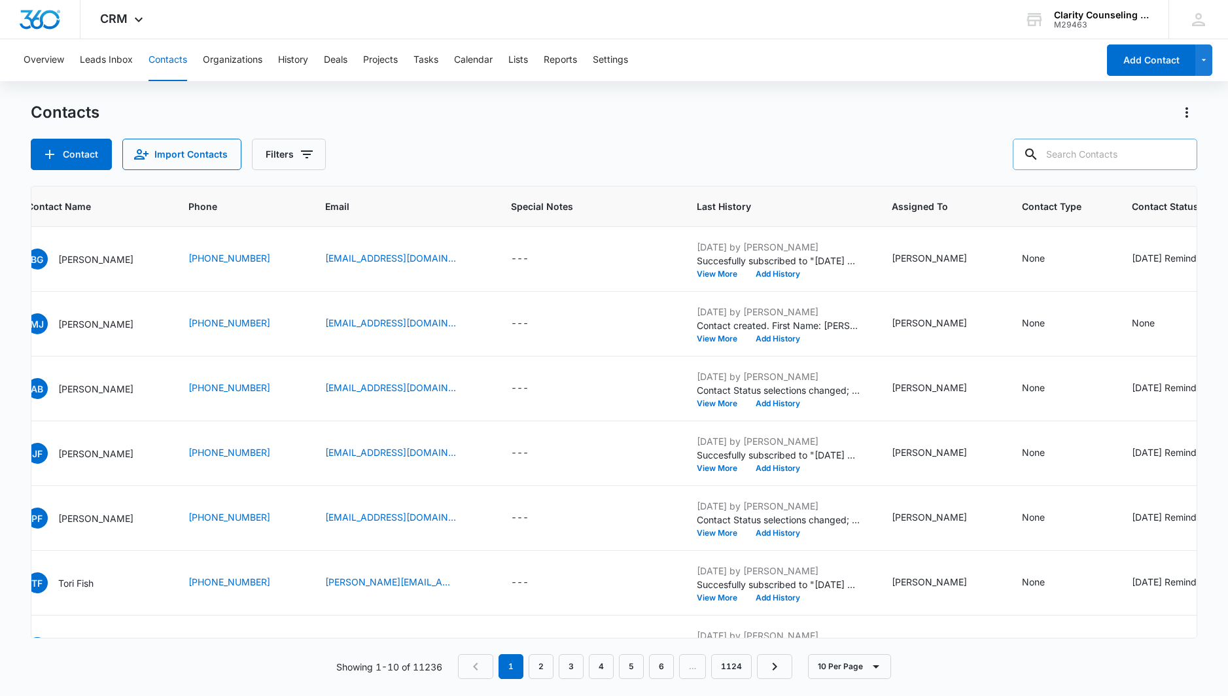
paste input "[PERSON_NAME][EMAIL_ADDRESS][PERSON_NAME][DOMAIN_NAME]"
type input "[PERSON_NAME][EMAIL_ADDRESS][PERSON_NAME][DOMAIN_NAME]"
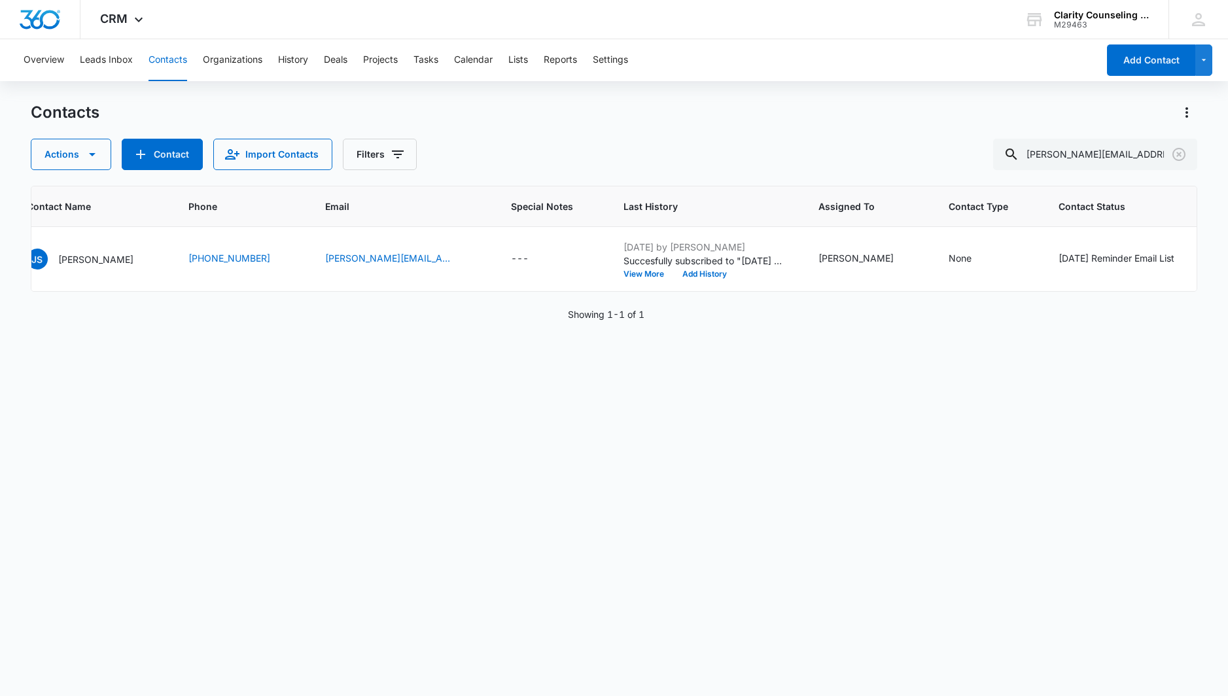
click at [1176, 156] on icon "Clear" at bounding box center [1179, 155] width 16 height 16
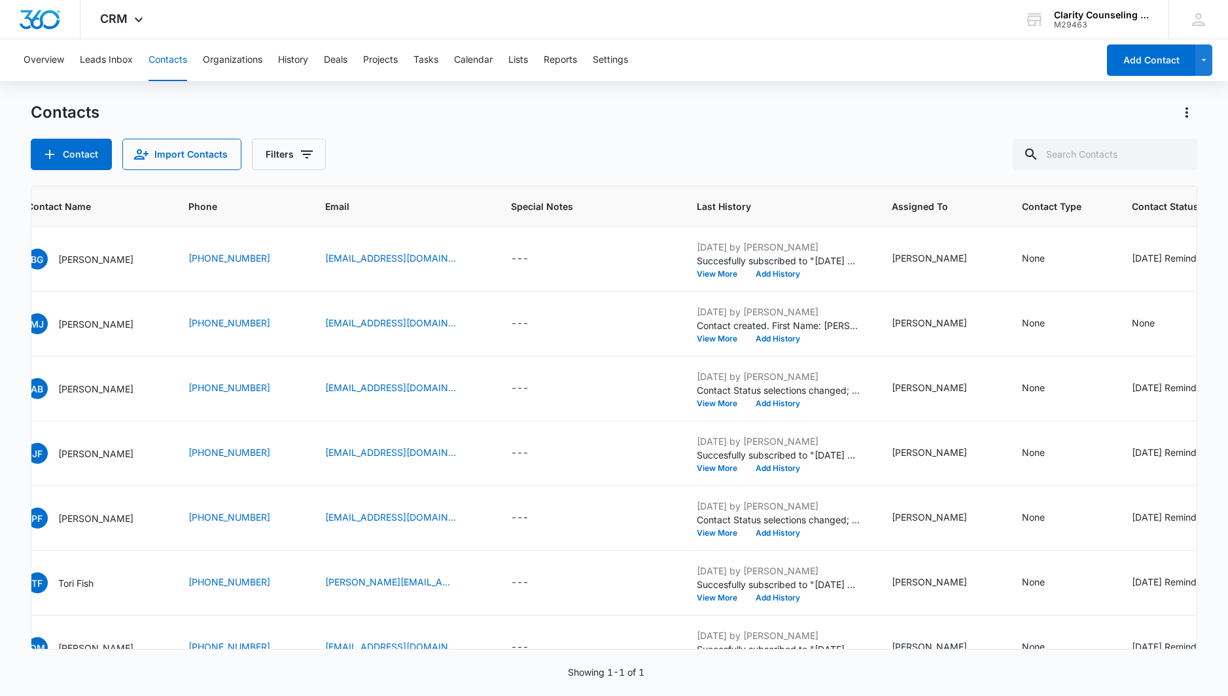
click at [1176, 156] on div at bounding box center [1178, 154] width 21 height 31
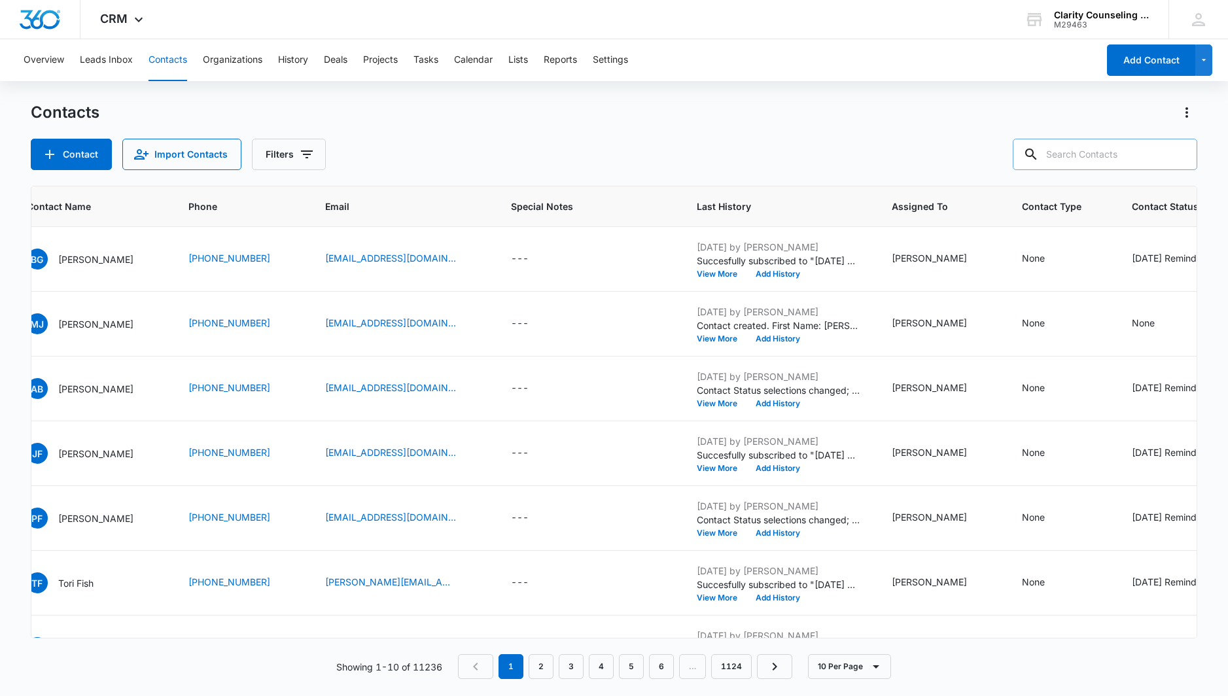
paste input "[EMAIL_ADDRESS][DOMAIN_NAME]"
type input "[EMAIL_ADDRESS][DOMAIN_NAME]"
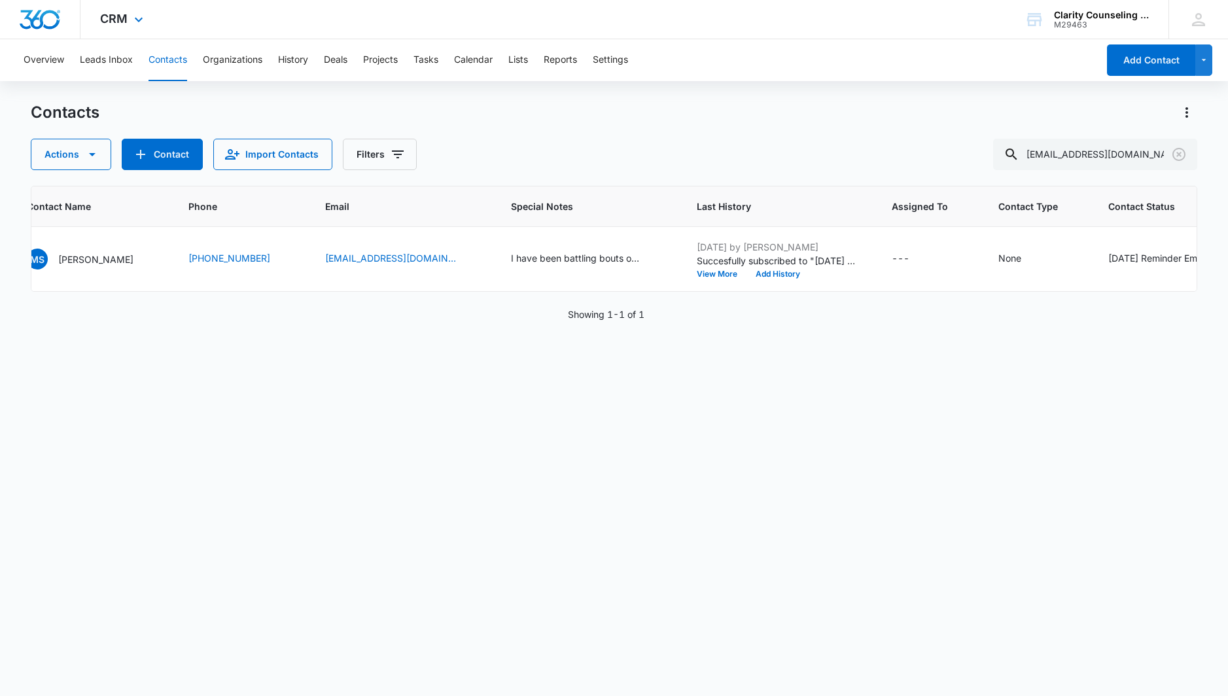
click at [1177, 150] on icon "Clear" at bounding box center [1179, 155] width 16 height 16
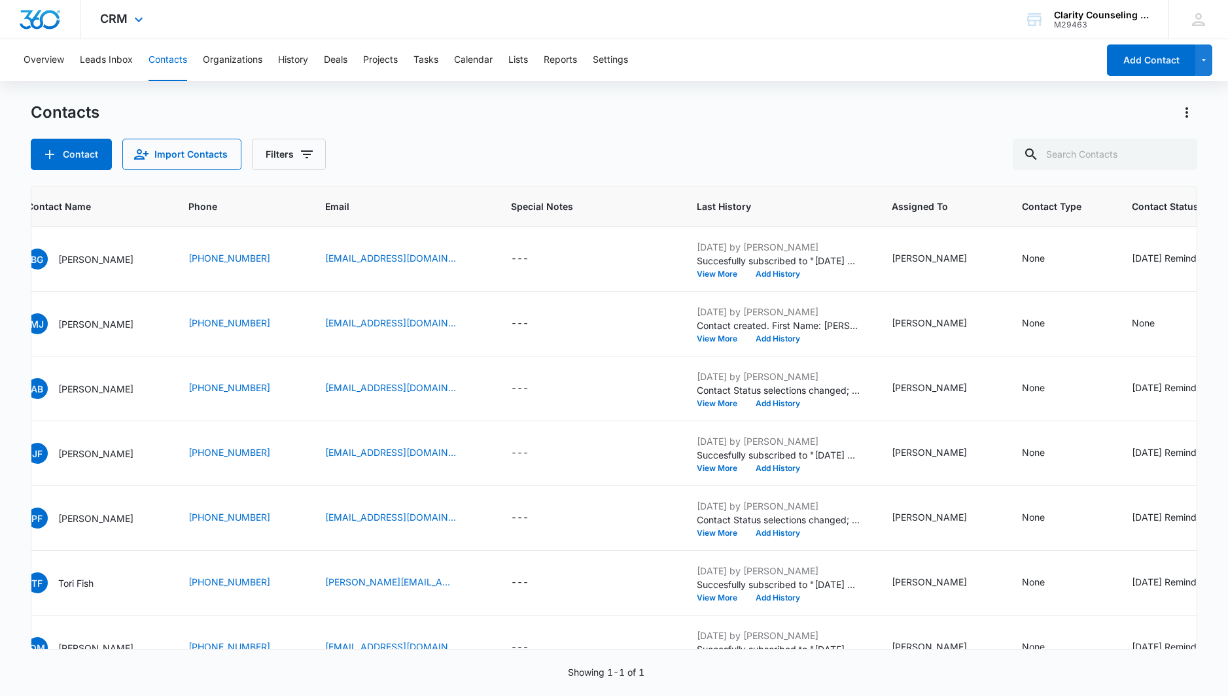
click at [1177, 150] on div at bounding box center [1178, 154] width 21 height 31
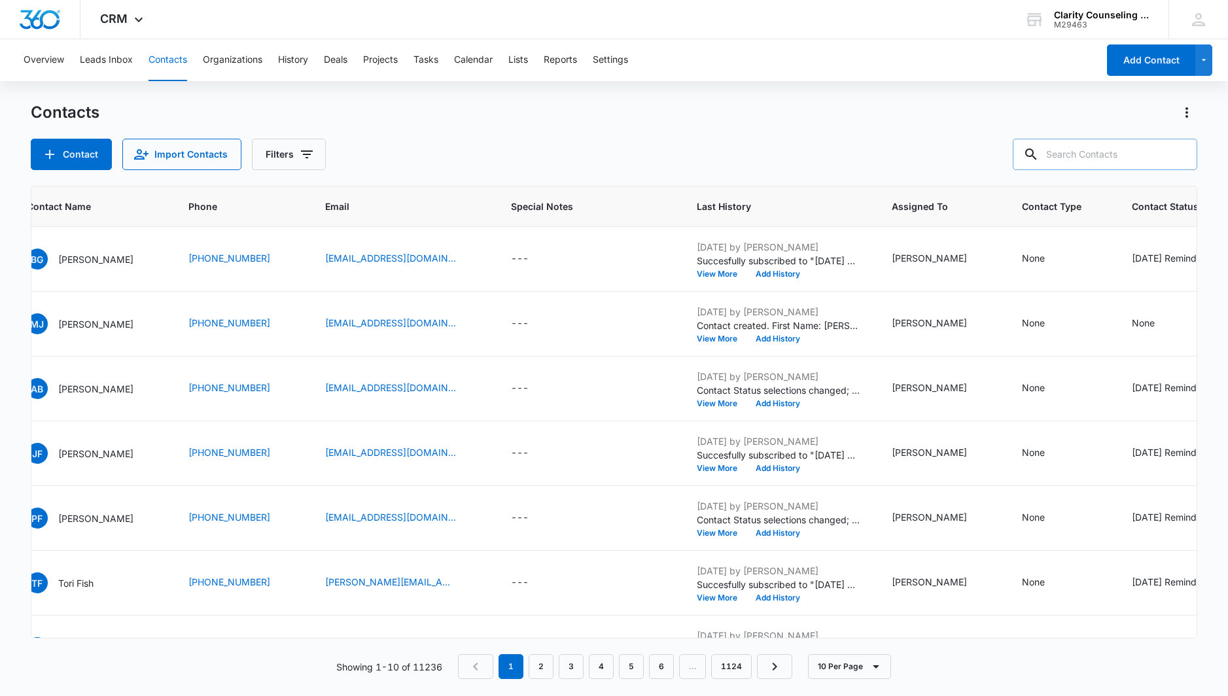
paste input "[EMAIL_ADDRESS][DOMAIN_NAME]"
type input "[EMAIL_ADDRESS][DOMAIN_NAME]"
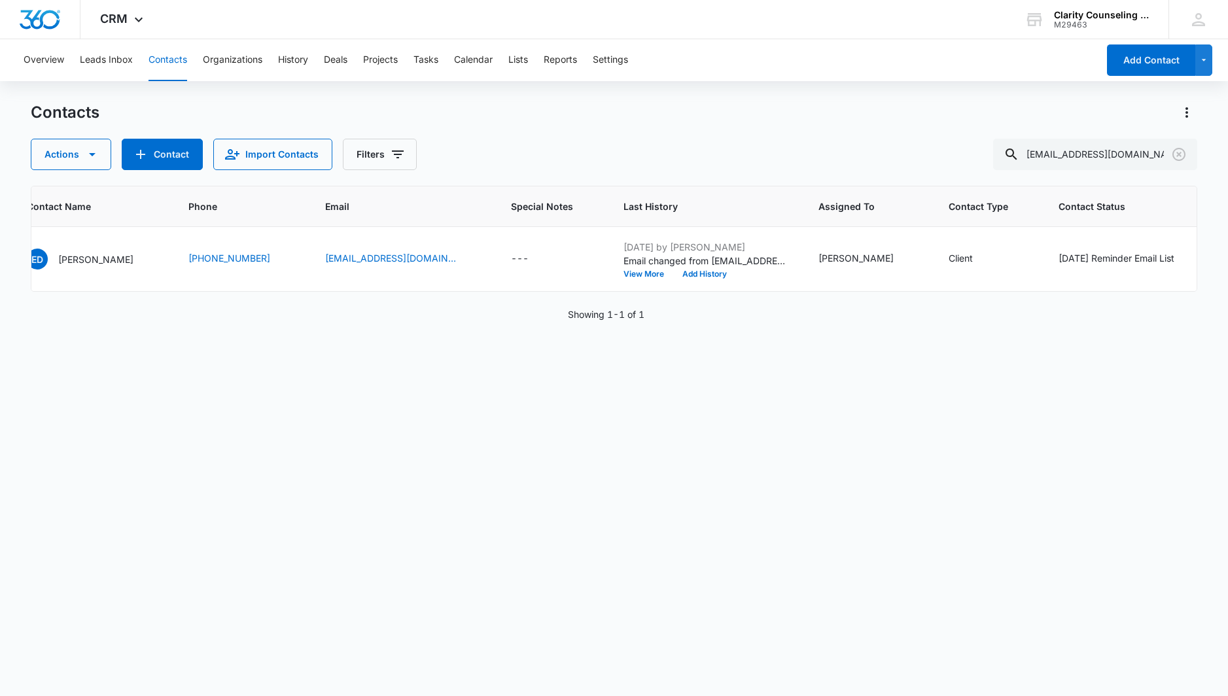
click at [1178, 156] on icon "Clear" at bounding box center [1178, 154] width 13 height 13
click at [1178, 156] on div at bounding box center [1178, 154] width 21 height 31
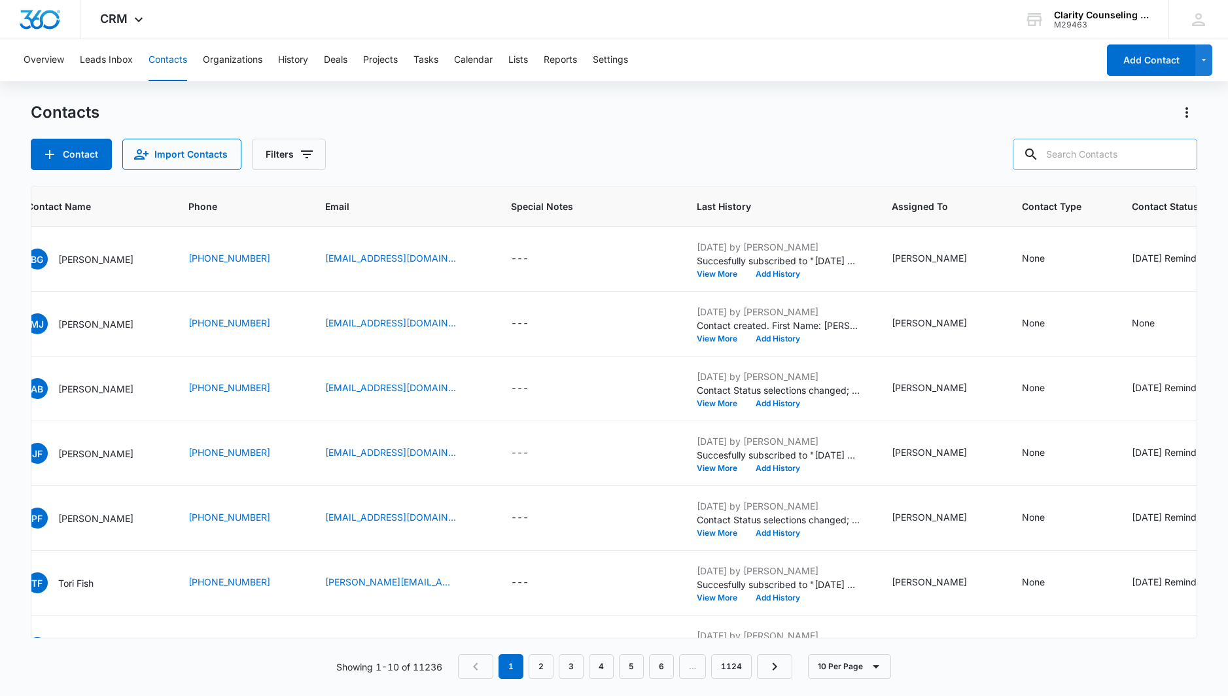
paste input "[EMAIL_ADDRESS][DOMAIN_NAME]"
type input "[EMAIL_ADDRESS][DOMAIN_NAME]"
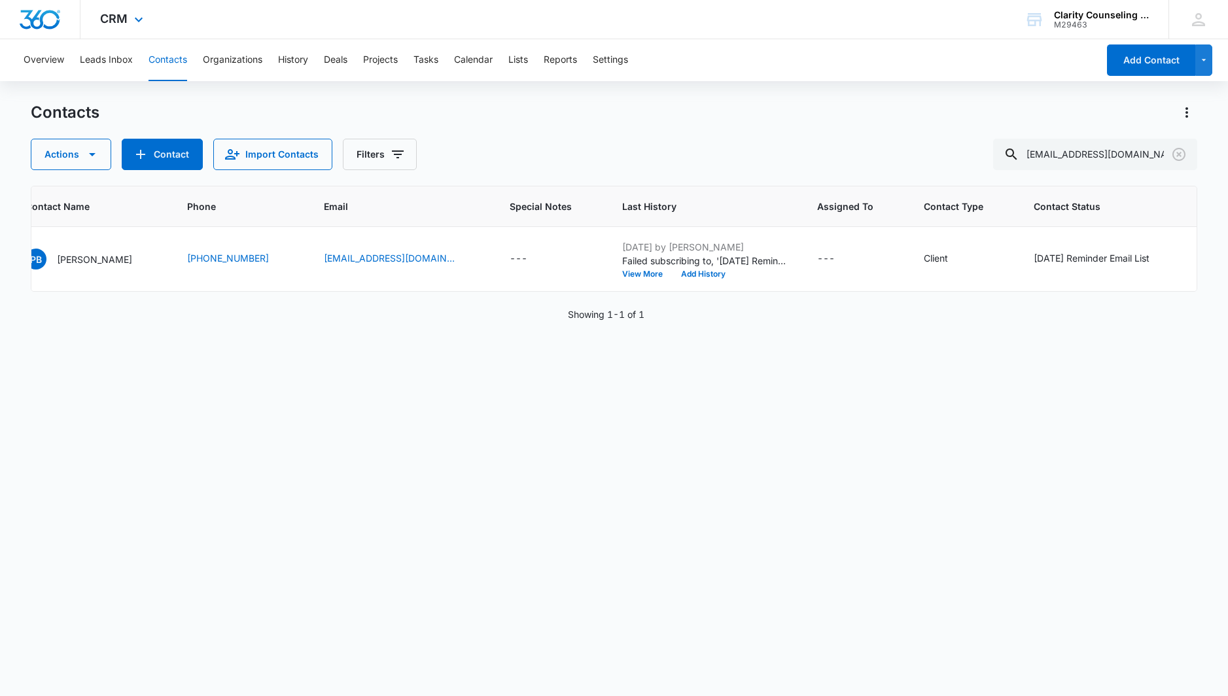
scroll to position [0, 0]
click at [1176, 157] on icon "Clear" at bounding box center [1179, 155] width 16 height 16
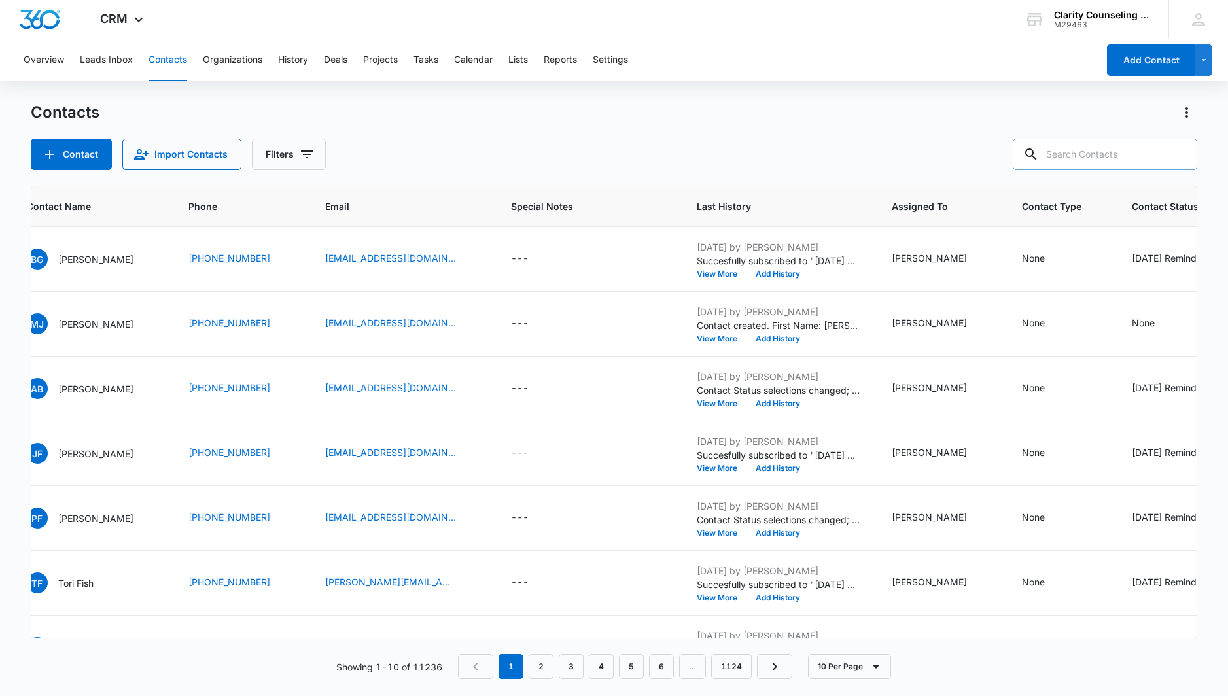
paste input "[EMAIL_ADDRESS][DOMAIN_NAME]"
type input "[EMAIL_ADDRESS][DOMAIN_NAME]"
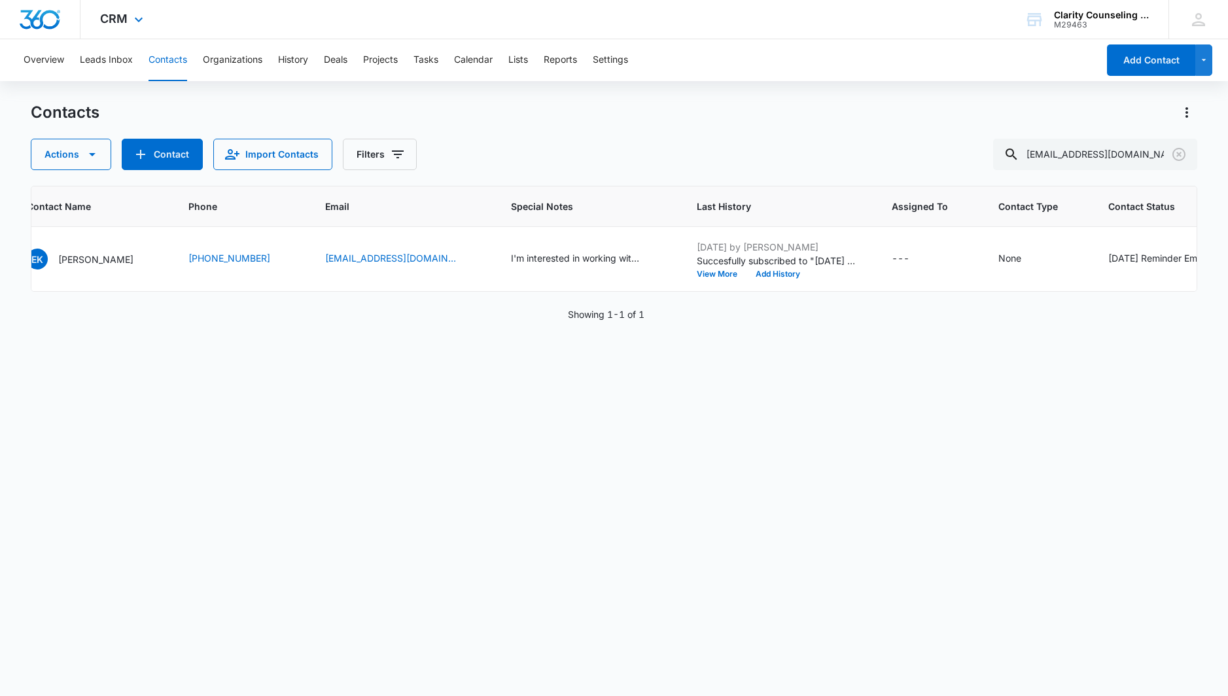
click at [1178, 156] on icon "Clear" at bounding box center [1178, 154] width 13 height 13
click at [1178, 156] on div at bounding box center [1178, 154] width 21 height 31
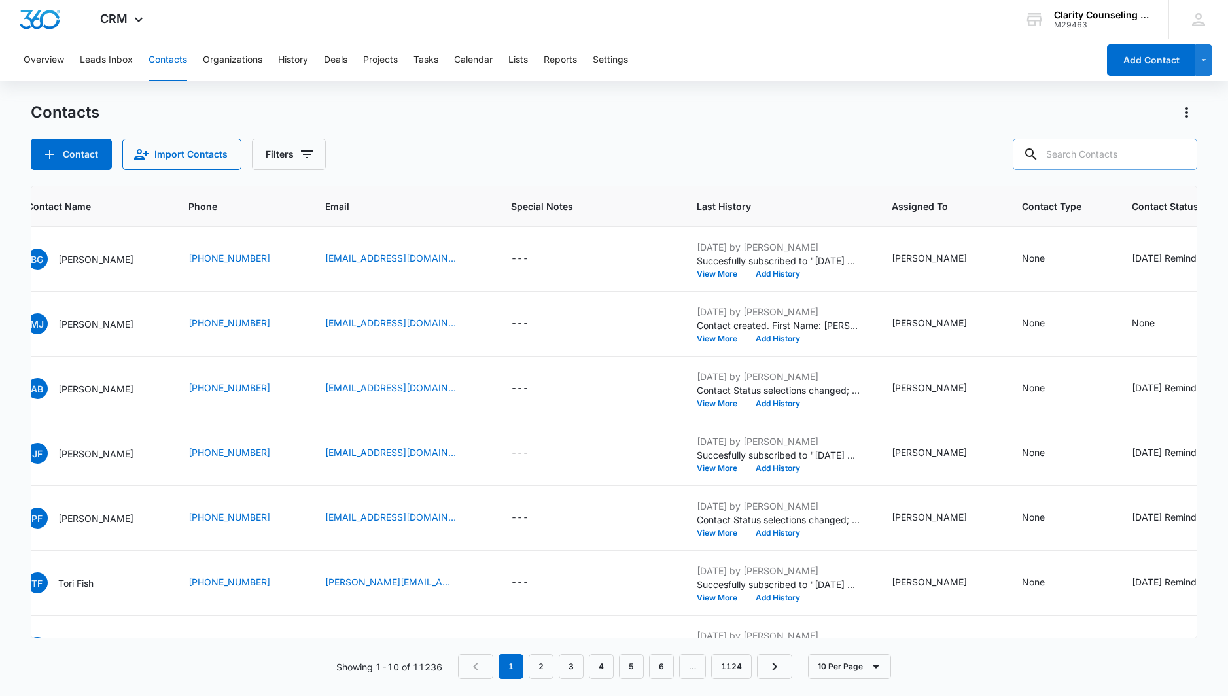
paste input "[EMAIL_ADDRESS][DOMAIN_NAME]"
type input "[EMAIL_ADDRESS][DOMAIN_NAME]"
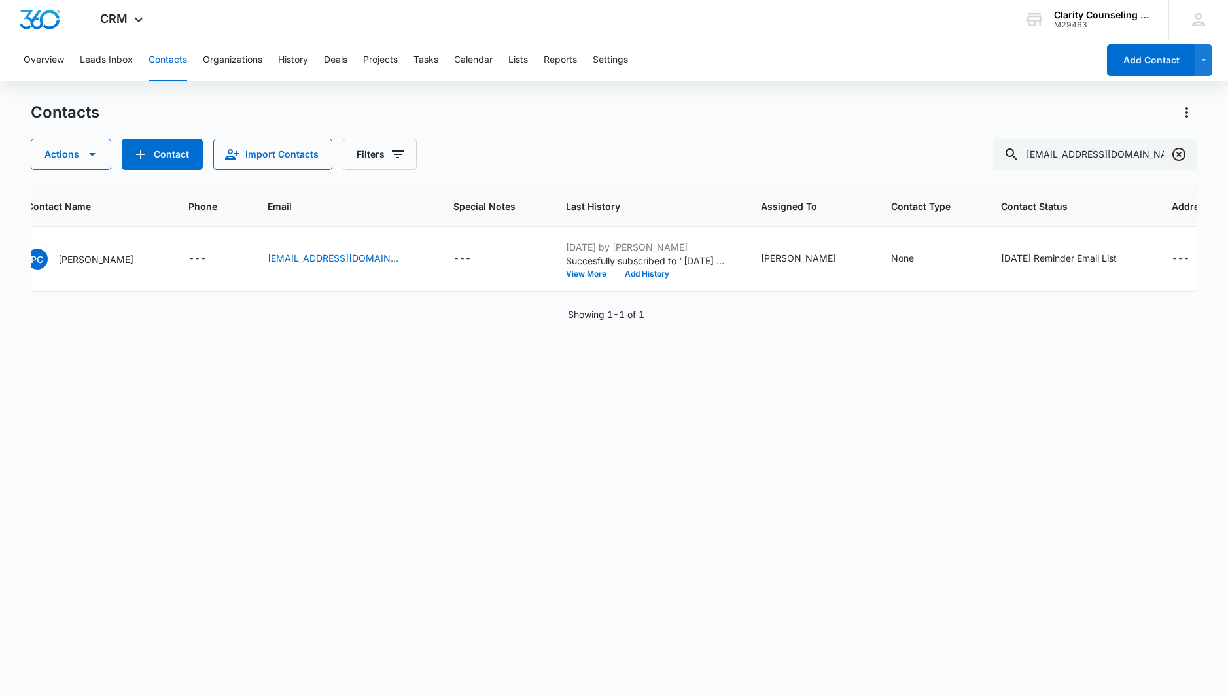
click at [1182, 149] on icon "Clear" at bounding box center [1178, 154] width 13 height 13
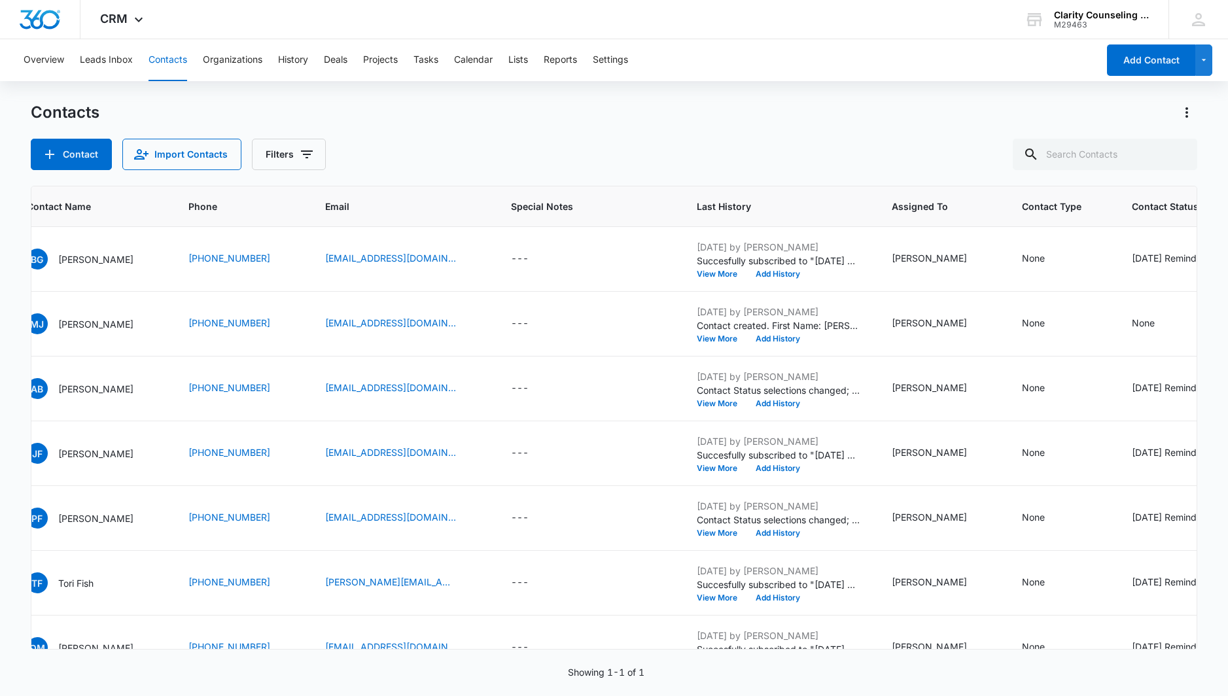
click at [1182, 149] on div at bounding box center [1178, 154] width 21 height 31
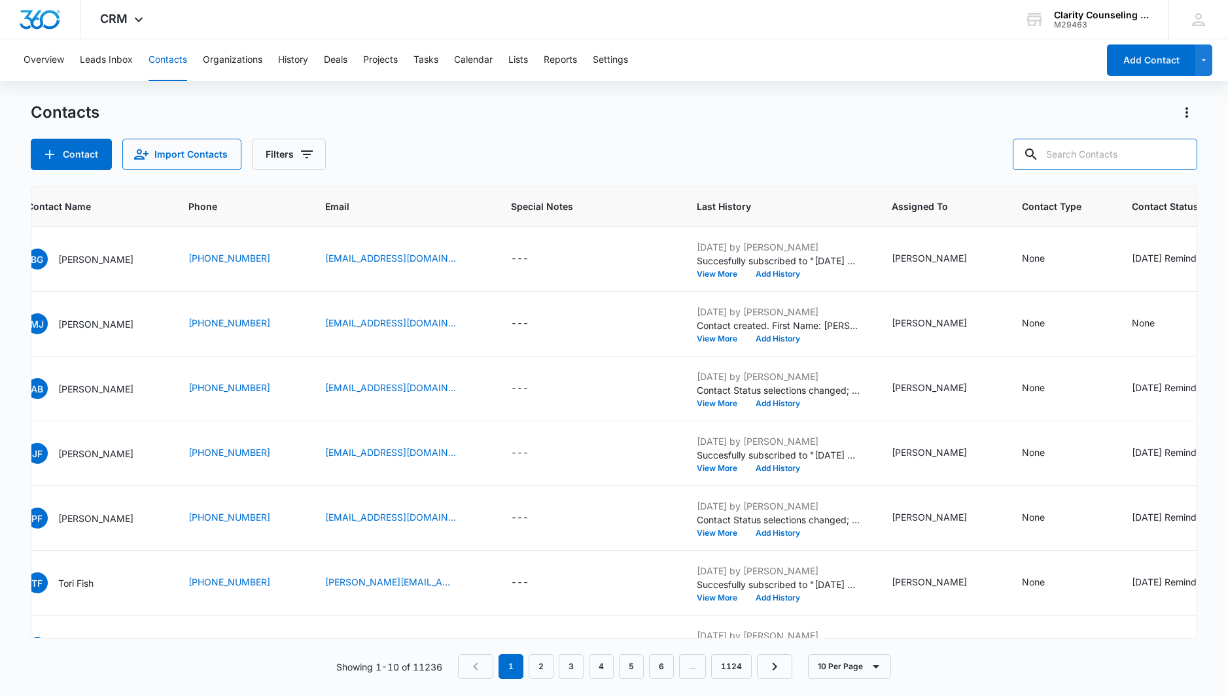
paste input "[EMAIL_ADDRESS][DOMAIN_NAME]"
type input "[EMAIL_ADDRESS][DOMAIN_NAME]"
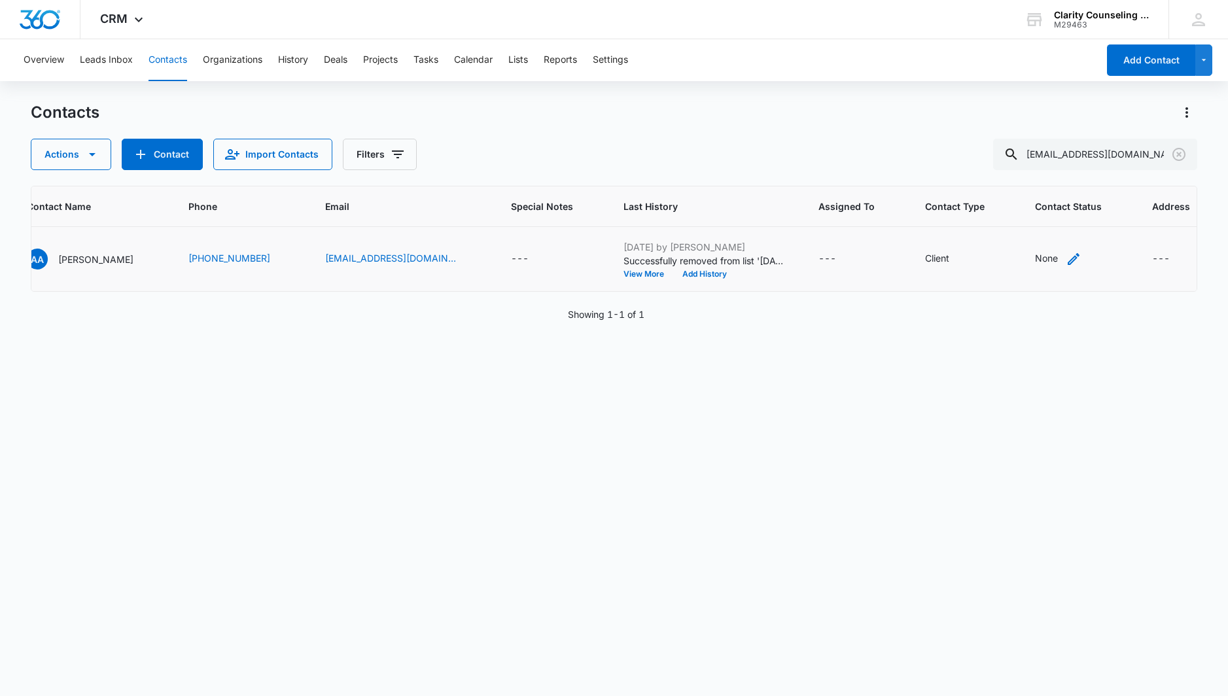
click at [1035, 258] on div "None" at bounding box center [1046, 258] width 23 height 14
click at [1041, 184] on div "Contact Status" at bounding box center [1016, 175] width 93 height 29
click at [1049, 272] on p "[DATE] Reminder Email List" at bounding box center [1028, 267] width 86 height 27
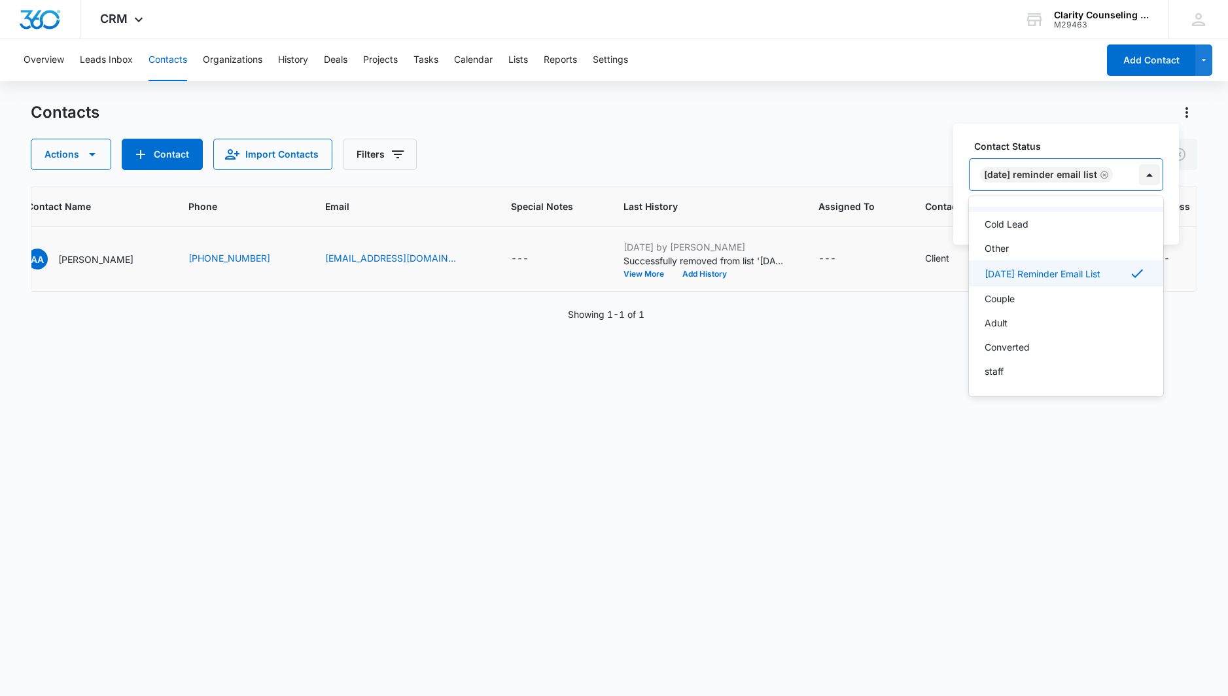
drag, startPoint x: 1152, startPoint y: 174, endPoint x: 1155, endPoint y: 181, distance: 7.3
click at [1153, 175] on div at bounding box center [1149, 174] width 21 height 21
click at [1152, 226] on button "Save" at bounding box center [1144, 216] width 39 height 25
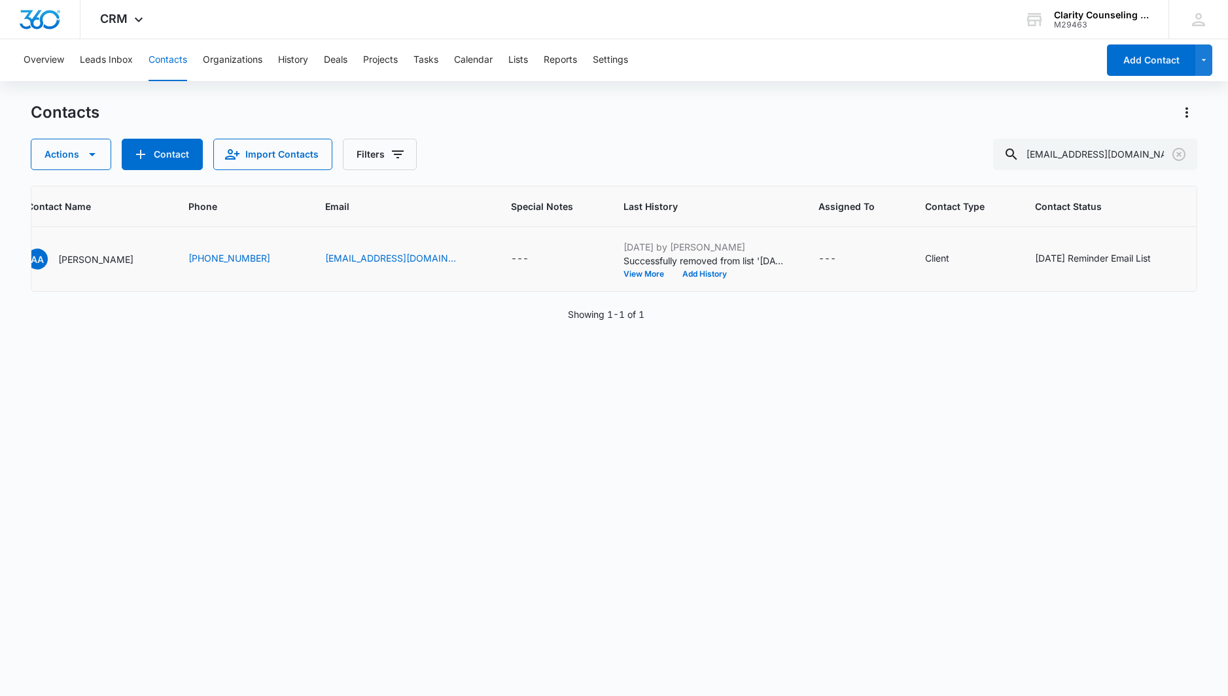
click at [1178, 155] on icon "Clear" at bounding box center [1178, 154] width 13 height 13
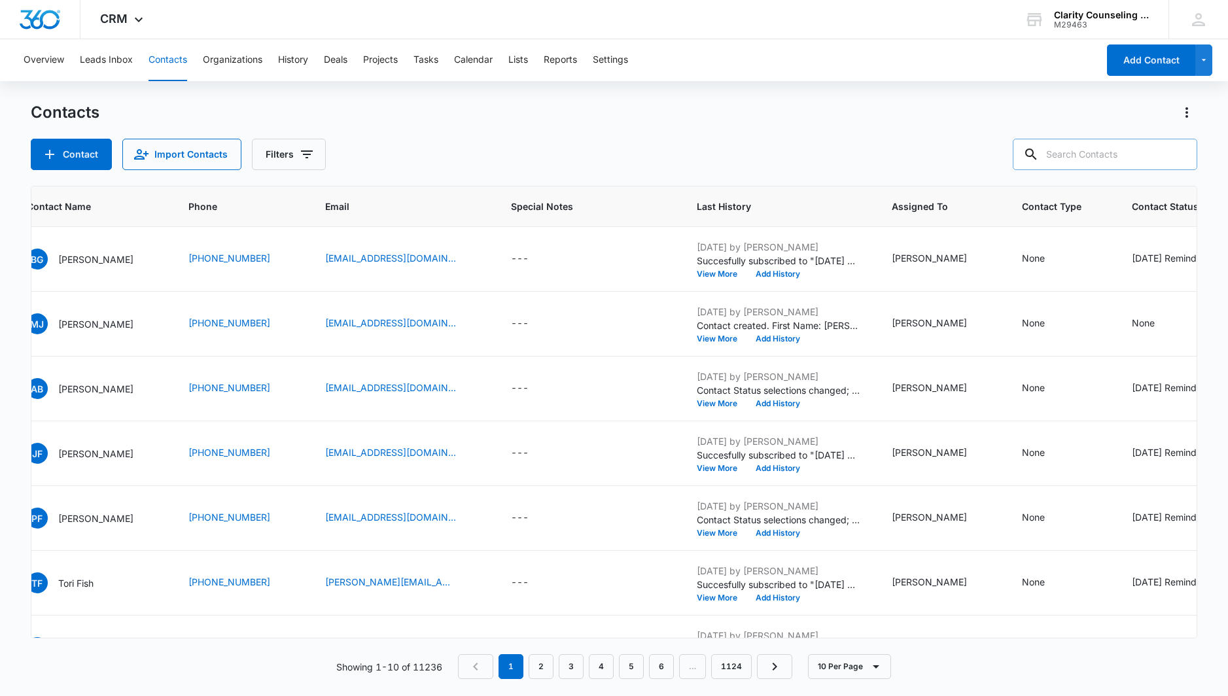
drag, startPoint x: 4, startPoint y: 60, endPoint x: 1178, endPoint y: 155, distance: 1178.1
click at [1178, 155] on div at bounding box center [1178, 154] width 21 height 31
paste input "[EMAIL_ADDRESS][DOMAIN_NAME]"
type input "[EMAIL_ADDRESS][DOMAIN_NAME]"
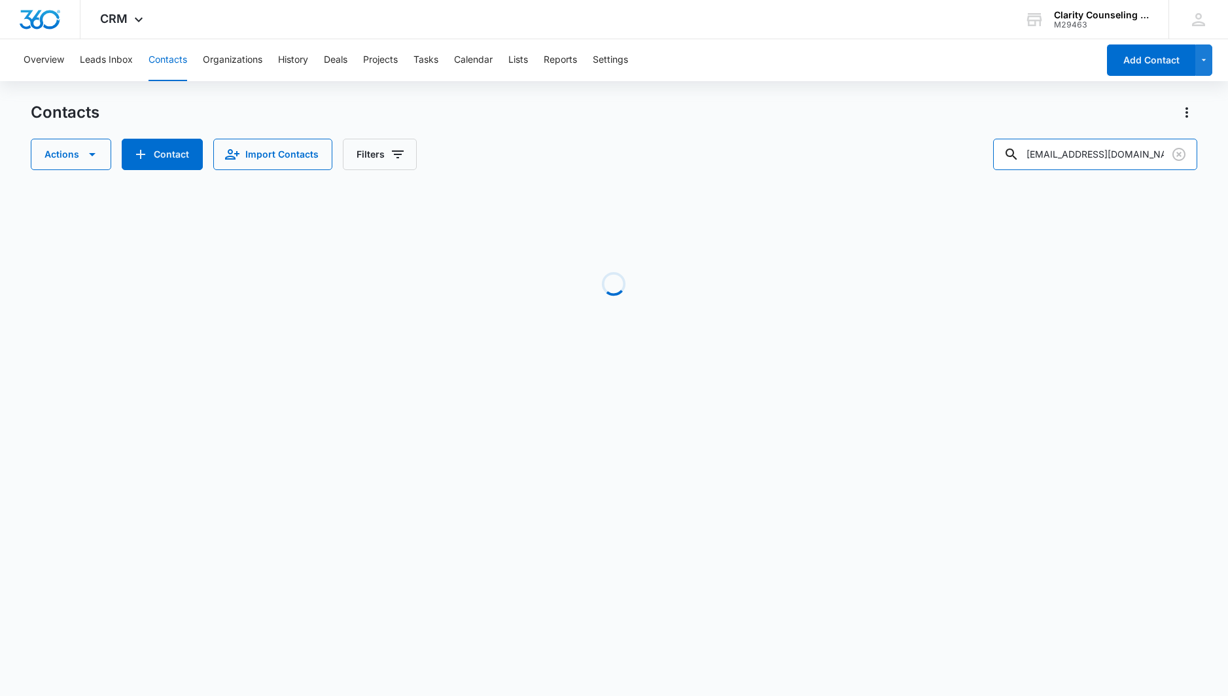
scroll to position [0, 0]
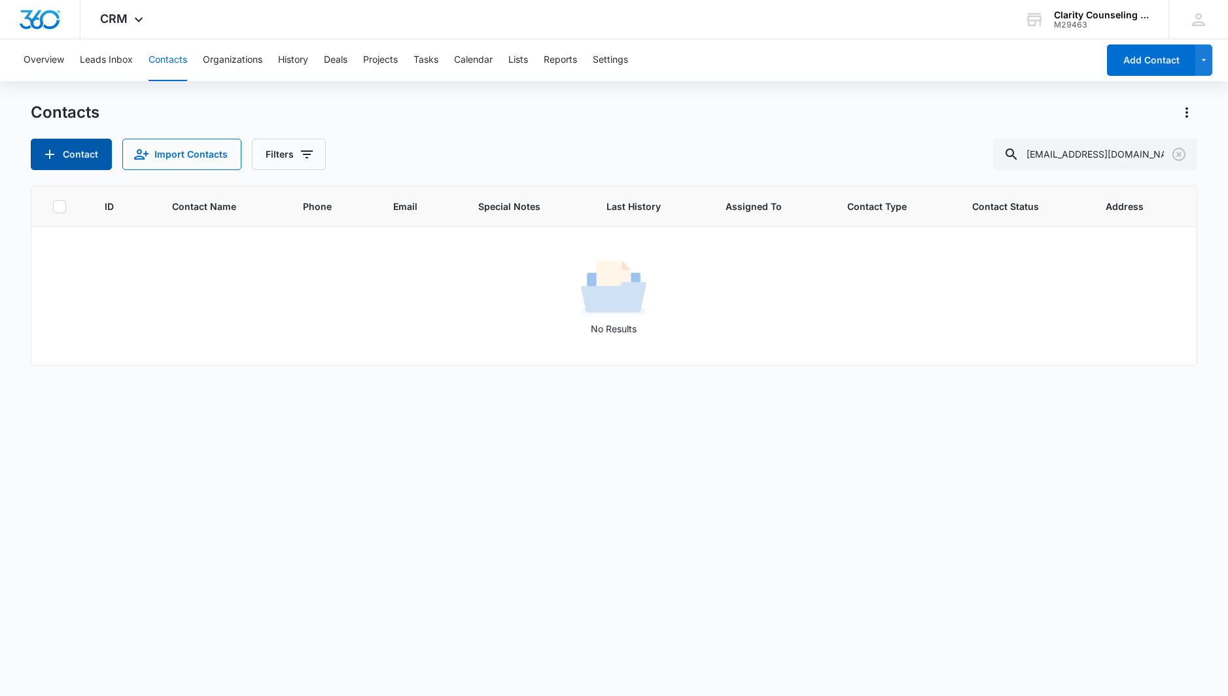
click at [52, 161] on icon "Add Contact" at bounding box center [50, 155] width 16 height 16
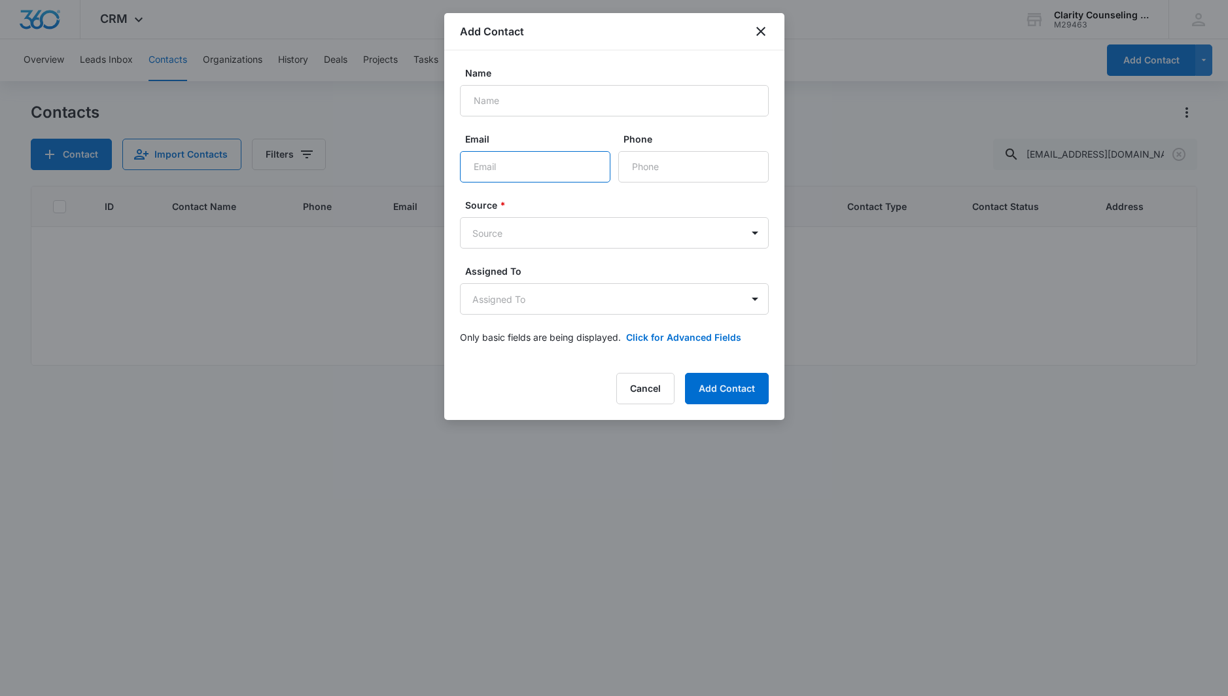
paste input "[EMAIL_ADDRESS][DOMAIN_NAME]"
type input "[EMAIL_ADDRESS][DOMAIN_NAME]"
paste input "[PERSON_NAME]"
type input "[PERSON_NAME]"
paste input "[PHONE_NUMBER]"
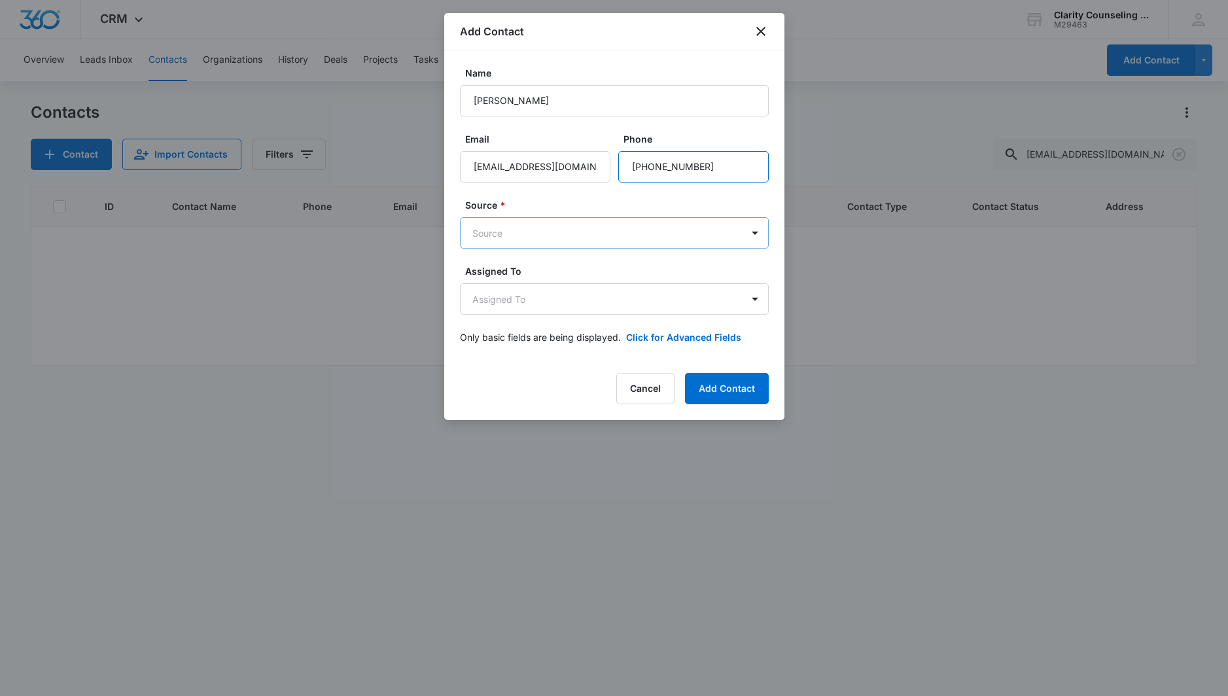
type input "[PHONE_NUMBER]"
click at [573, 233] on body "CRM Apps Reputation Websites Forms CRM Email Social Content Ads Intelligence Fi…" at bounding box center [614, 348] width 1228 height 696
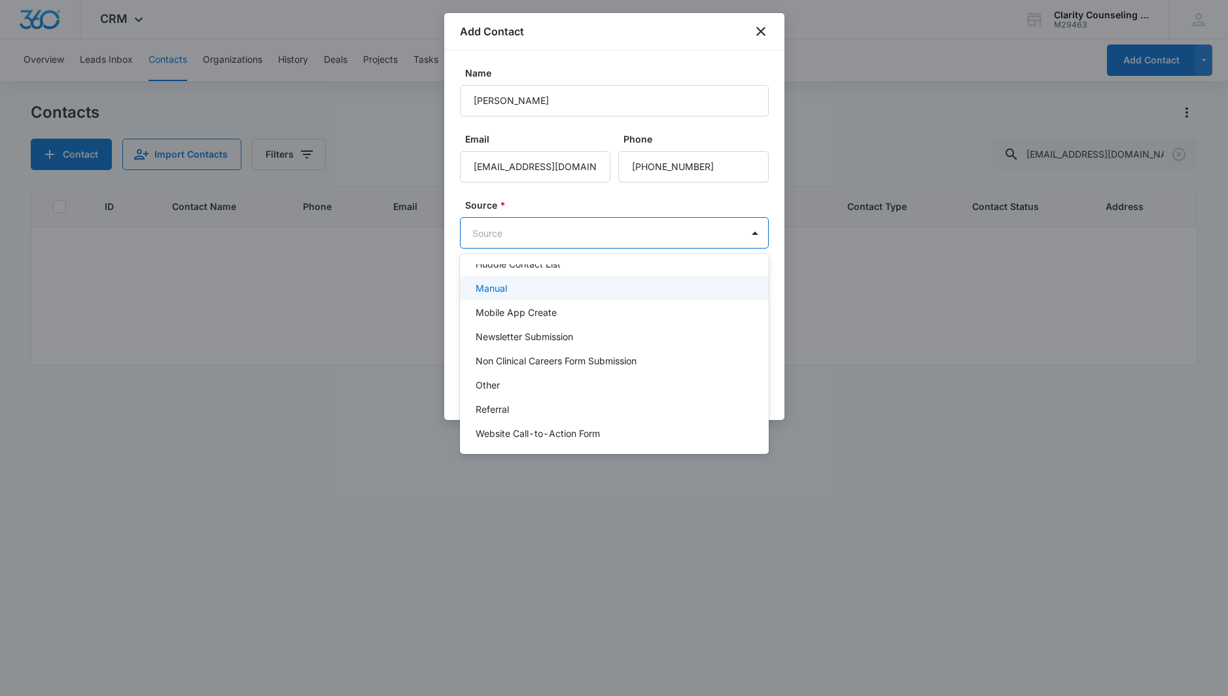
scroll to position [165, 0]
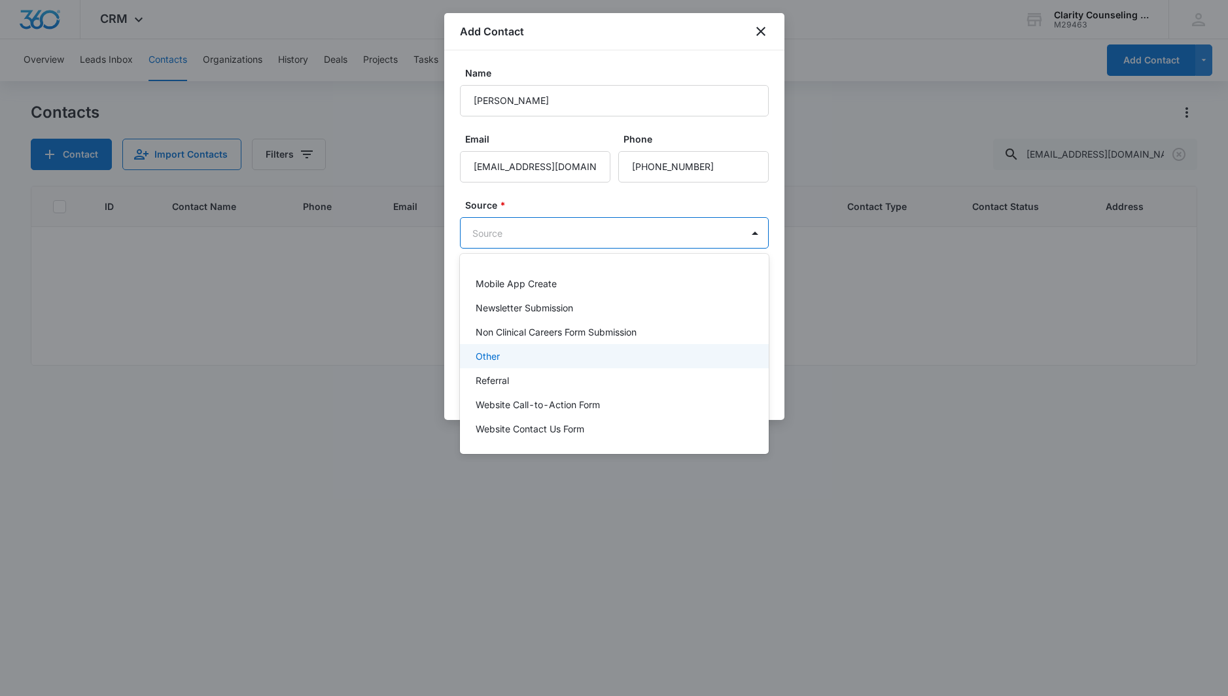
click at [516, 358] on div "Other" at bounding box center [613, 356] width 275 height 14
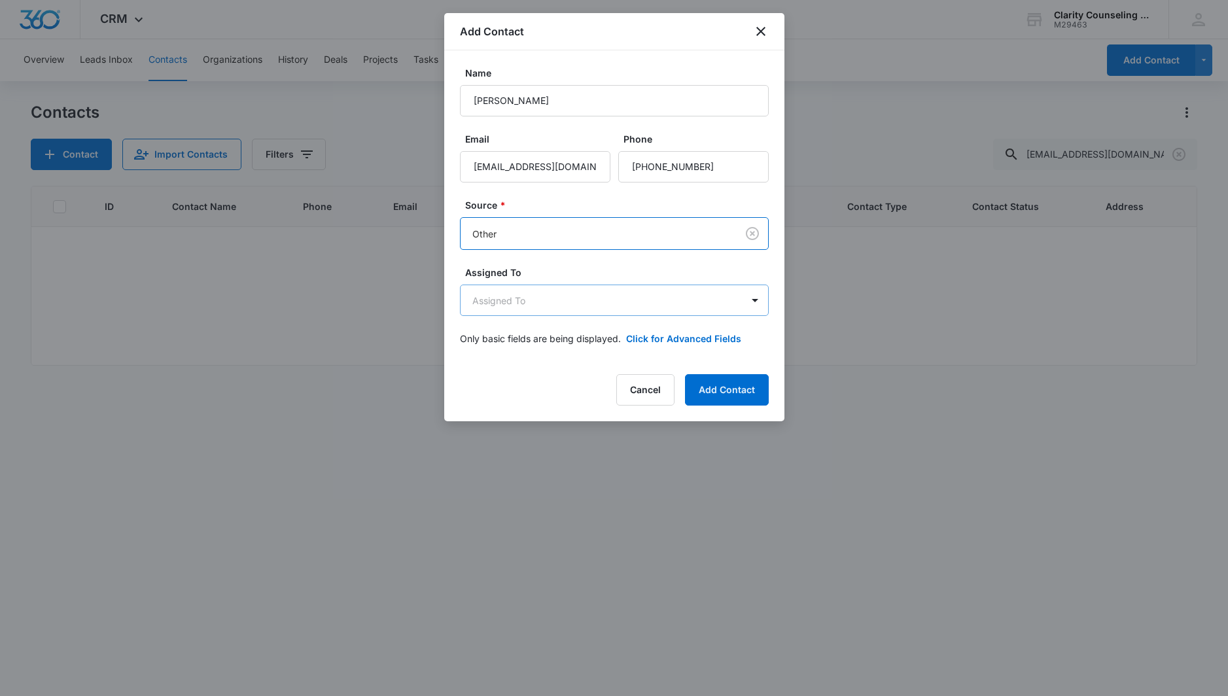
click at [538, 302] on body "CRM Apps Reputation Websites Forms CRM Email Social Content Ads Intelligence Fi…" at bounding box center [614, 348] width 1228 height 696
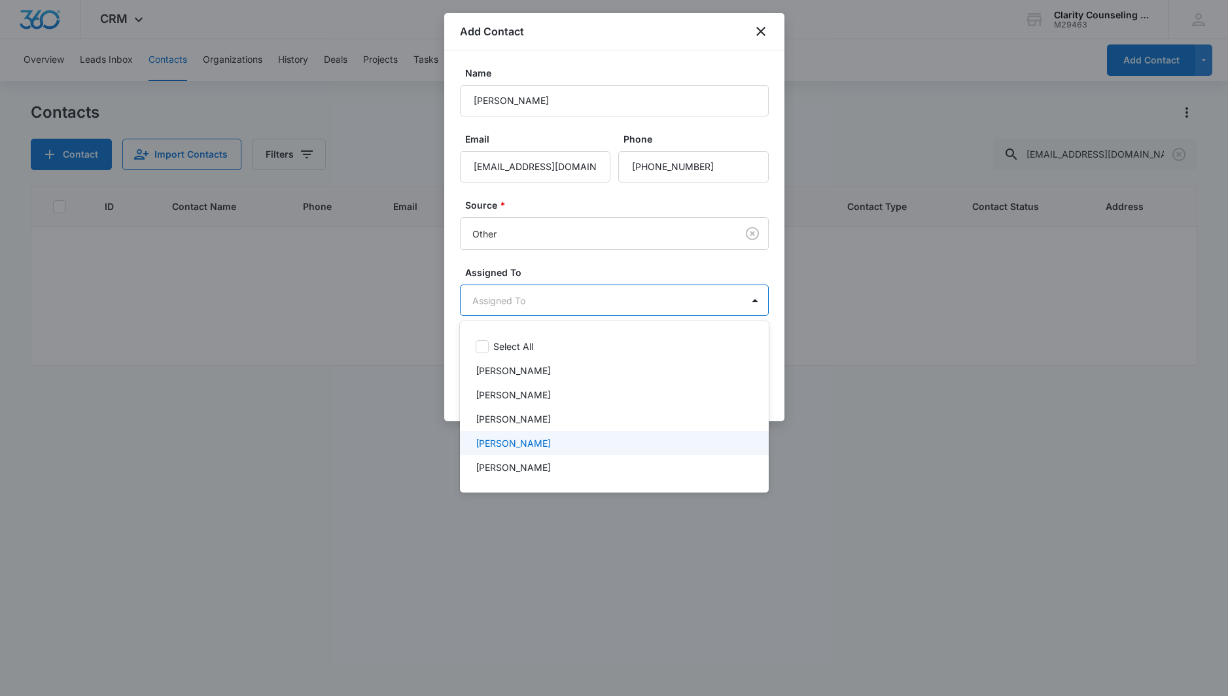
click at [542, 446] on p "[PERSON_NAME]" at bounding box center [513, 443] width 75 height 14
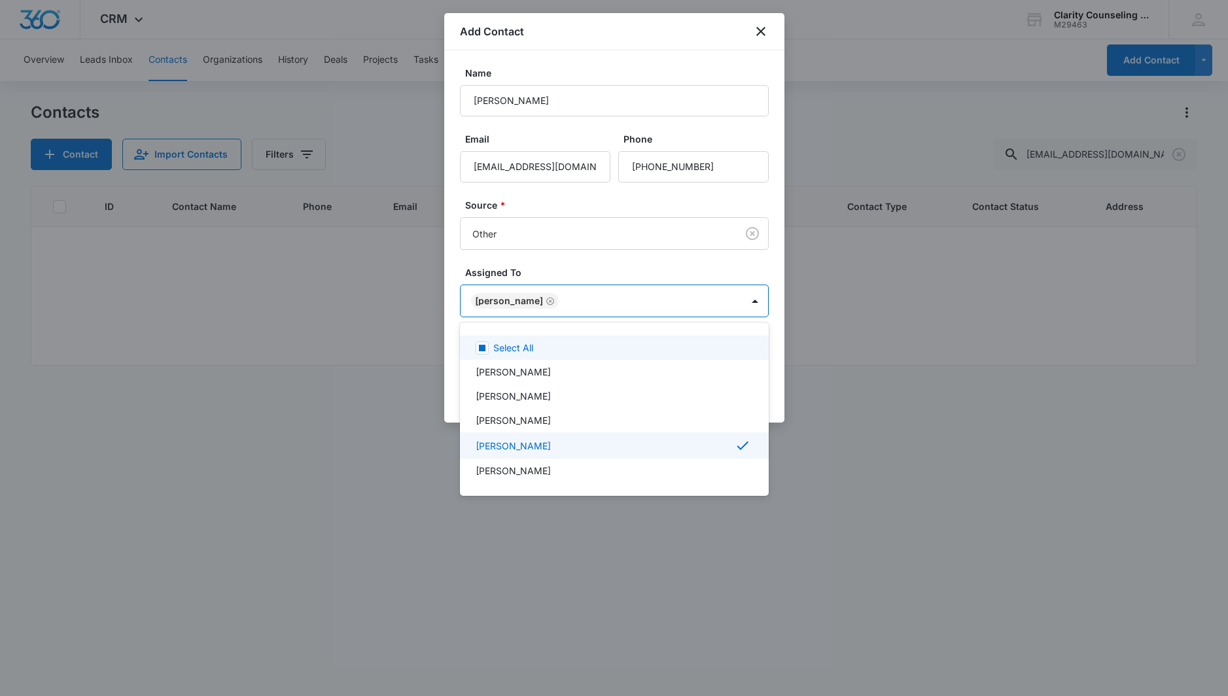
drag, startPoint x: 570, startPoint y: 279, endPoint x: 630, endPoint y: 345, distance: 88.9
click at [571, 280] on div at bounding box center [614, 348] width 1228 height 696
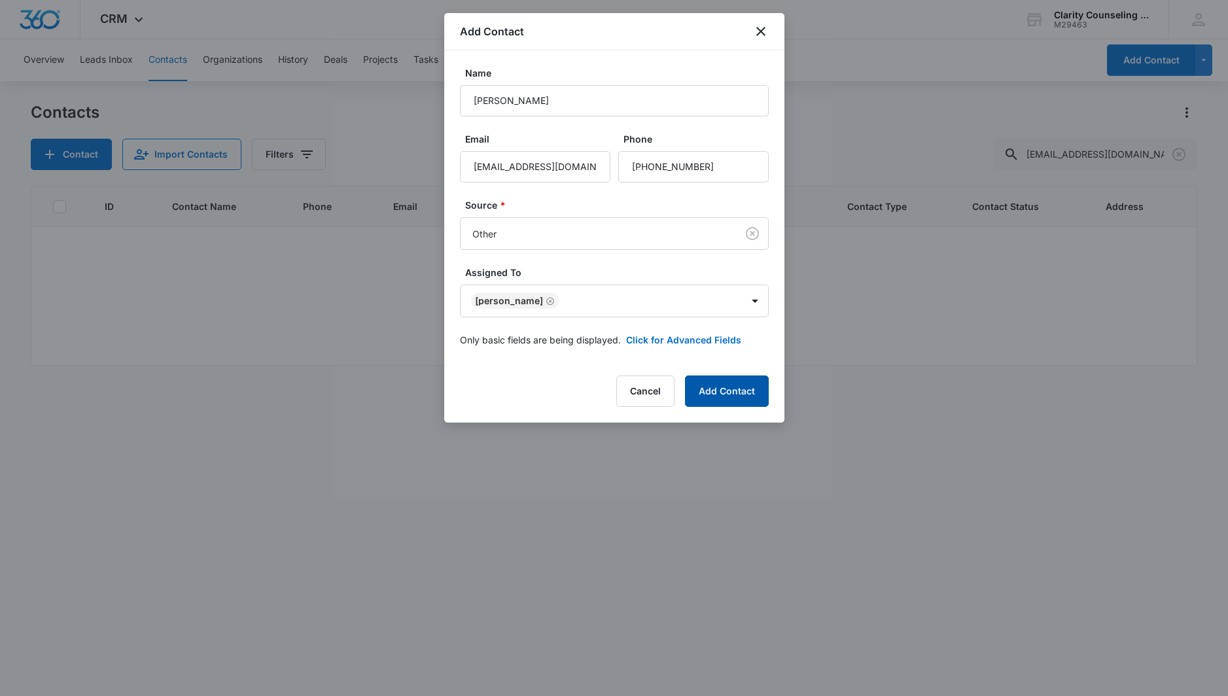
click at [699, 378] on button "Add Contact" at bounding box center [727, 391] width 84 height 31
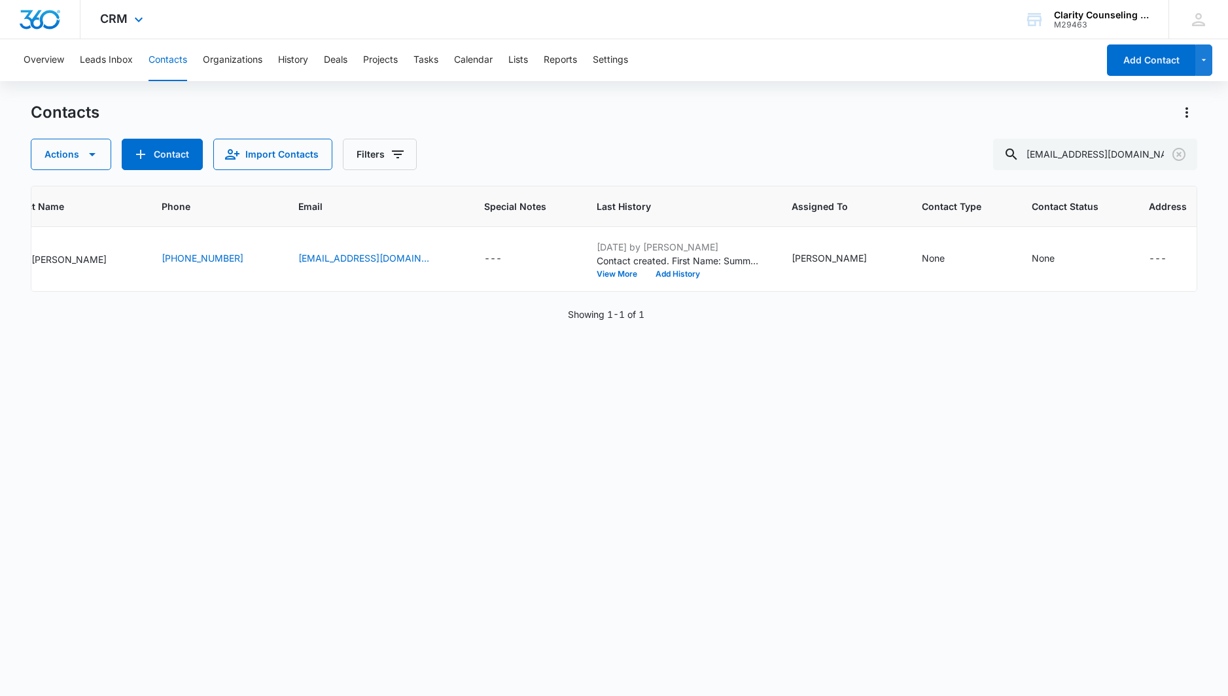
scroll to position [0, 158]
click at [1032, 259] on div "None" at bounding box center [1043, 258] width 23 height 14
click at [1018, 171] on div at bounding box center [1027, 164] width 136 height 31
click at [1034, 181] on div at bounding box center [1011, 175] width 64 height 16
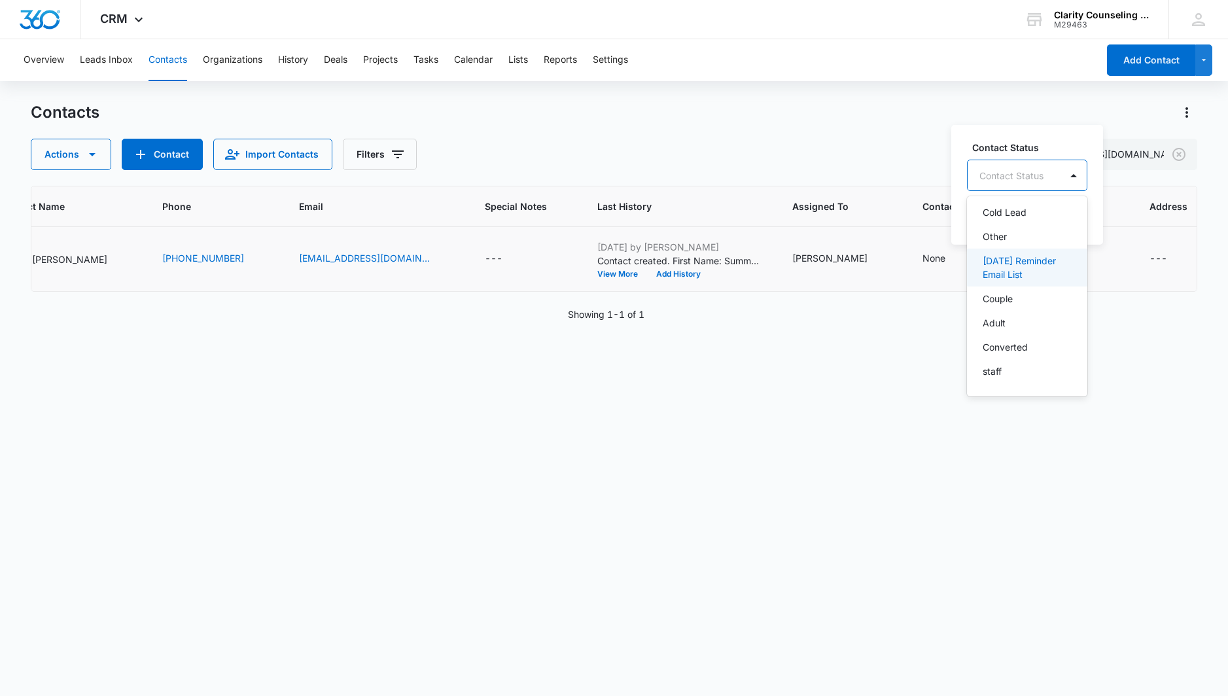
drag, startPoint x: 1032, startPoint y: 262, endPoint x: 1042, endPoint y: 234, distance: 29.4
click at [1034, 256] on p "[DATE] Reminder Email List" at bounding box center [1026, 267] width 86 height 27
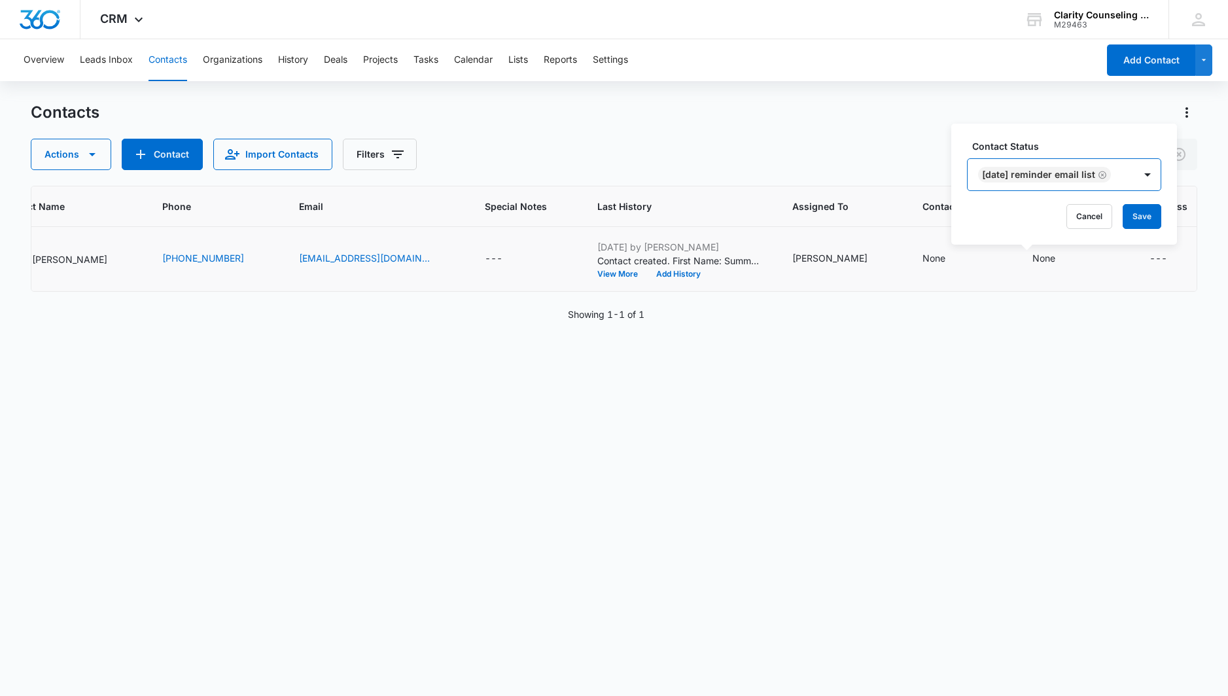
drag, startPoint x: 1133, startPoint y: 177, endPoint x: 1151, endPoint y: 197, distance: 26.9
click at [1133, 177] on div "[DATE] Reminder Email List" at bounding box center [1051, 174] width 167 height 31
click at [1151, 215] on button "Save" at bounding box center [1142, 216] width 39 height 25
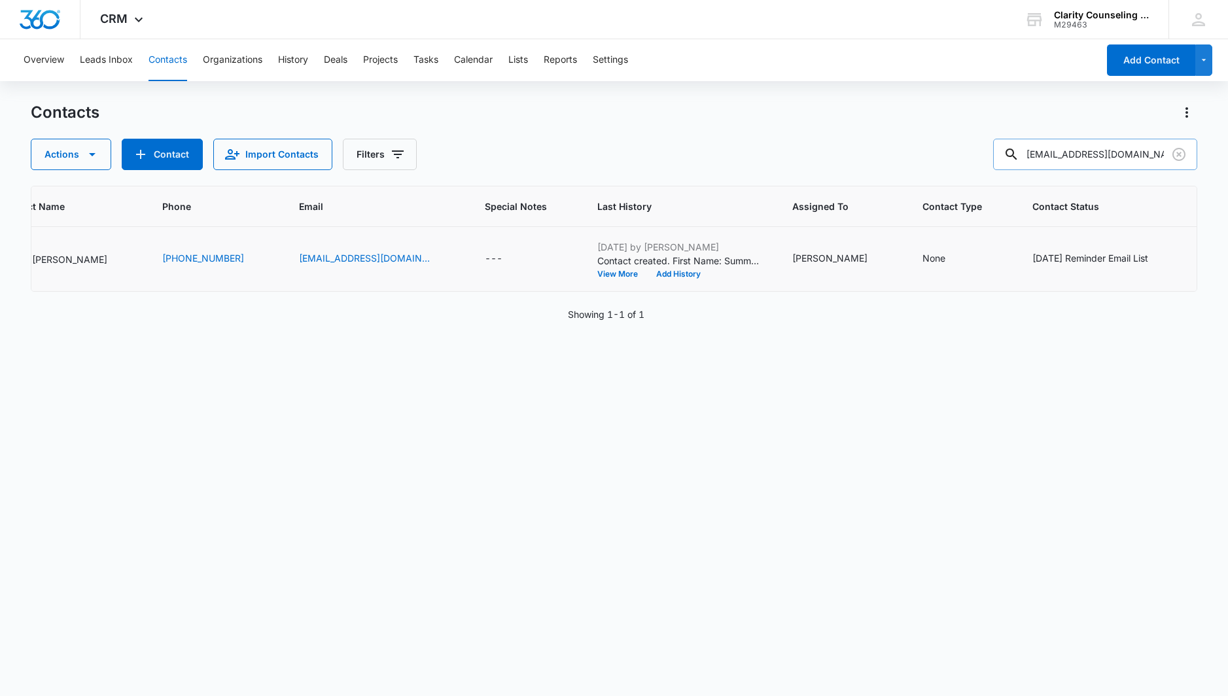
click at [1175, 156] on icon "Clear" at bounding box center [1179, 155] width 16 height 16
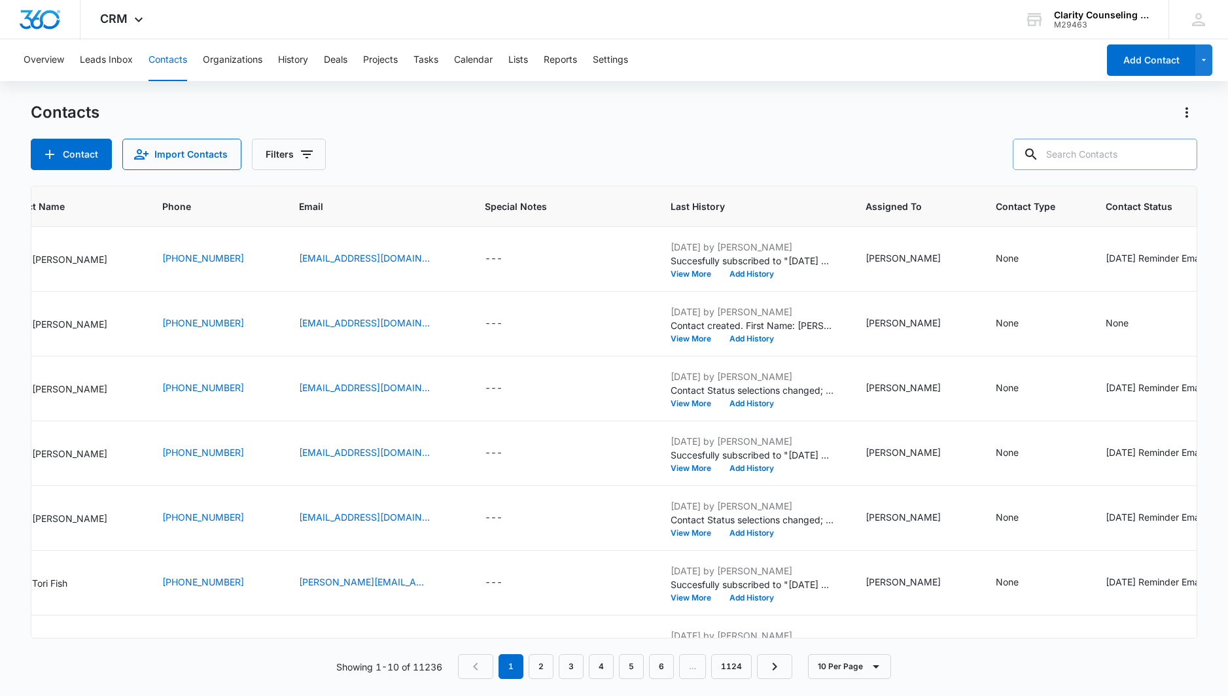
click at [1175, 156] on div at bounding box center [1178, 154] width 21 height 31
paste input "[PERSON_NAME][EMAIL_ADDRESS][PERSON_NAME][DOMAIN_NAME]"
type input "[PERSON_NAME][EMAIL_ADDRESS][PERSON_NAME][DOMAIN_NAME]"
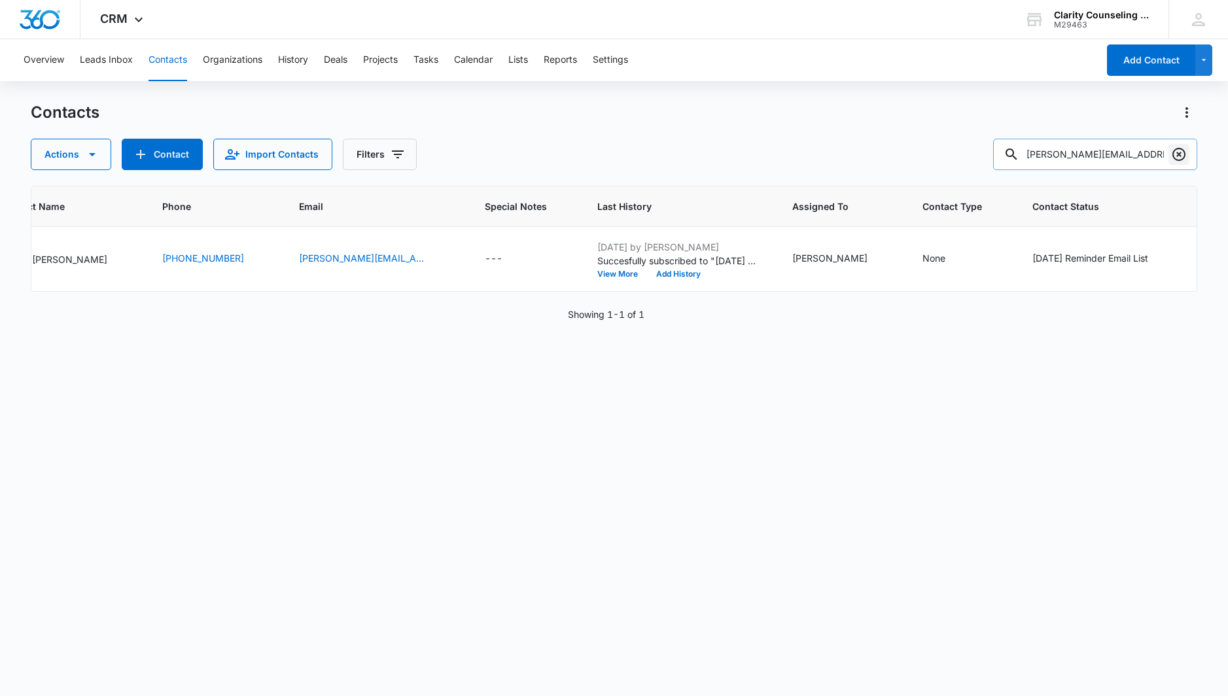
click at [1177, 162] on icon "Clear" at bounding box center [1179, 155] width 16 height 16
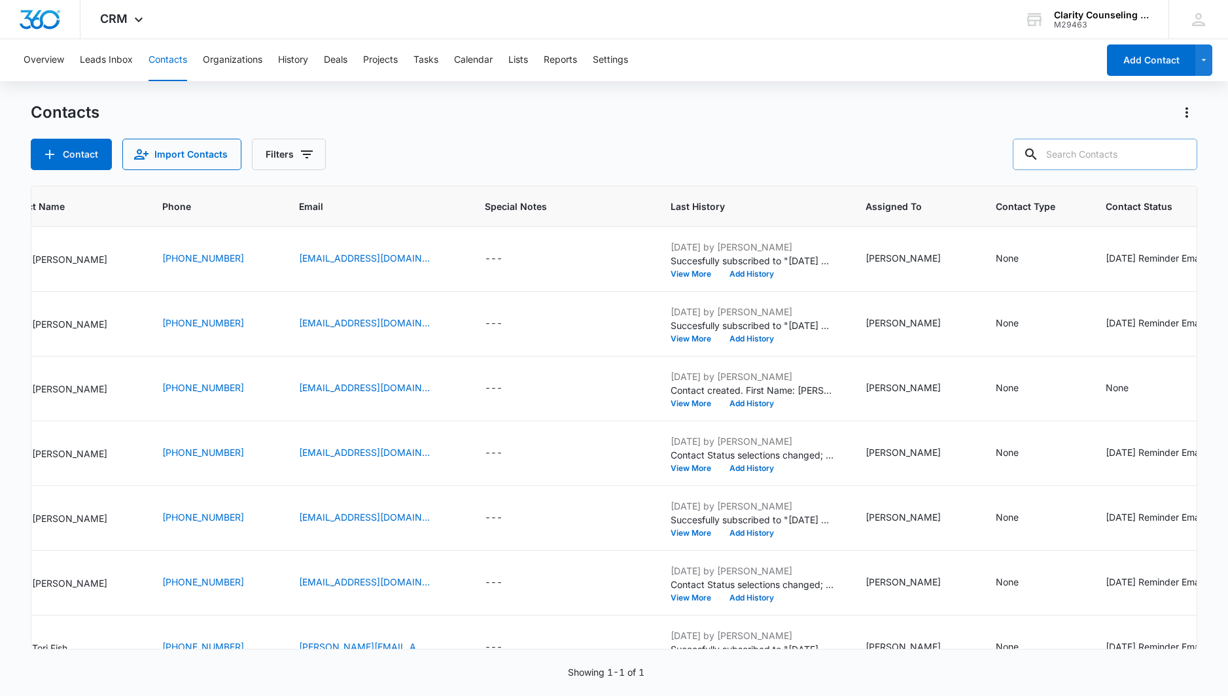
click at [1177, 162] on div at bounding box center [1178, 154] width 21 height 31
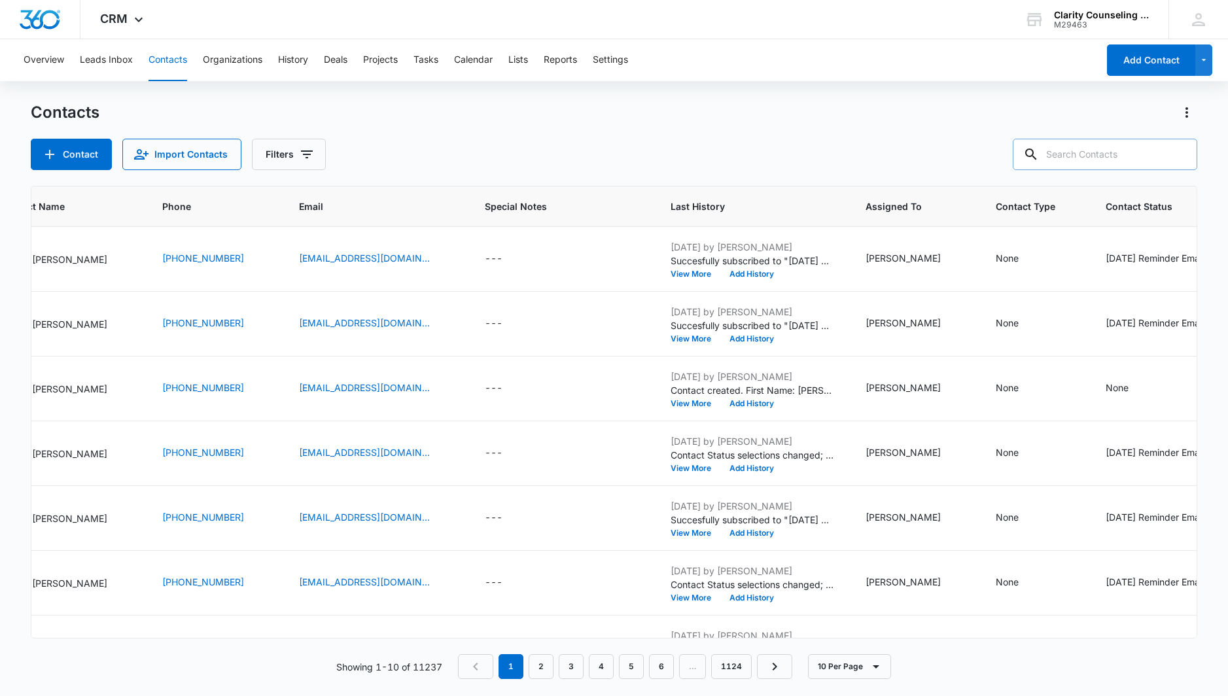
paste input "[PERSON_NAME][EMAIL_ADDRESS][DOMAIN_NAME]"
type input "[PERSON_NAME][EMAIL_ADDRESS][DOMAIN_NAME]"
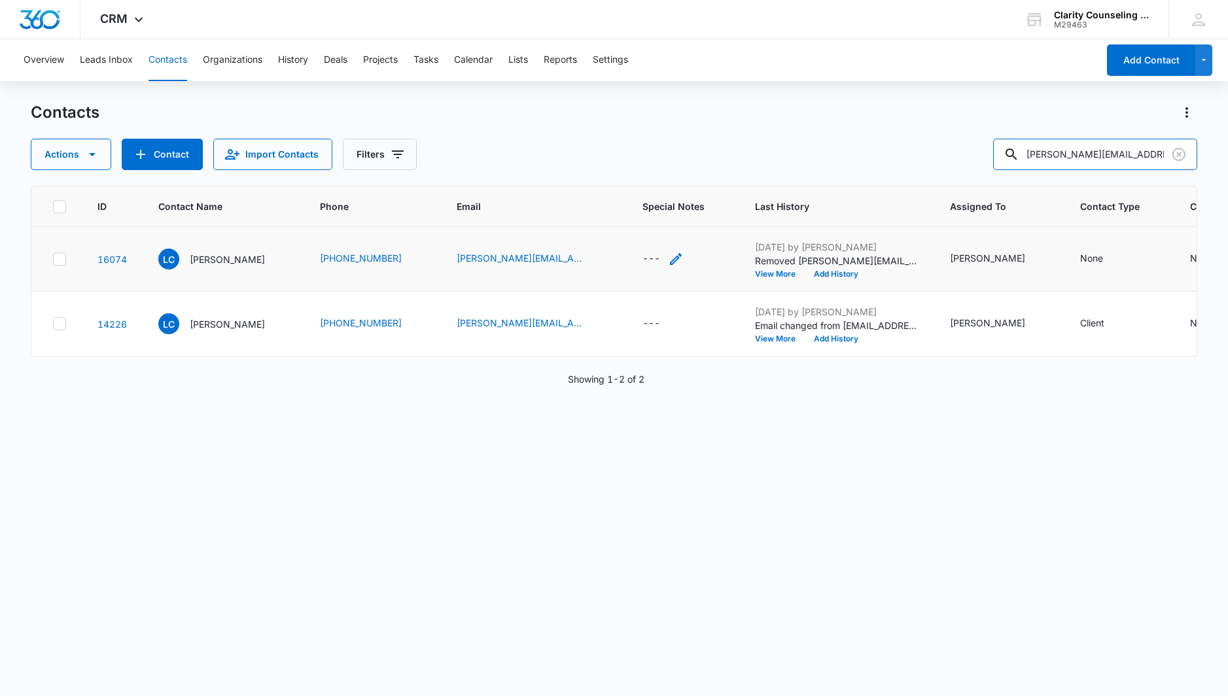
scroll to position [0, 0]
